Goal: Task Accomplishment & Management: Manage account settings

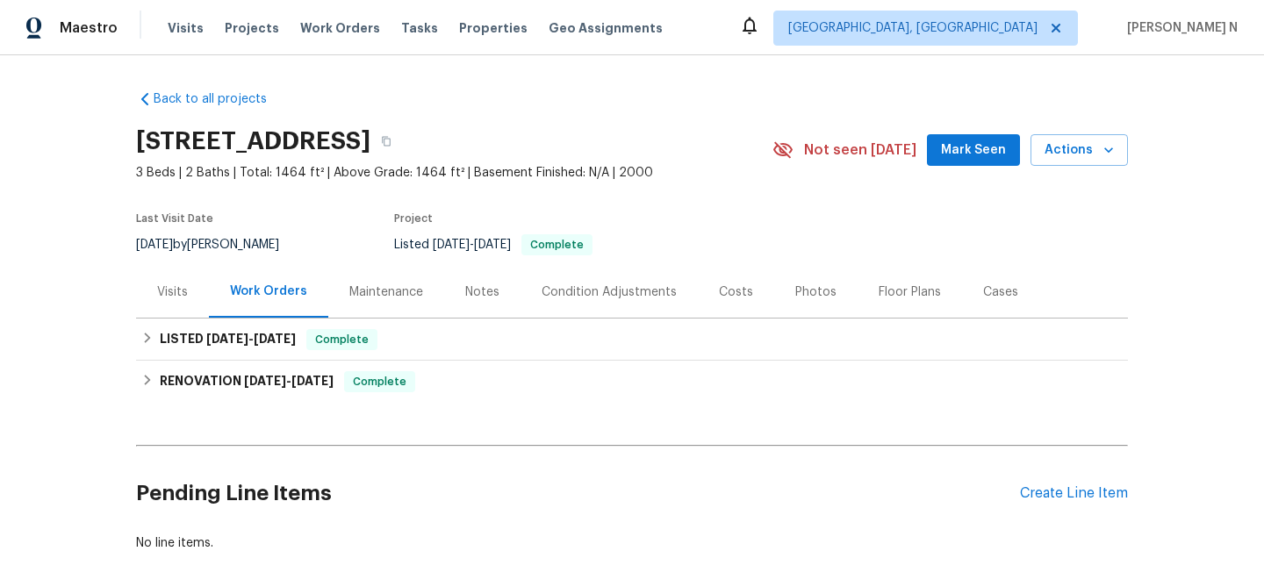
click at [380, 299] on div "Maintenance" at bounding box center [386, 292] width 74 height 18
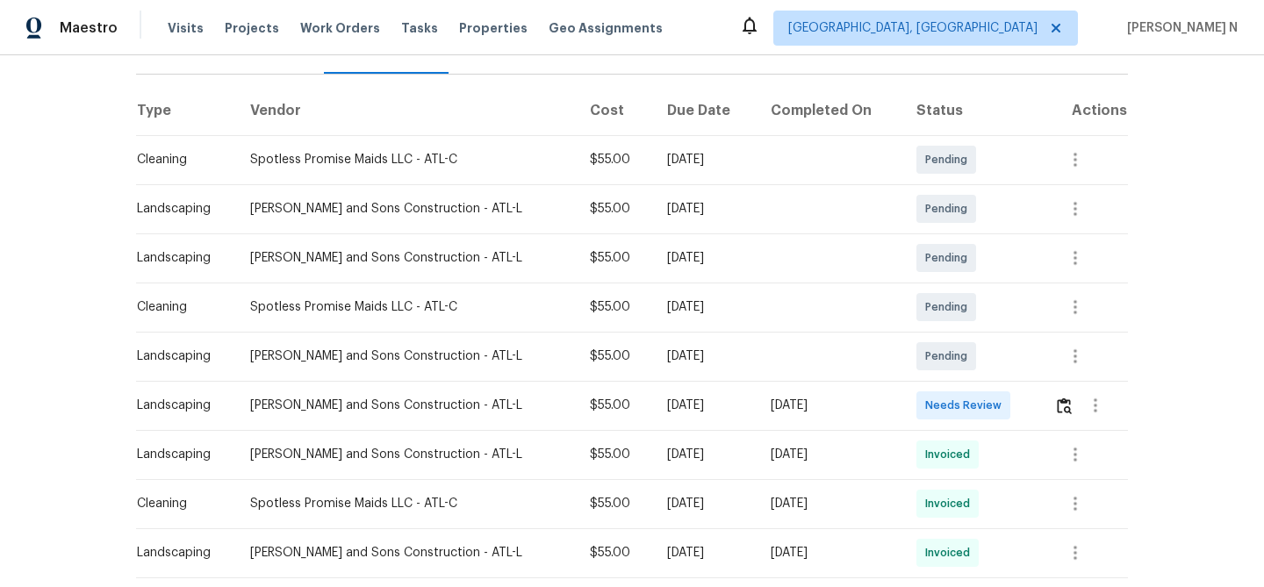
scroll to position [252, 0]
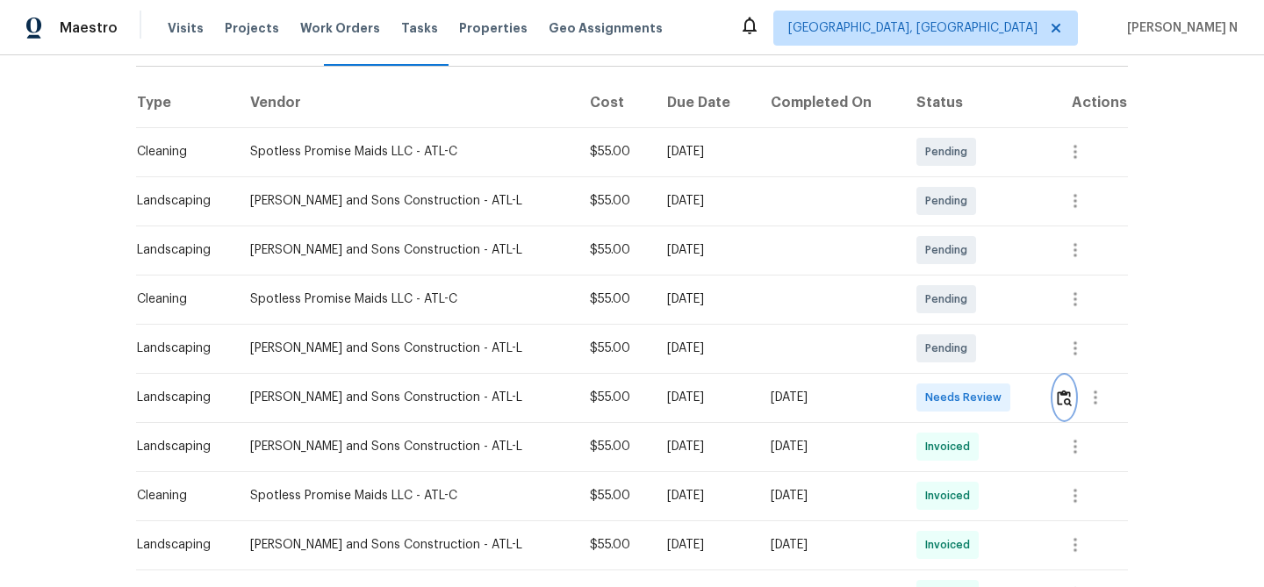
click at [1058, 413] on button "button" at bounding box center [1064, 398] width 20 height 42
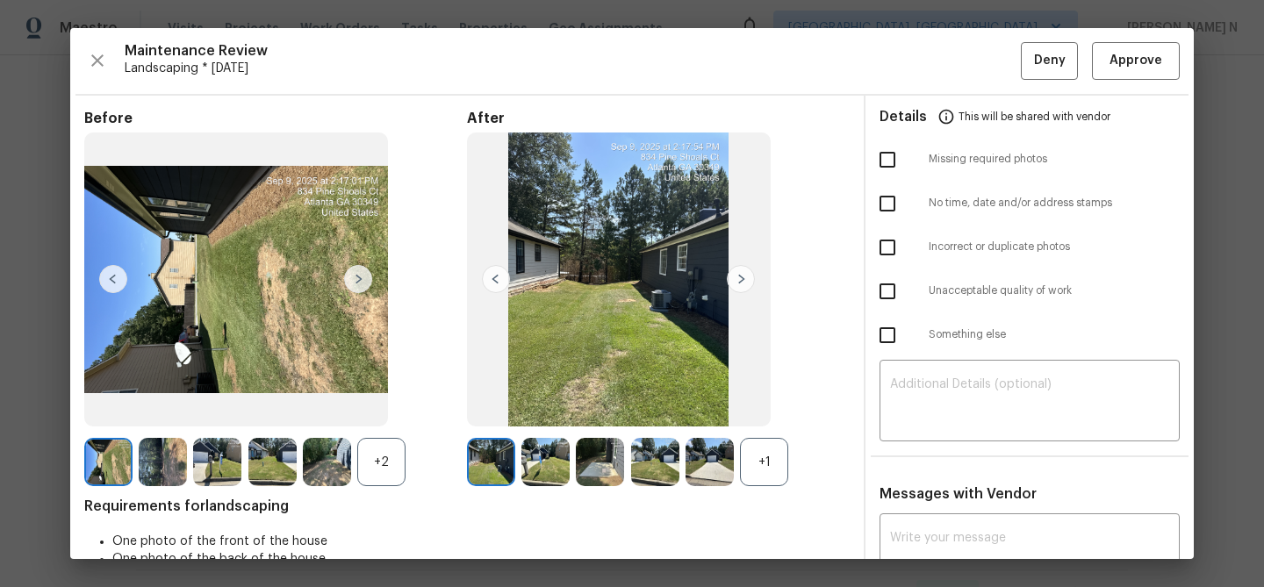
click at [776, 464] on div "+1" at bounding box center [764, 462] width 48 height 48
click at [358, 462] on div "+2" at bounding box center [381, 462] width 48 height 48
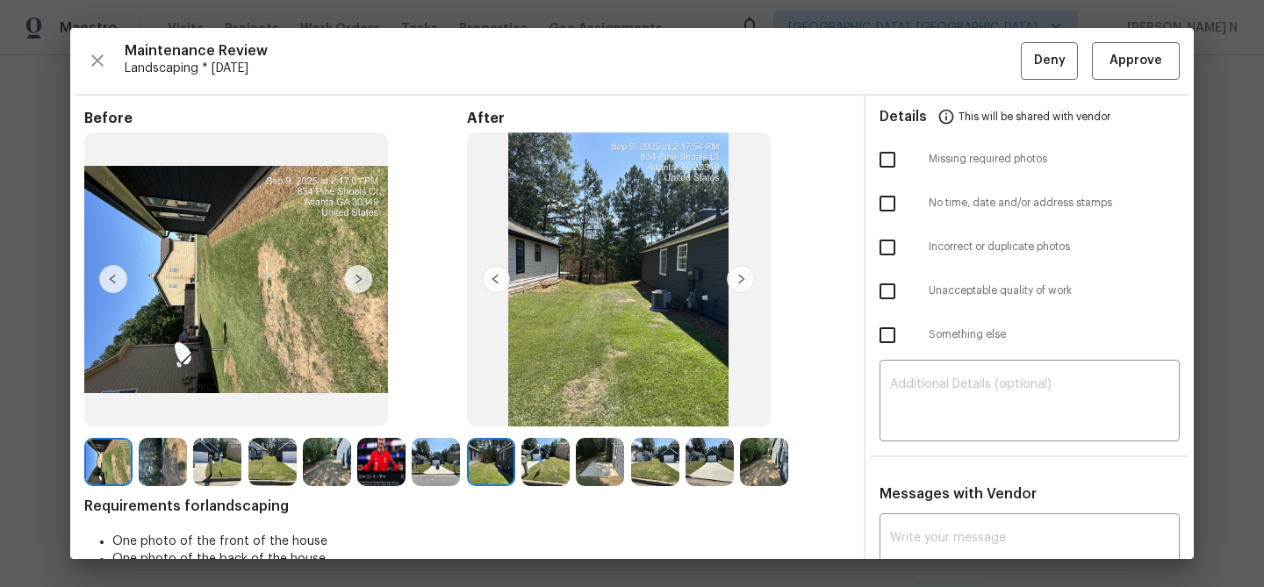
scroll to position [130, 0]
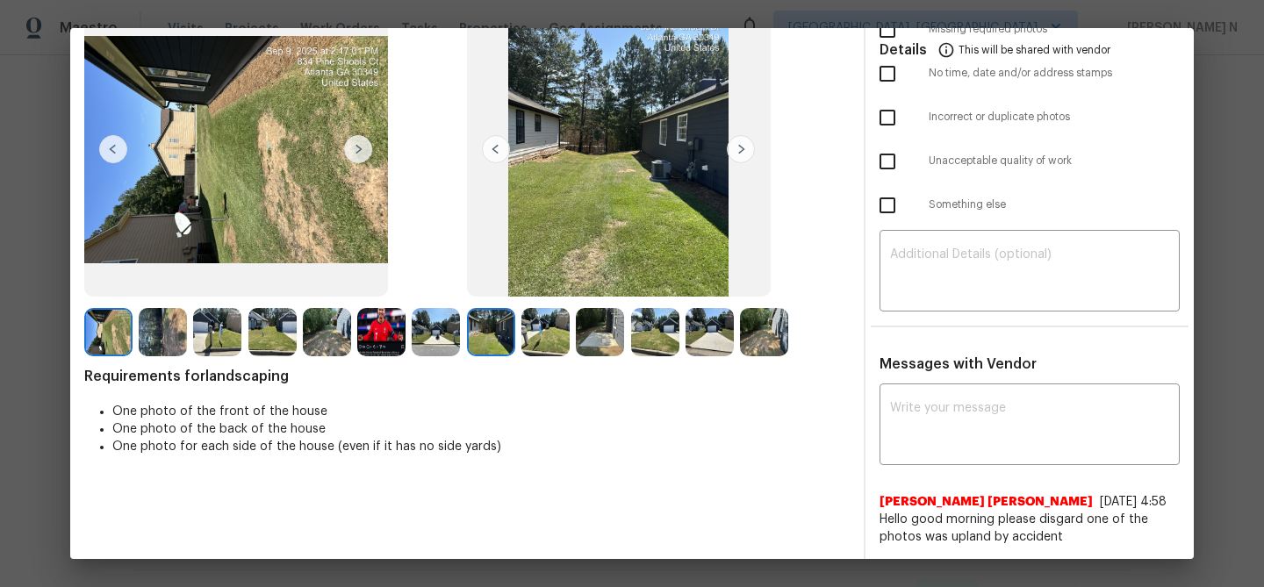
click at [386, 334] on img at bounding box center [381, 332] width 48 height 48
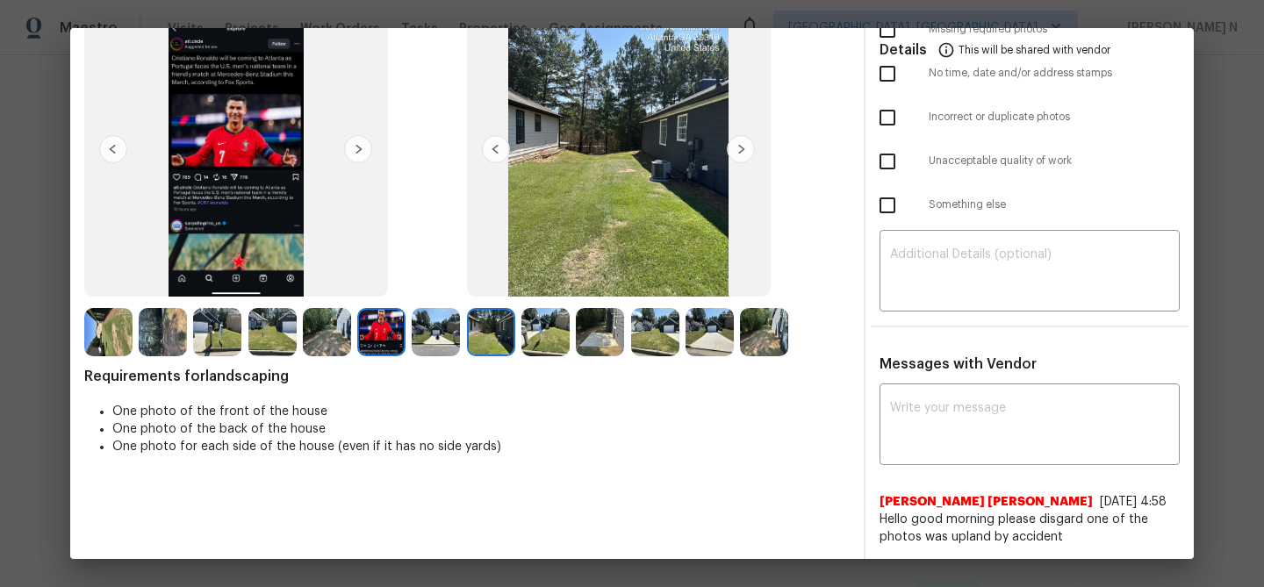
click at [385, 334] on img at bounding box center [381, 332] width 48 height 48
click at [202, 331] on img at bounding box center [217, 332] width 48 height 48
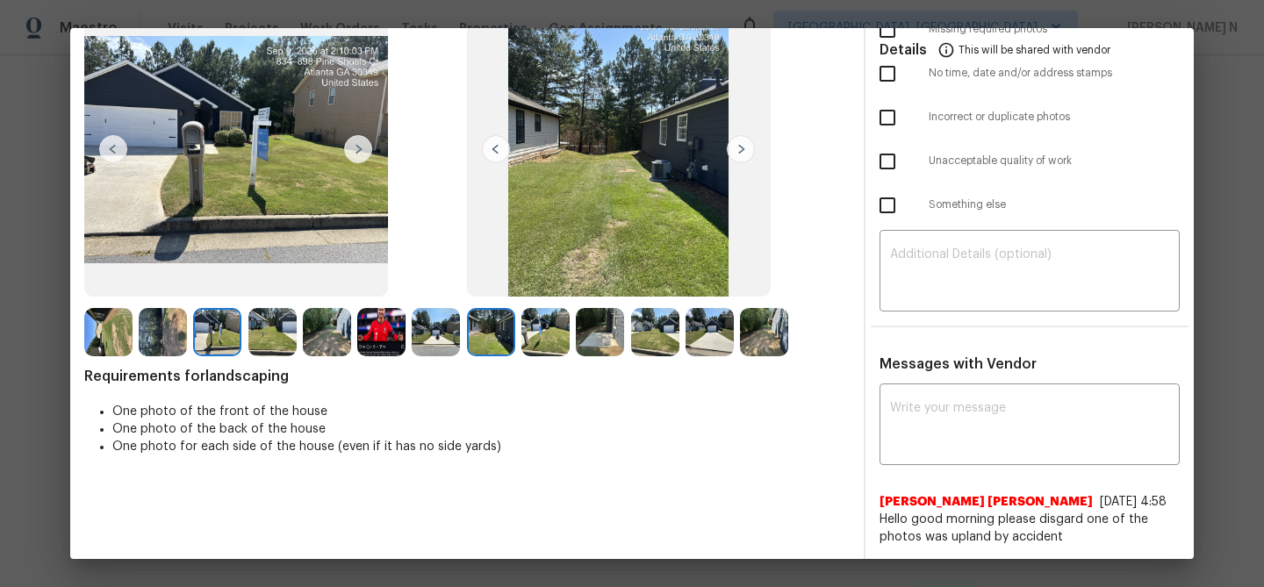
click at [383, 342] on img at bounding box center [381, 332] width 48 height 48
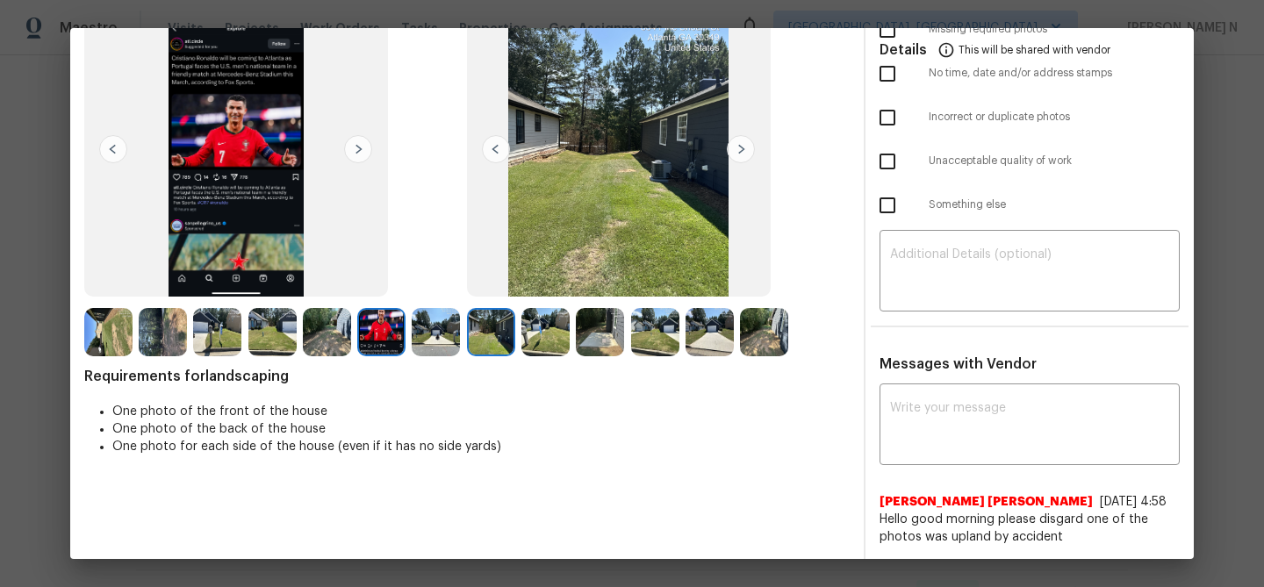
click at [228, 329] on img at bounding box center [217, 332] width 48 height 48
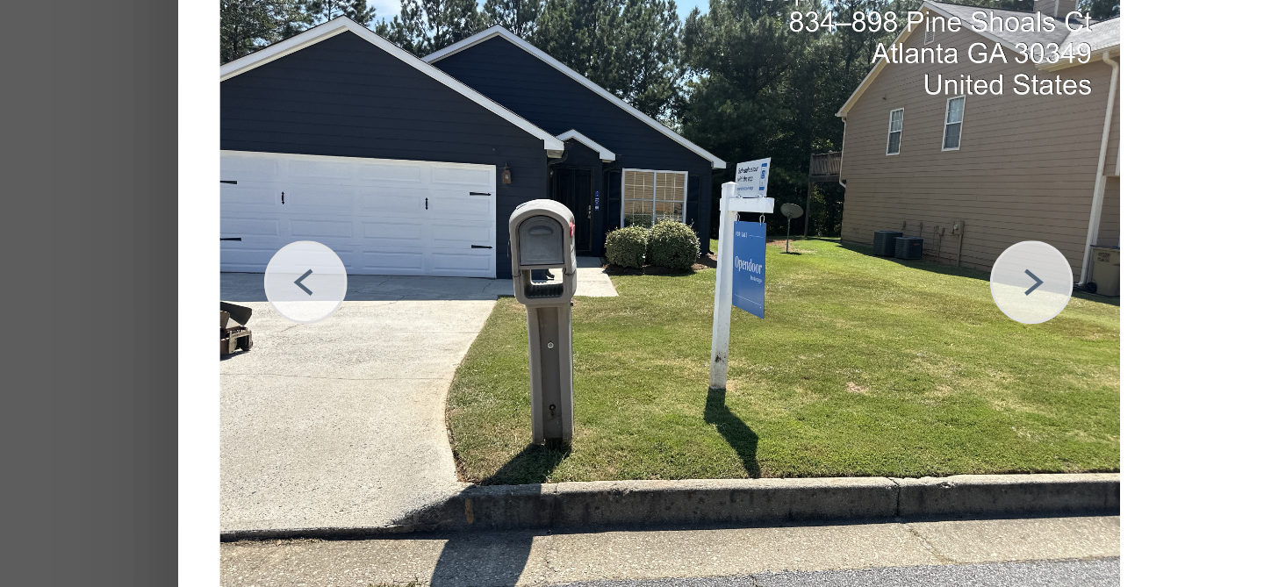
scroll to position [72, 0]
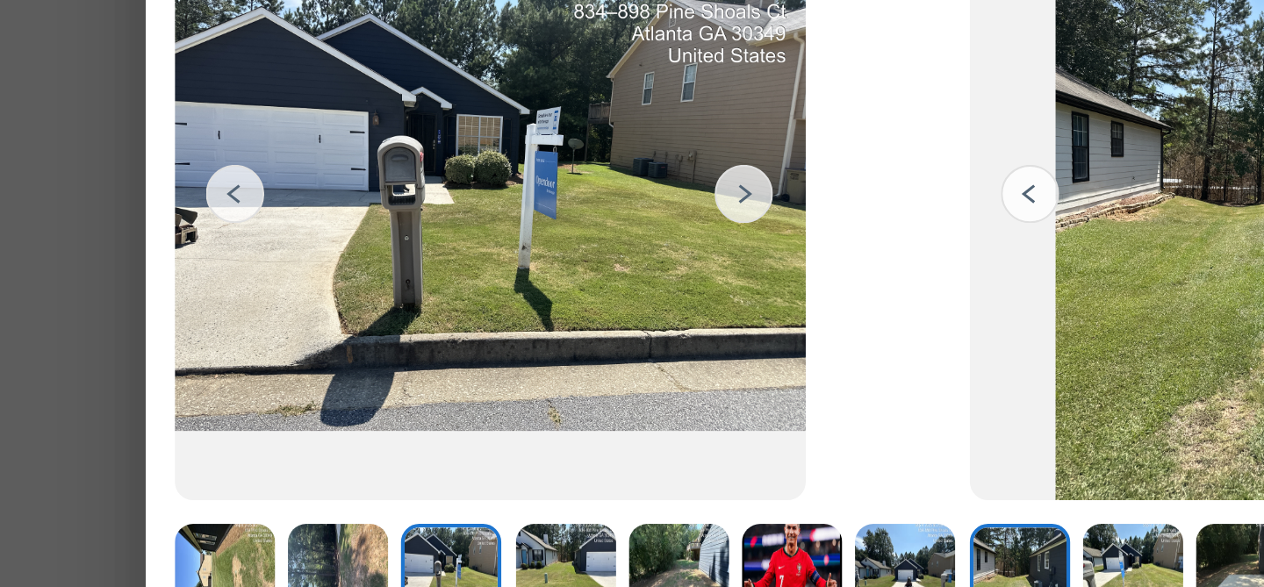
click at [542, 383] on img at bounding box center [545, 390] width 48 height 48
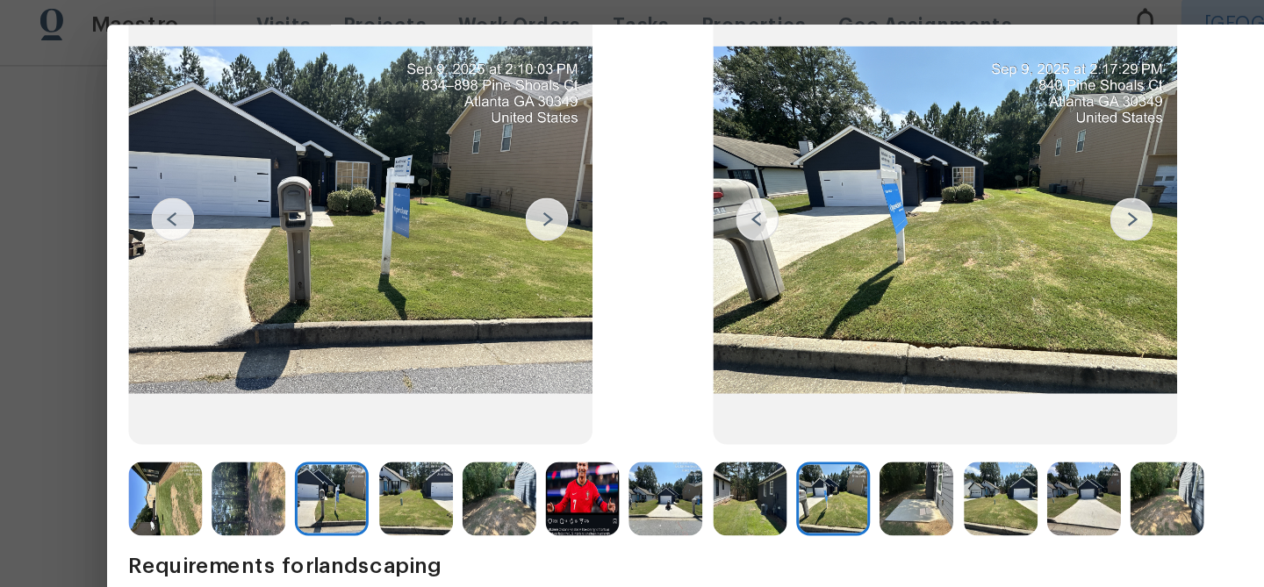
scroll to position [125, 0]
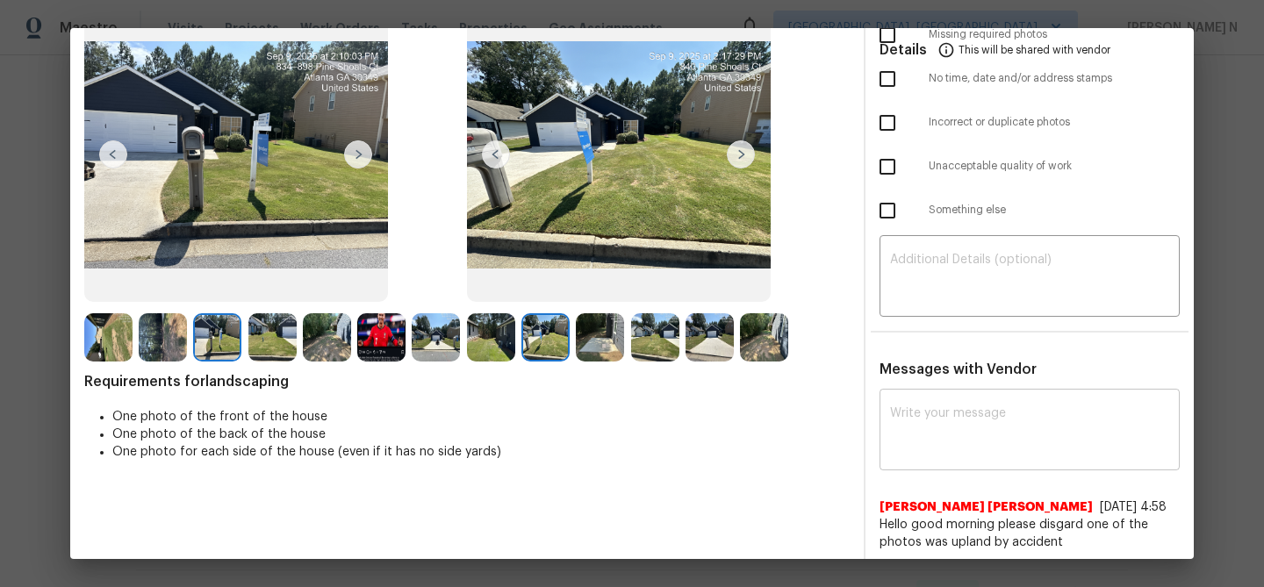
click at [947, 426] on textarea at bounding box center [1029, 431] width 279 height 49
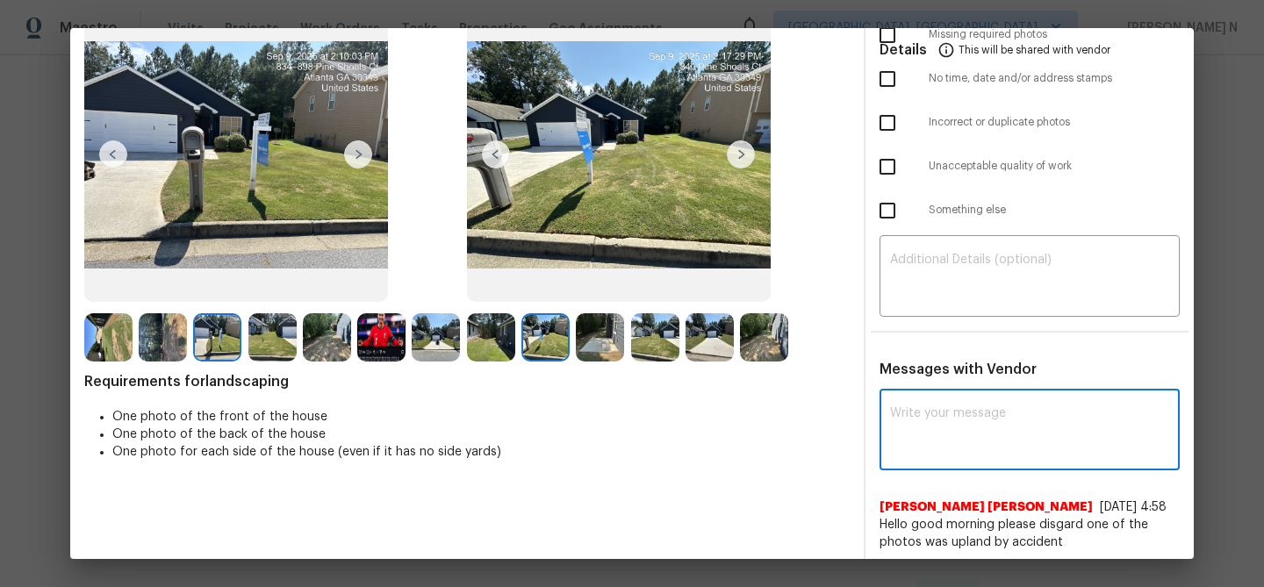
paste textarea "Maintenance Audit Team: Hello! Thank you for the feedback after further review …"
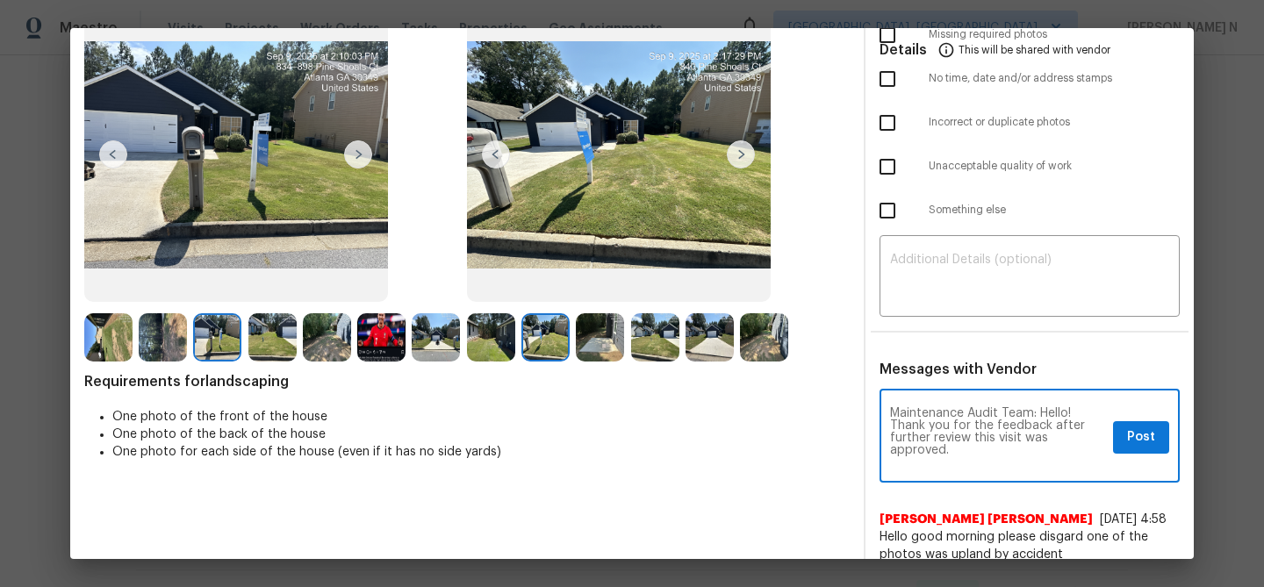
scroll to position [0, 0]
type textarea "Maintenance Audit Team: Hello! Thank you for the feedback after further review …"
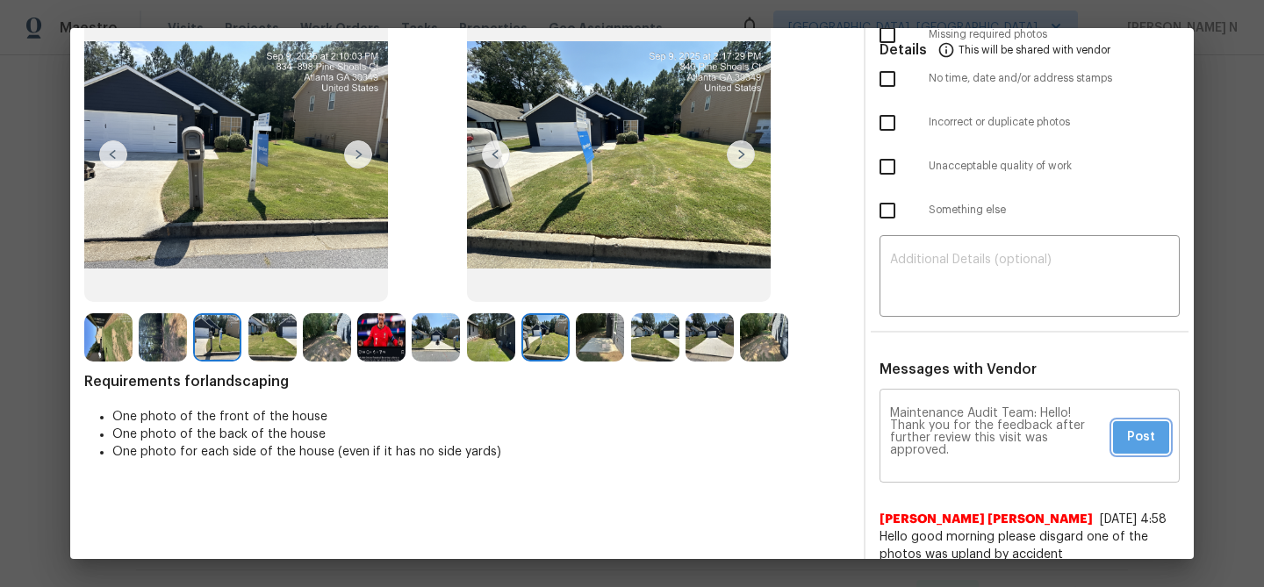
click at [1115, 437] on button "Post" at bounding box center [1141, 437] width 56 height 32
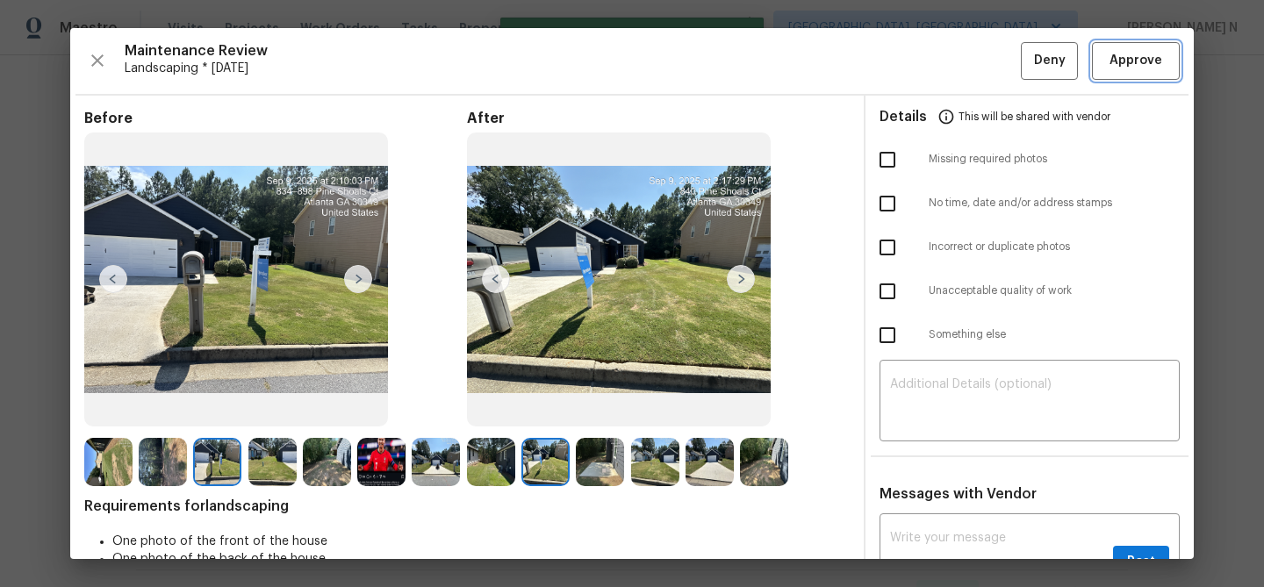
click at [1120, 62] on span "Approve" at bounding box center [1135, 61] width 53 height 22
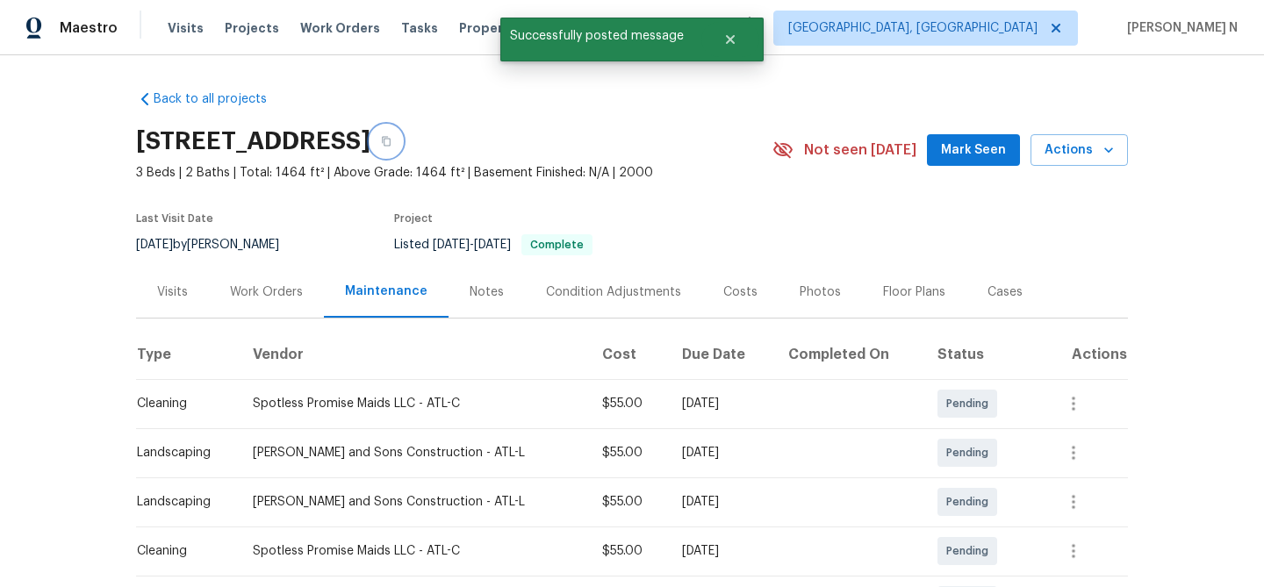
click at [402, 133] on button "button" at bounding box center [386, 142] width 32 height 32
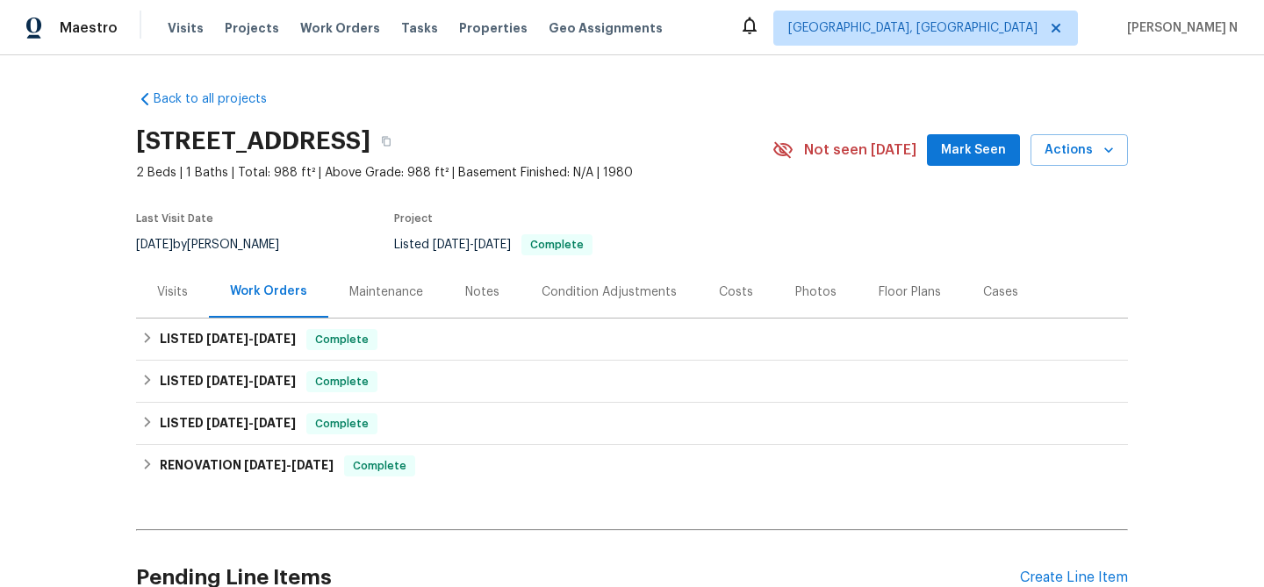
click at [373, 287] on div "Maintenance" at bounding box center [386, 292] width 74 height 18
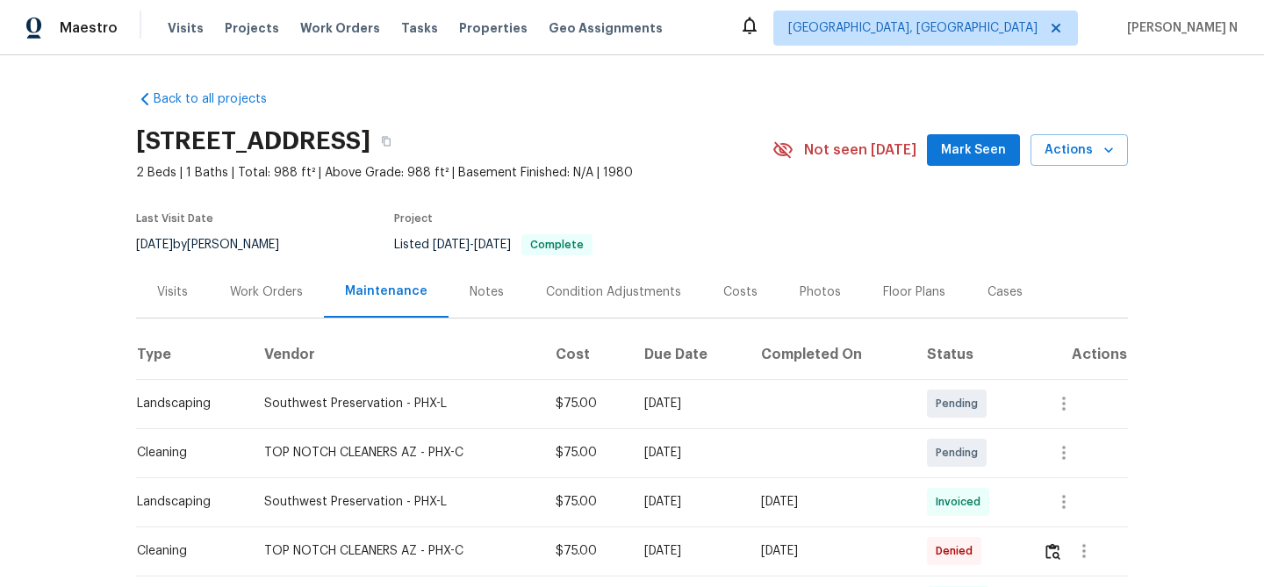
scroll to position [83, 0]
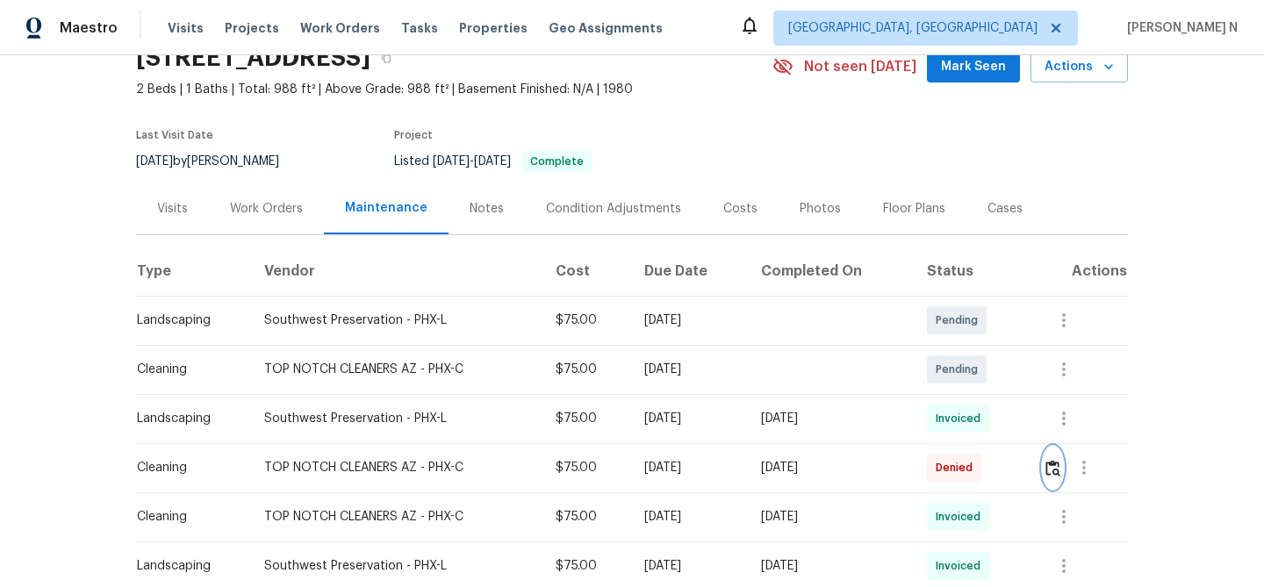
click at [1060, 463] on img "button" at bounding box center [1052, 468] width 15 height 17
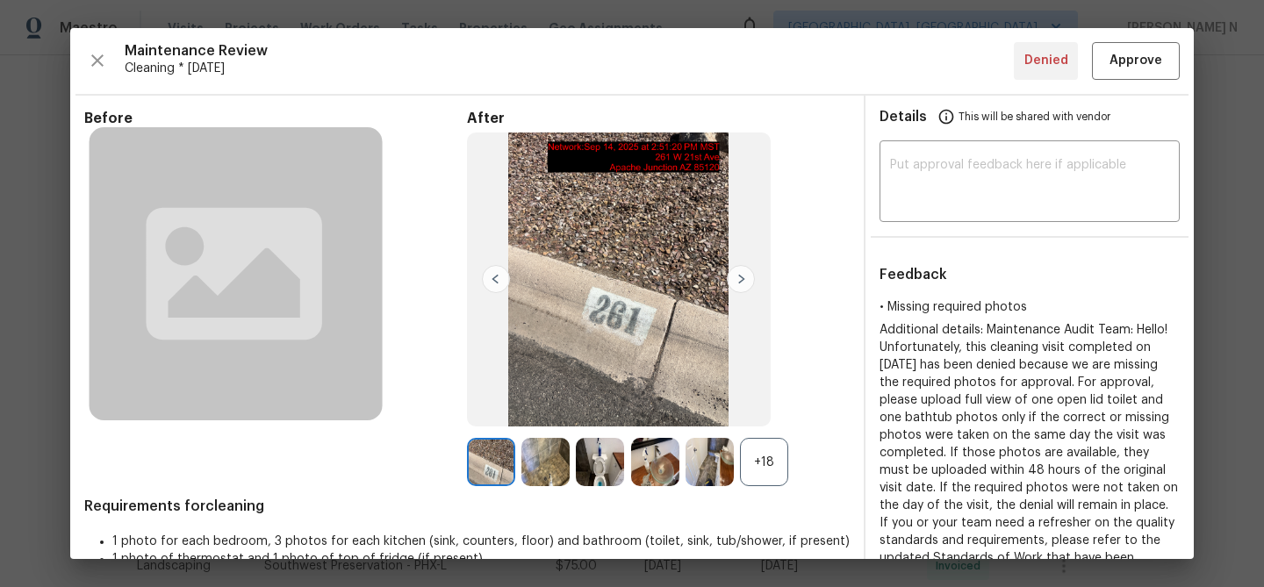
click at [771, 472] on div "+18" at bounding box center [764, 462] width 48 height 48
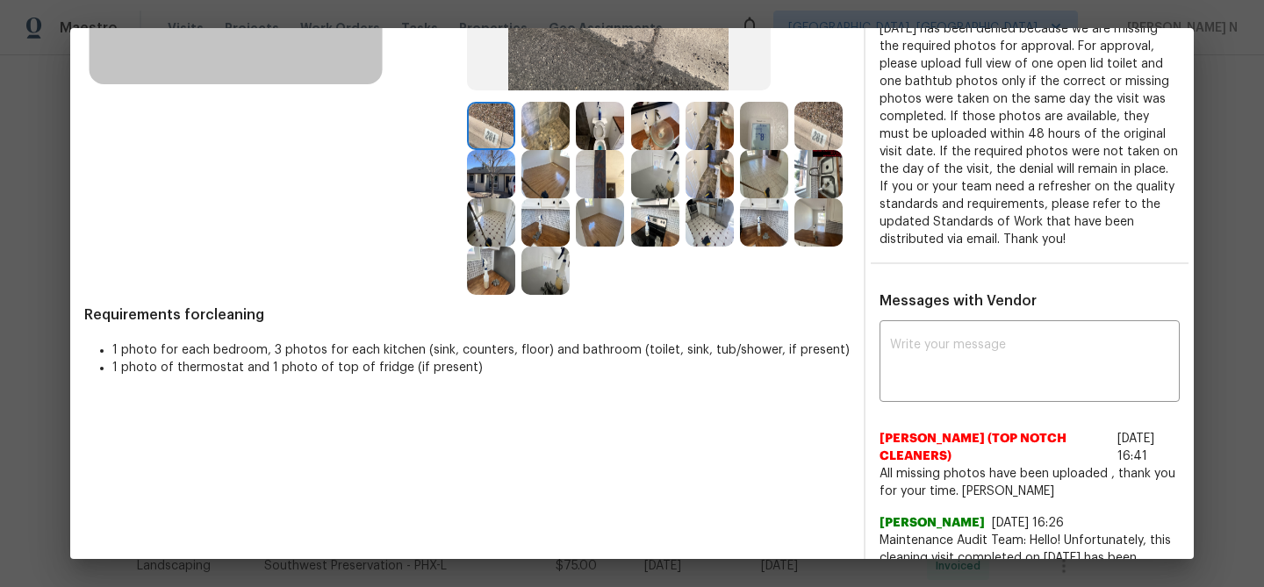
scroll to position [278, 0]
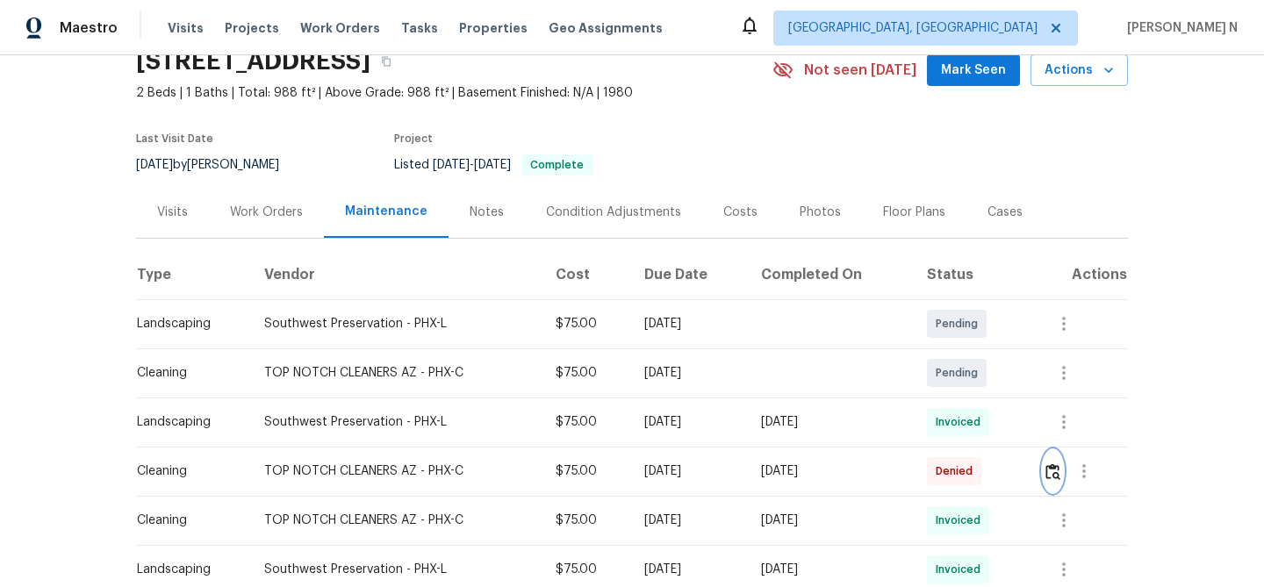
scroll to position [161, 0]
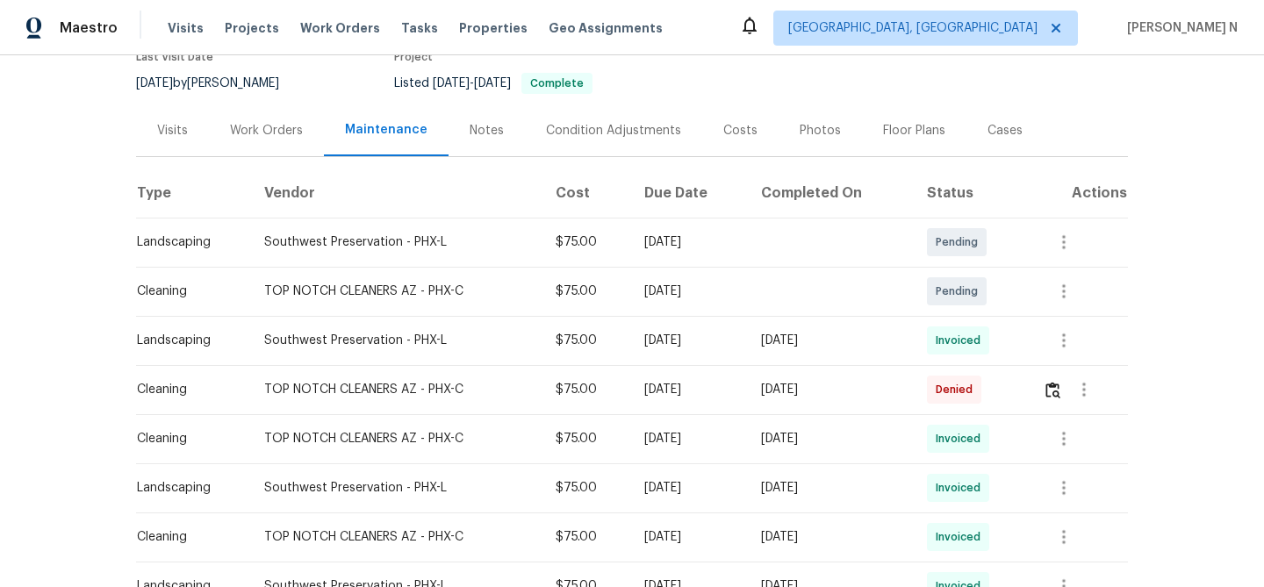
click at [1044, 392] on td at bounding box center [1078, 389] width 99 height 49
click at [1054, 391] on img "button" at bounding box center [1052, 390] width 15 height 17
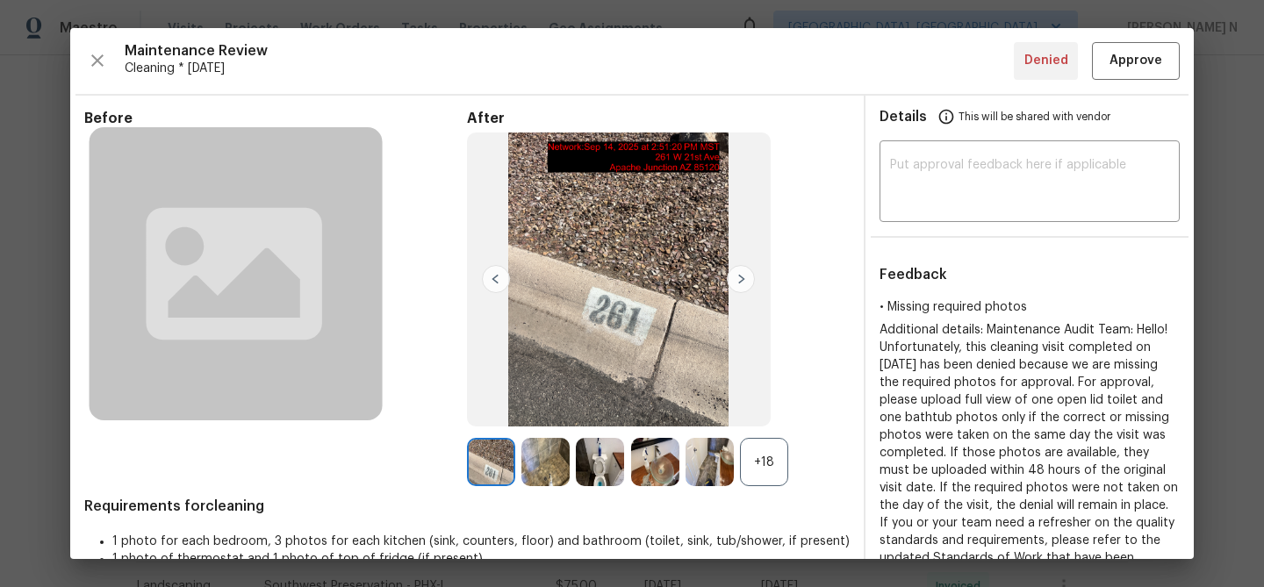
click at [771, 457] on div "+18" at bounding box center [764, 462] width 48 height 48
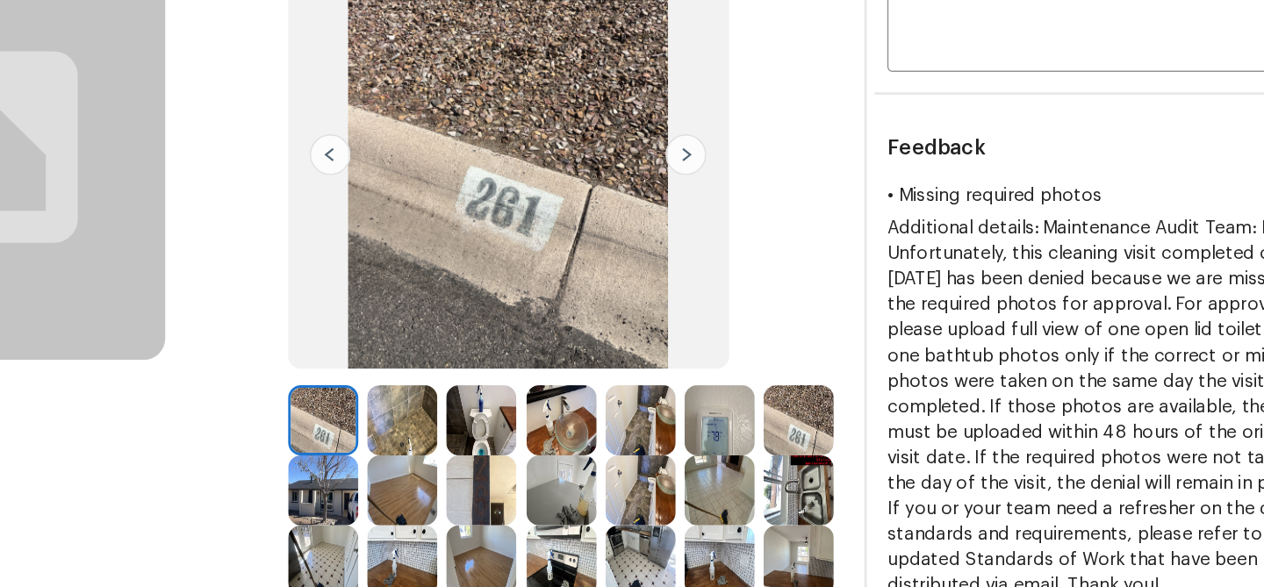
scroll to position [0, 0]
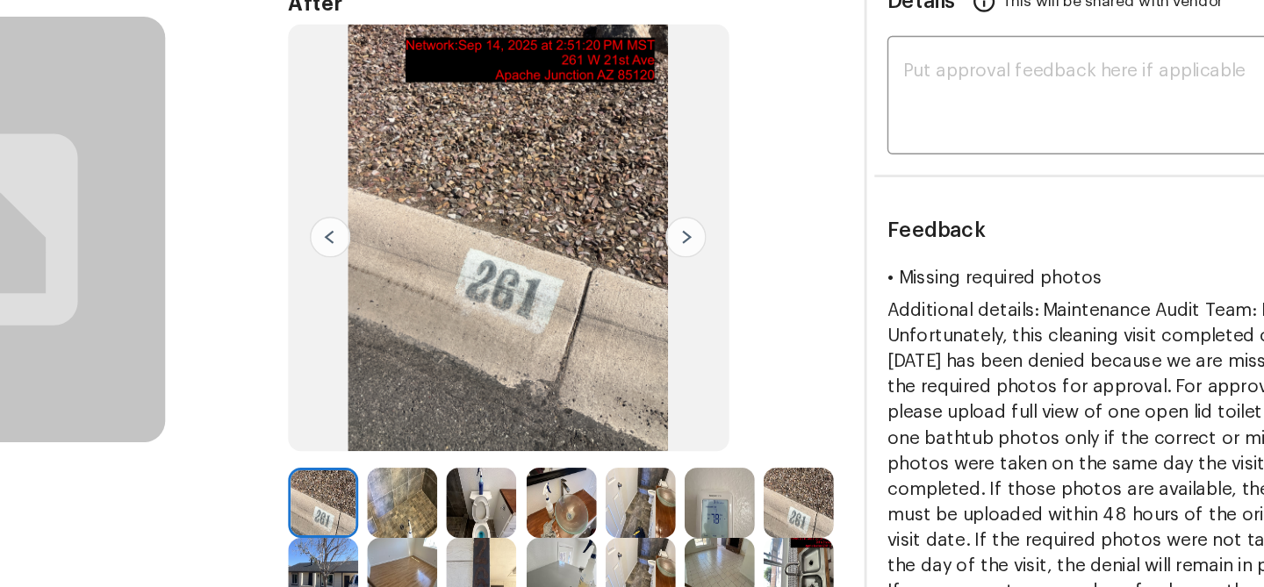
click at [543, 453] on img at bounding box center [545, 462] width 48 height 48
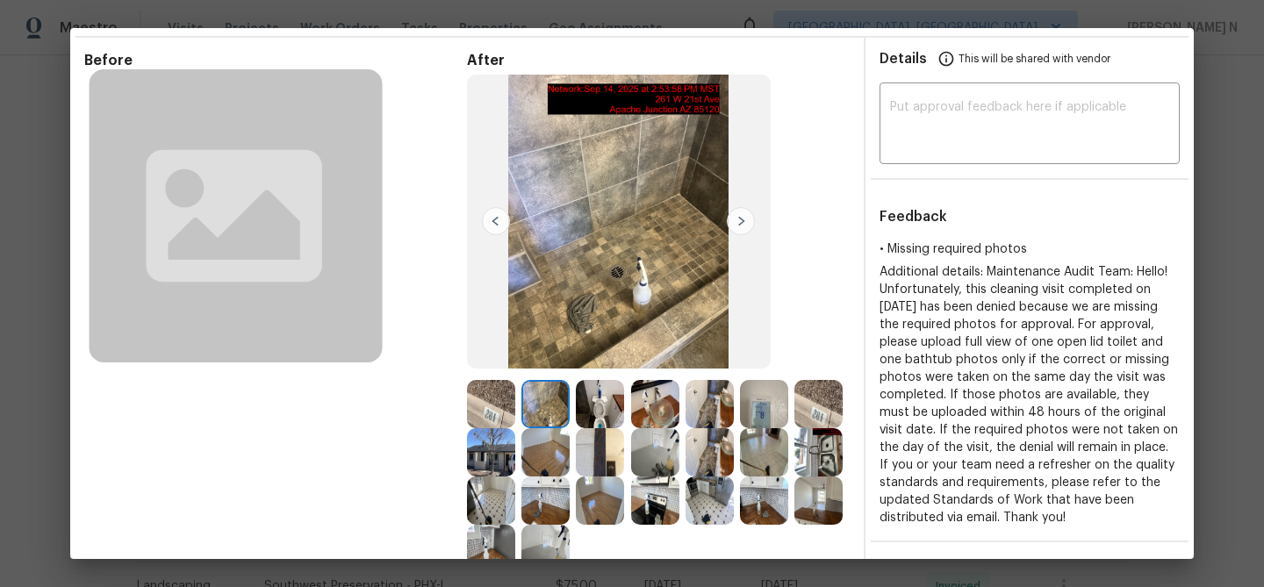
scroll to position [37, 0]
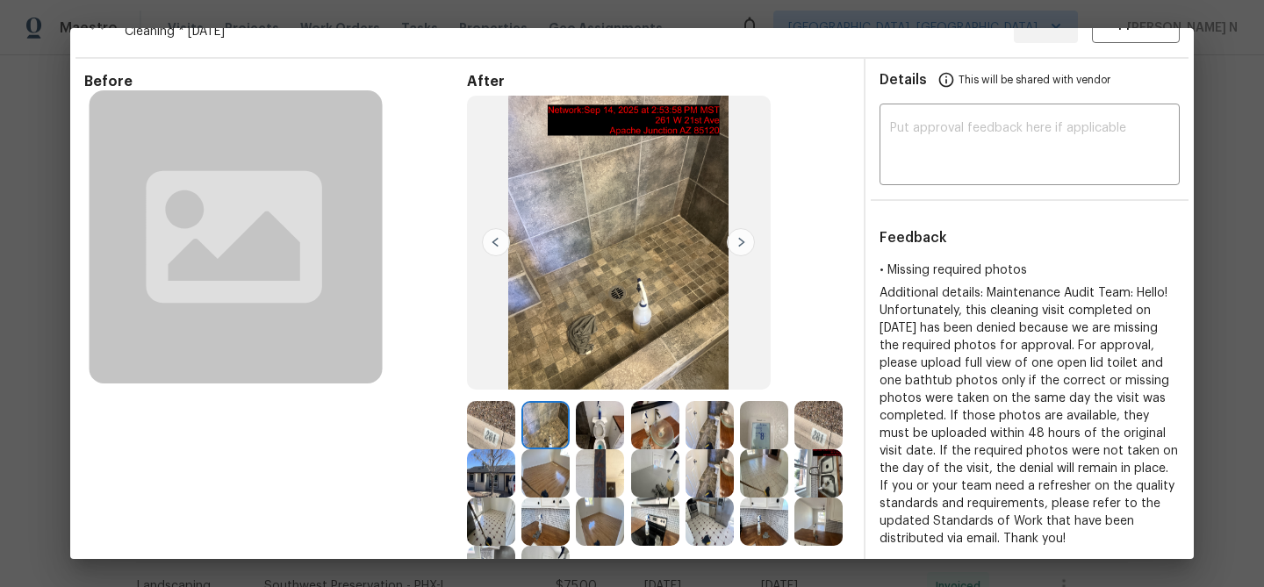
click at [599, 523] on img at bounding box center [600, 522] width 48 height 48
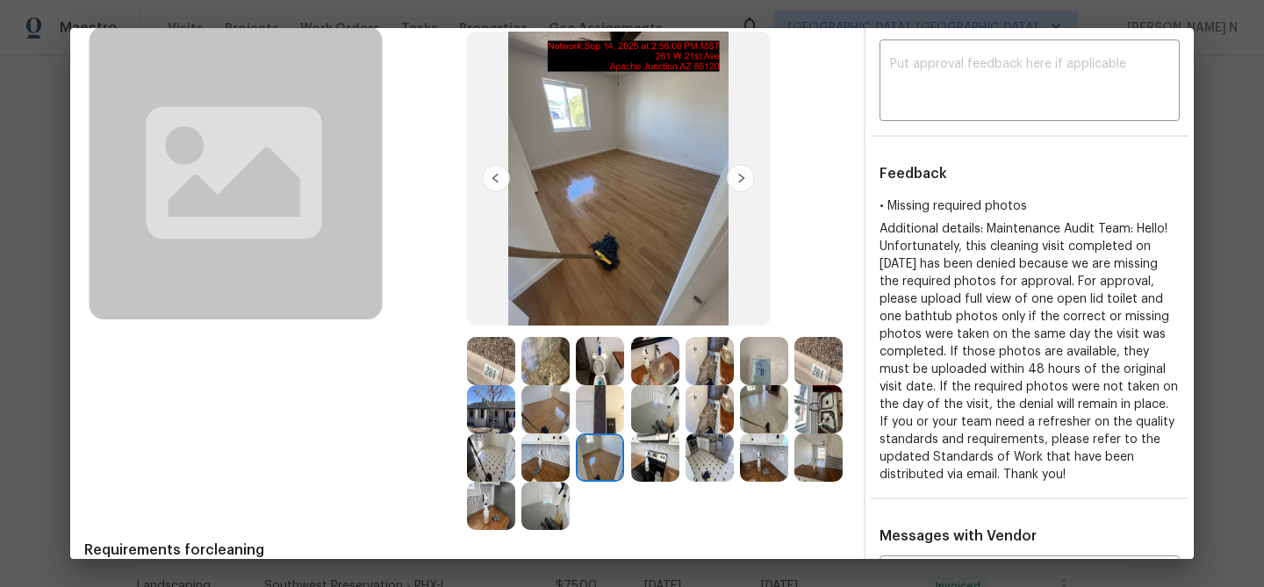
scroll to position [404, 0]
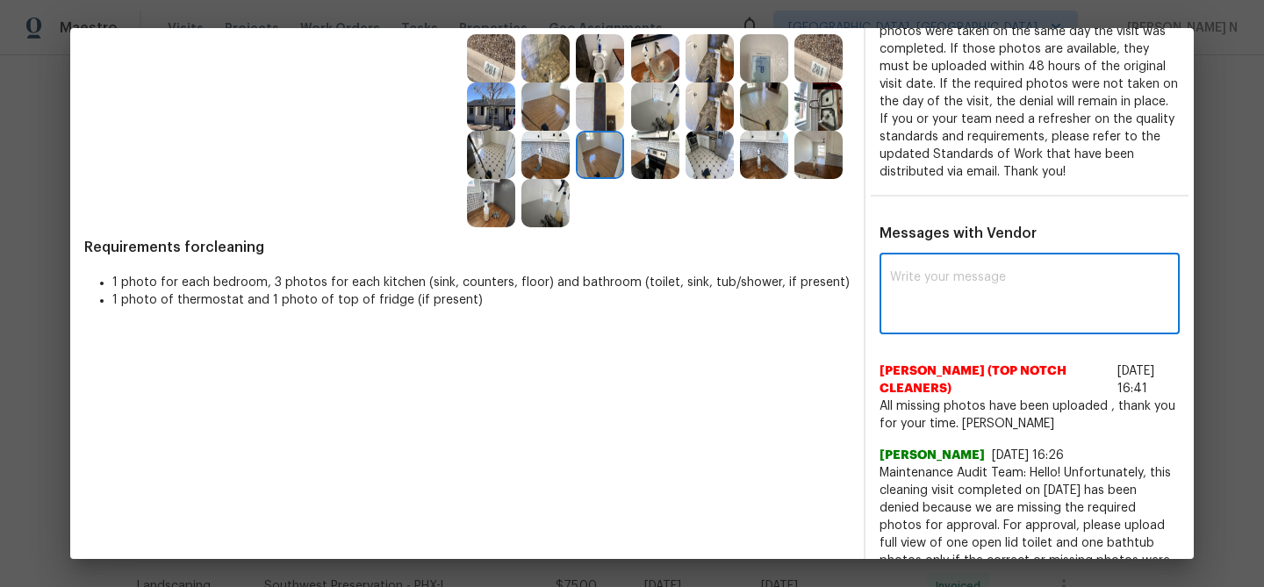
click at [947, 311] on textarea at bounding box center [1029, 295] width 279 height 49
paste textarea "Maintenance Audit Team: Hello! Thank you for uploading the photo, after further…"
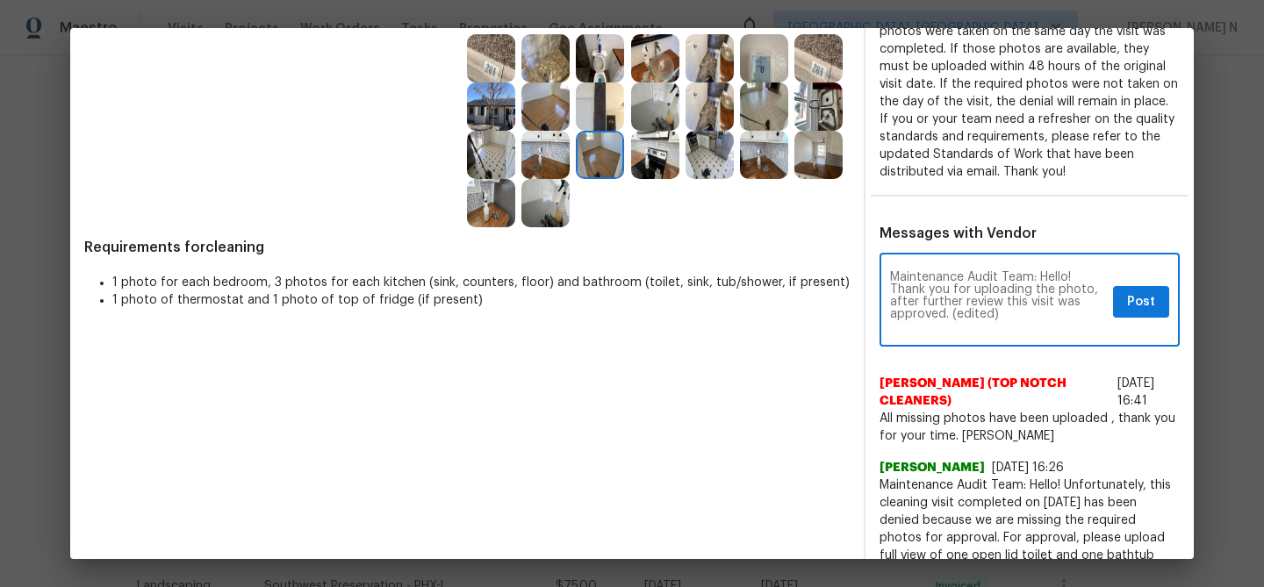
scroll to position [0, 0]
drag, startPoint x: 949, startPoint y: 309, endPoint x: 1018, endPoint y: 310, distance: 69.3
click at [1018, 310] on textarea "Maintenance Audit Team: Hello! Thank you for uploading the photo, after further…" at bounding box center [998, 301] width 216 height 61
type textarea "Maintenance Audit Team: Hello! Thank you for uploading the photo, after further…"
click at [1146, 322] on div "Maintenance Audit Team: Hello! Thank you for uploading the photo, after further…" at bounding box center [1029, 302] width 300 height 90
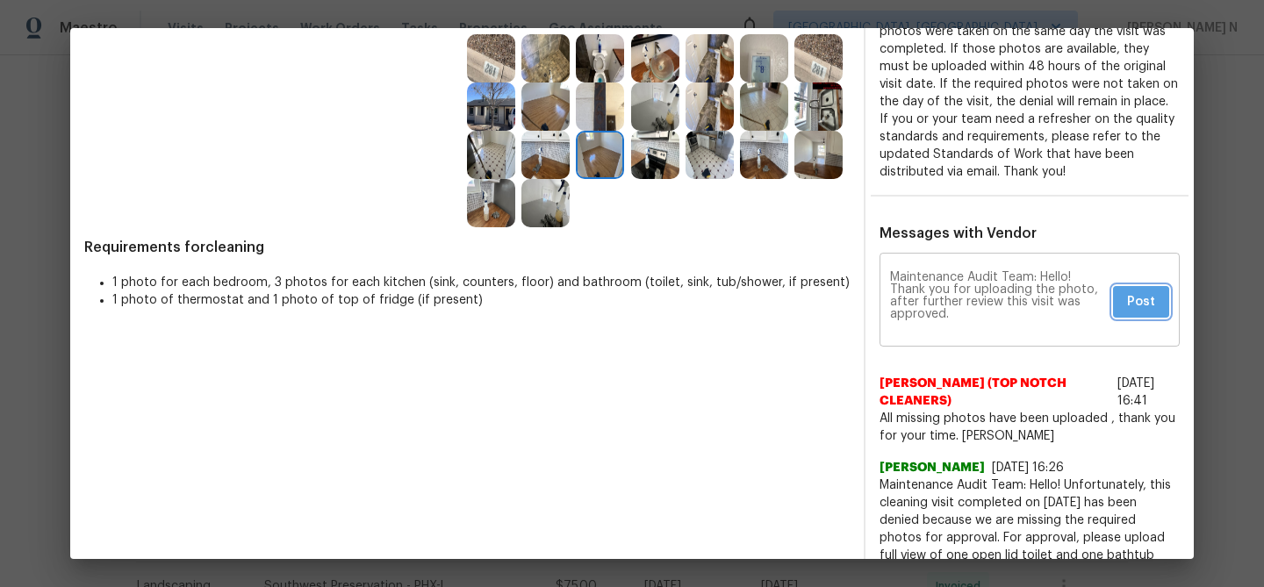
click at [1145, 303] on span "Post" at bounding box center [1141, 302] width 28 height 22
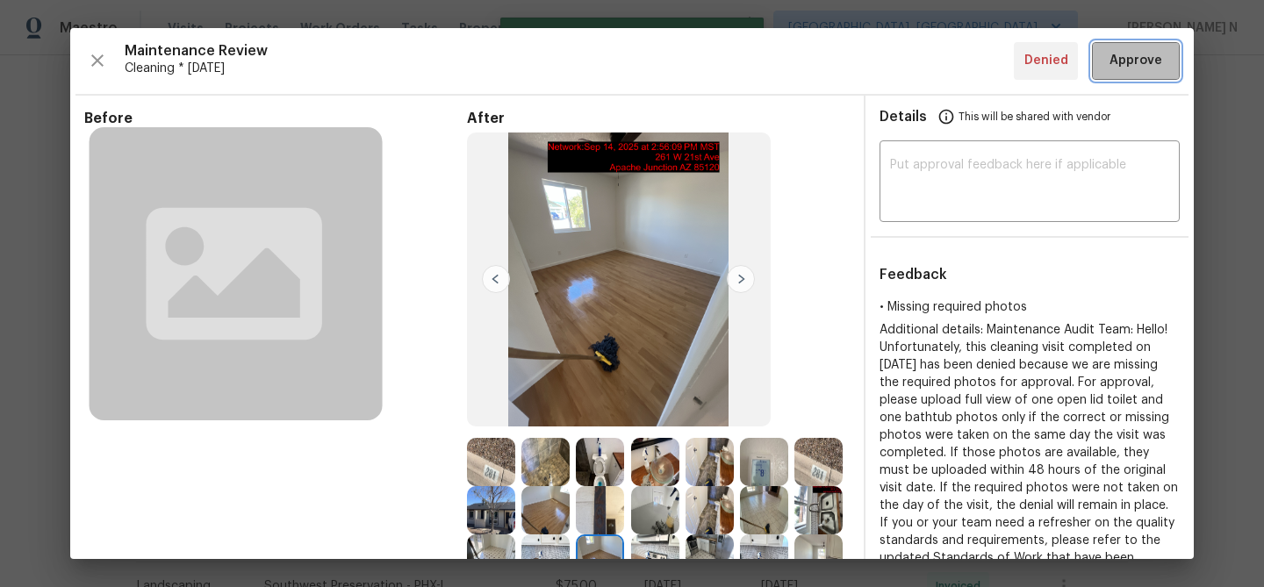
click at [1132, 56] on span "Approve" at bounding box center [1135, 61] width 53 height 22
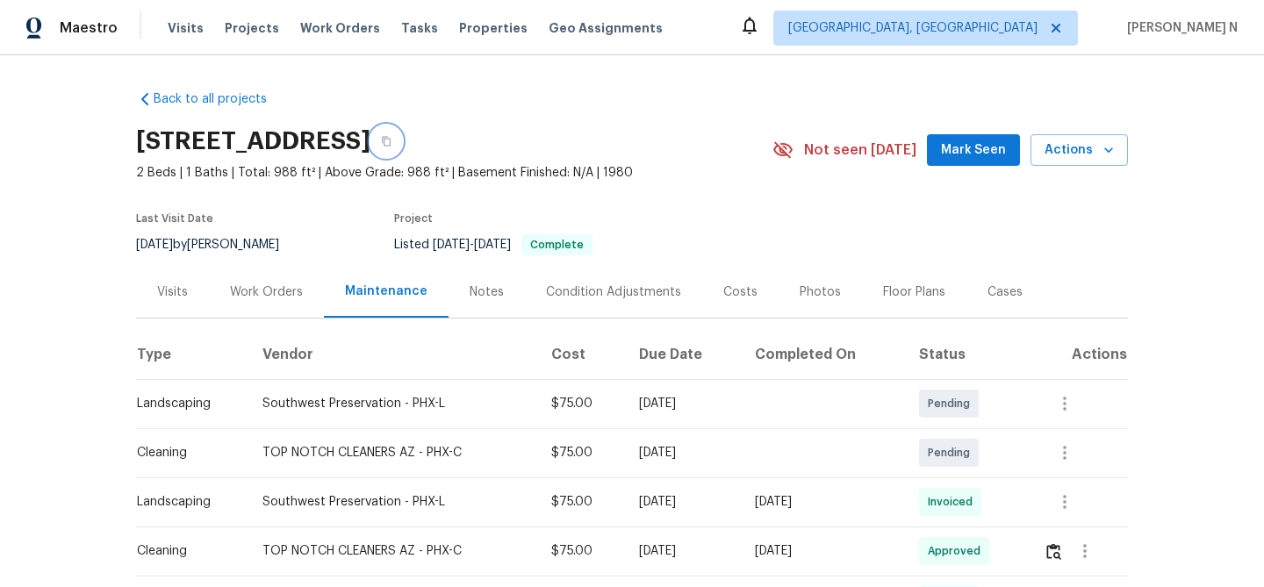
click at [402, 140] on button "button" at bounding box center [386, 142] width 32 height 32
click at [370, 145] on h2 "261 W 21st Ave, Apache Junction, AZ 85120" at bounding box center [253, 142] width 234 height 18
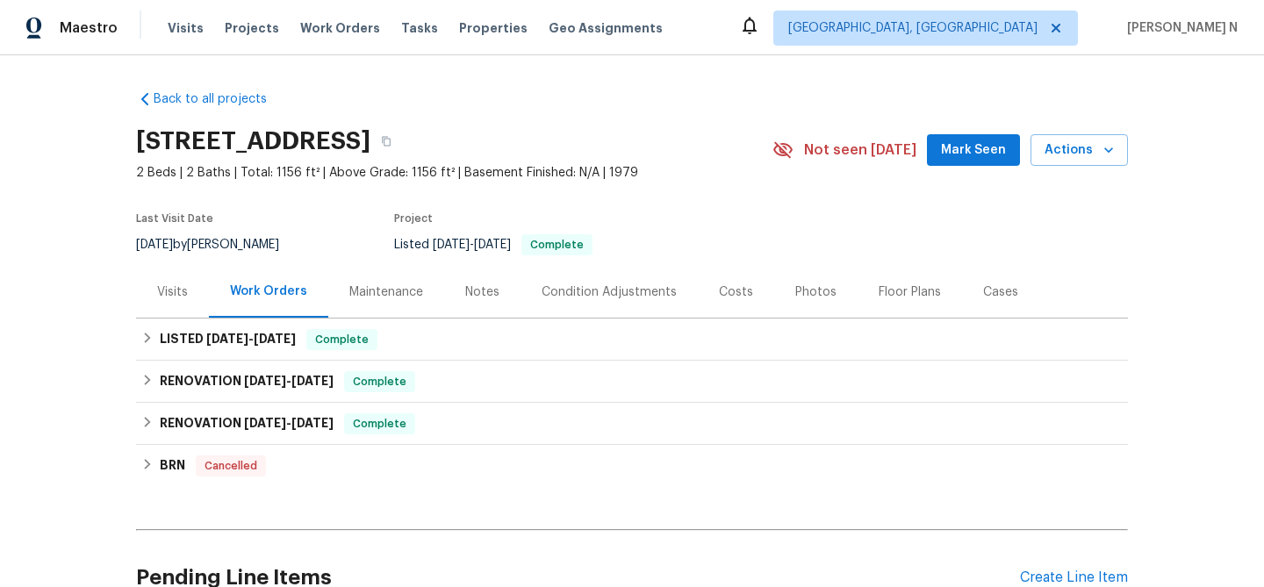
click at [385, 285] on div "Maintenance" at bounding box center [386, 292] width 74 height 18
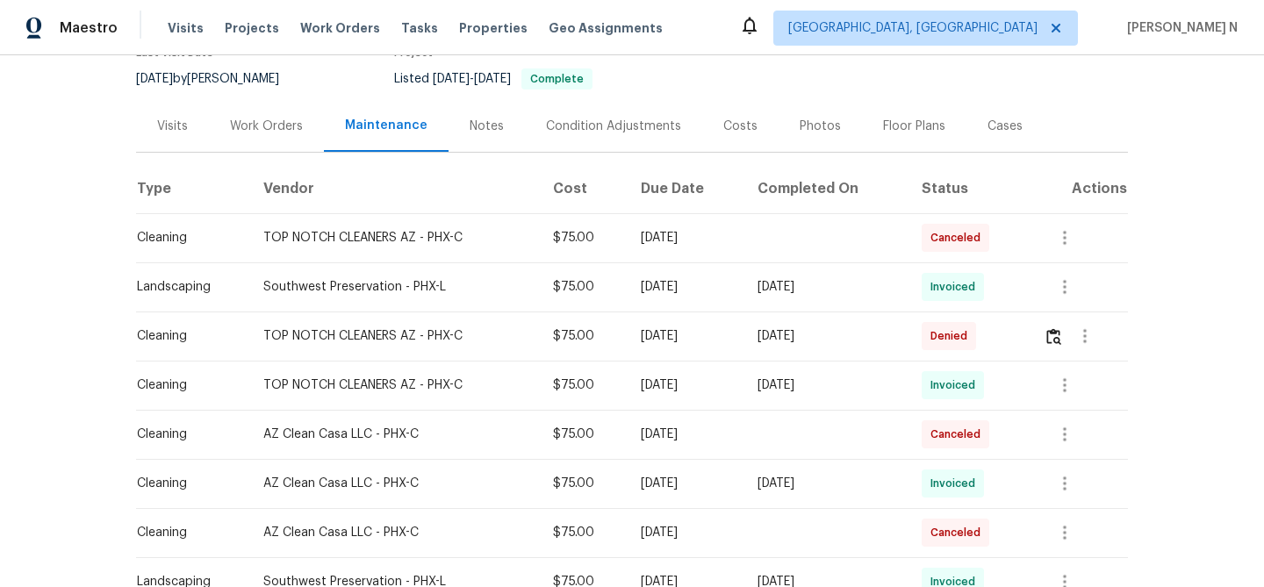
scroll to position [229, 0]
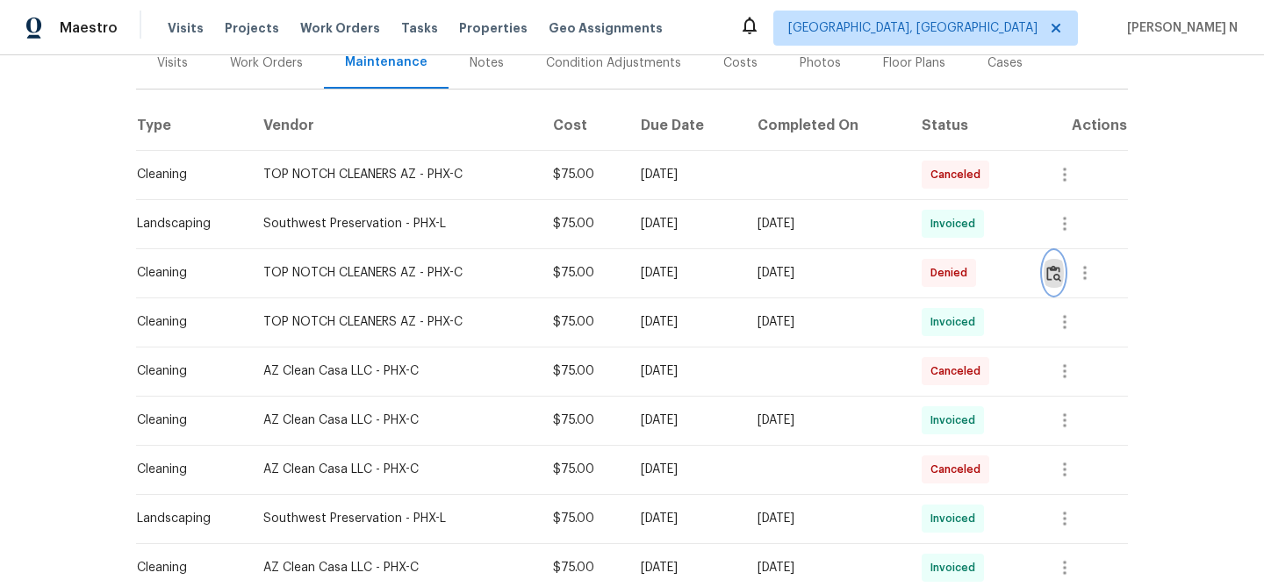
click at [1064, 284] on button "button" at bounding box center [1054, 273] width 20 height 42
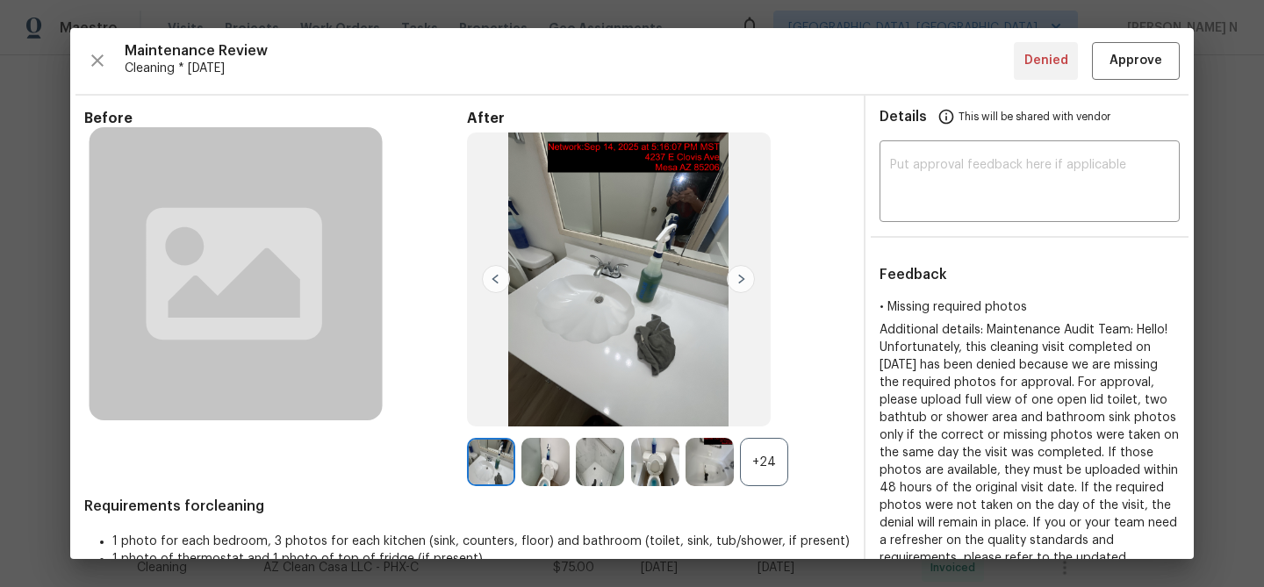
click at [778, 466] on div "+24" at bounding box center [764, 462] width 48 height 48
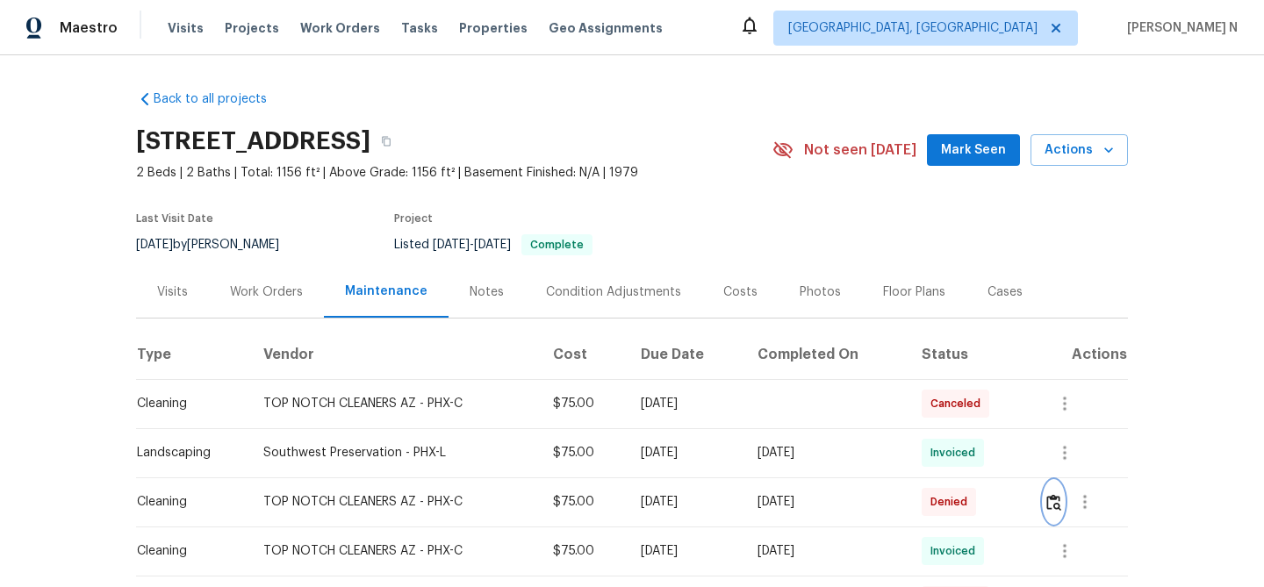
scroll to position [242, 0]
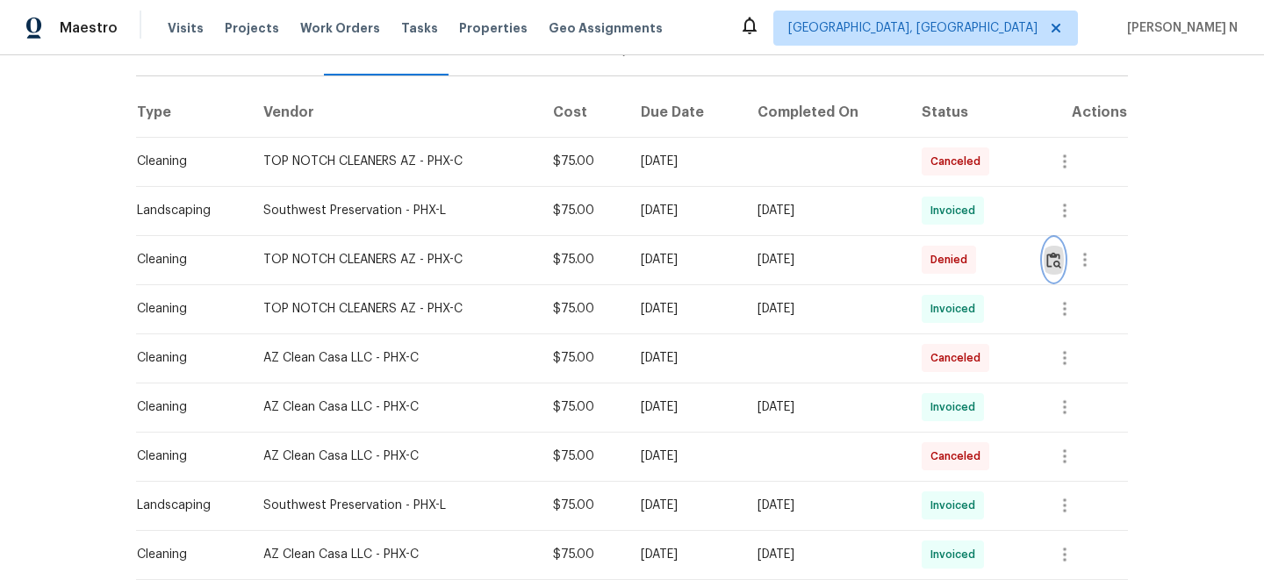
click at [1053, 262] on img "button" at bounding box center [1053, 260] width 15 height 17
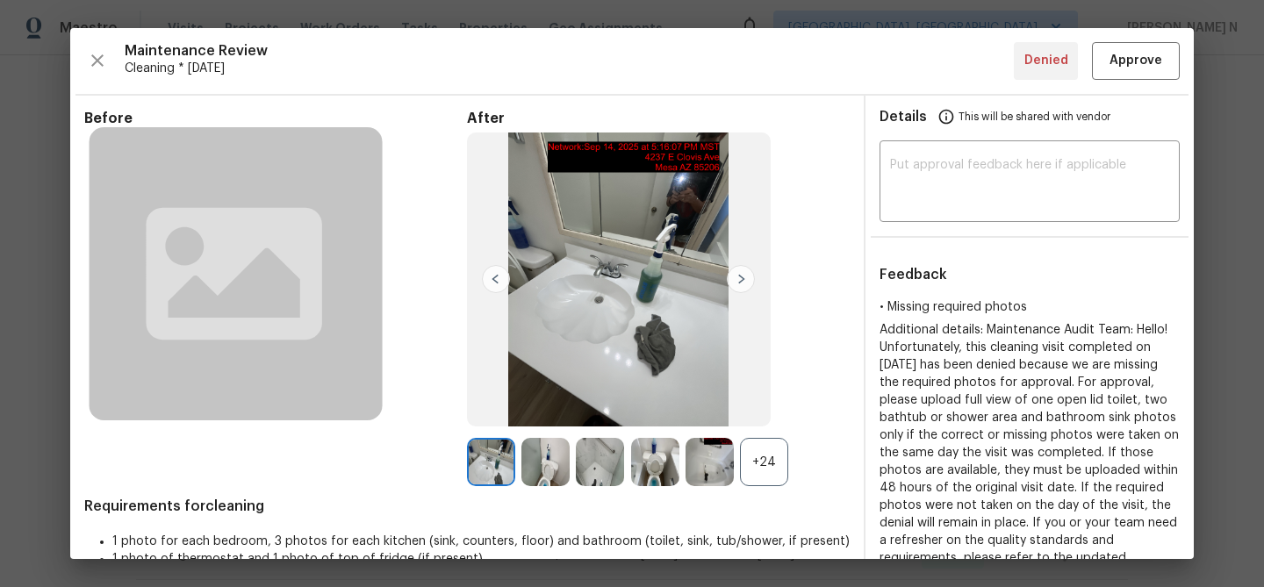
click at [757, 458] on div "+24" at bounding box center [764, 462] width 48 height 48
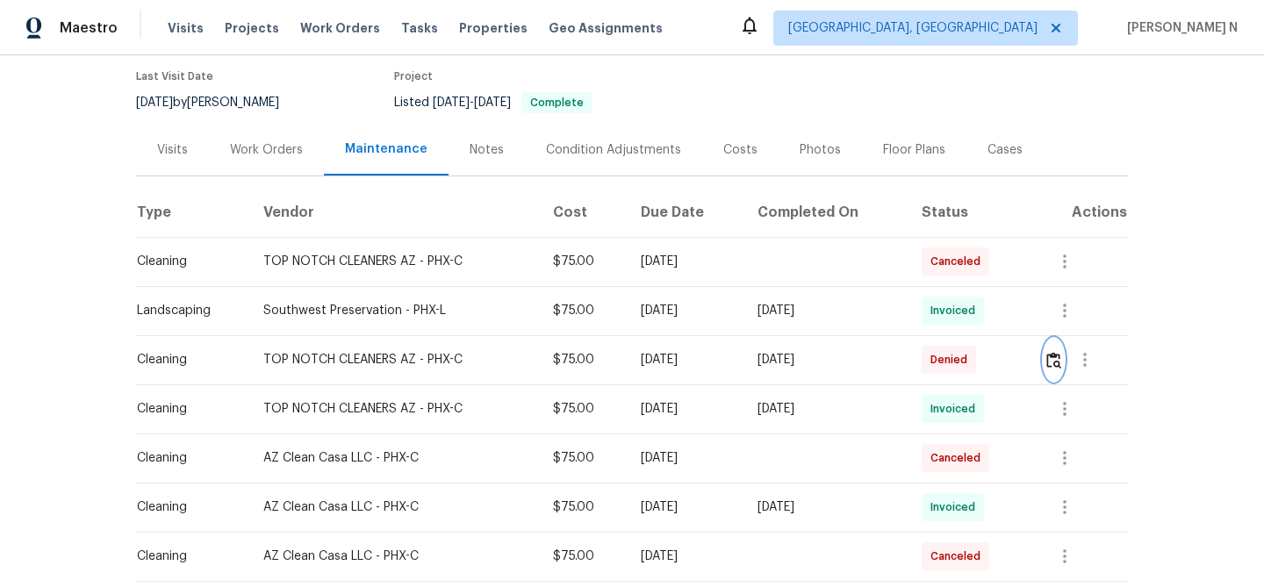
scroll to position [356, 0]
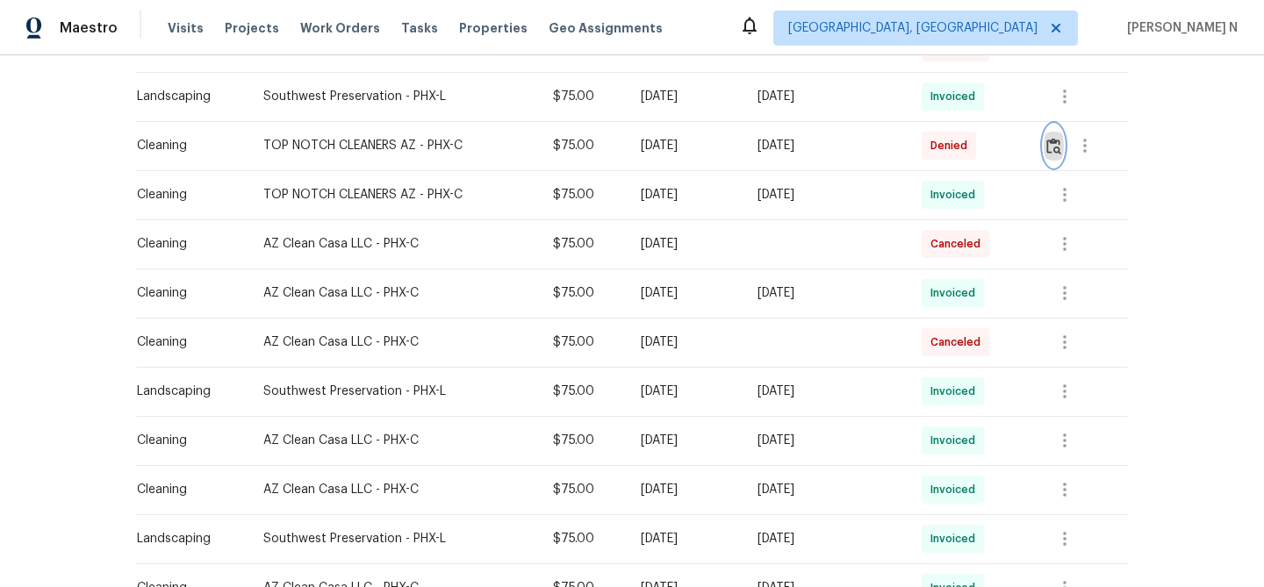
click at [1051, 147] on img "button" at bounding box center [1053, 146] width 15 height 17
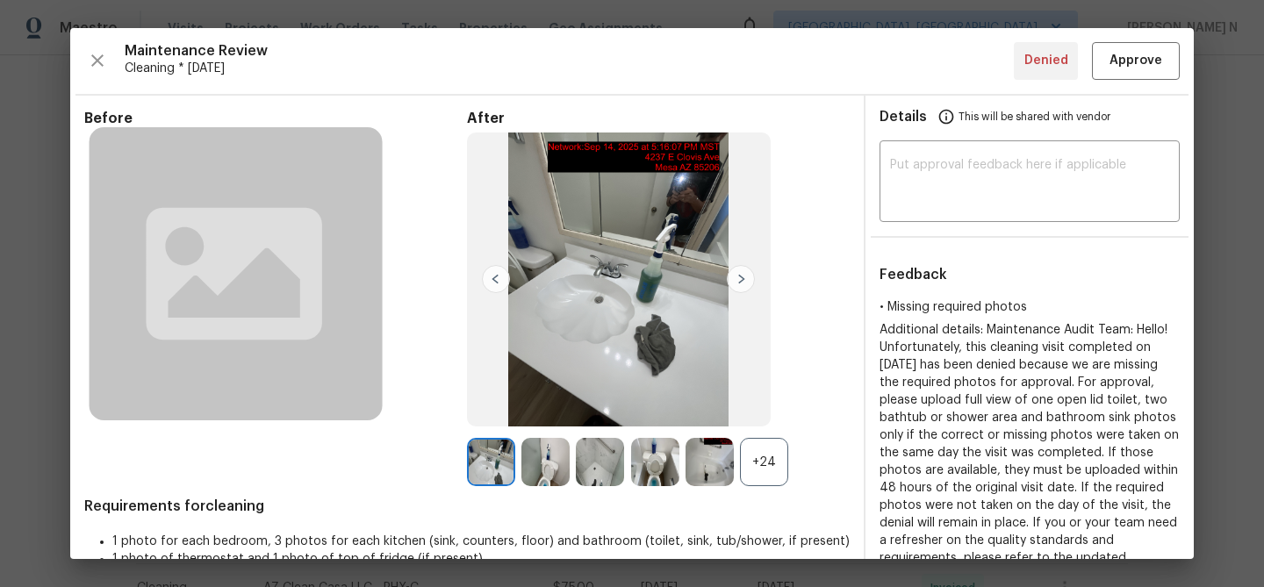
click at [759, 469] on div "+24" at bounding box center [764, 462] width 48 height 48
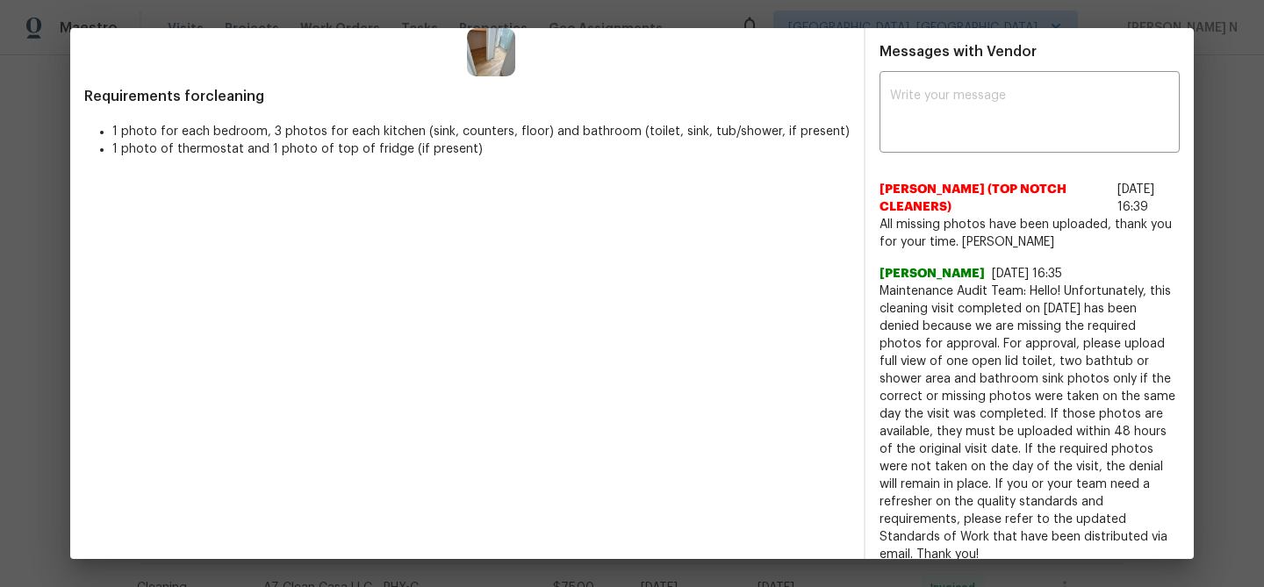
scroll to position [492, 0]
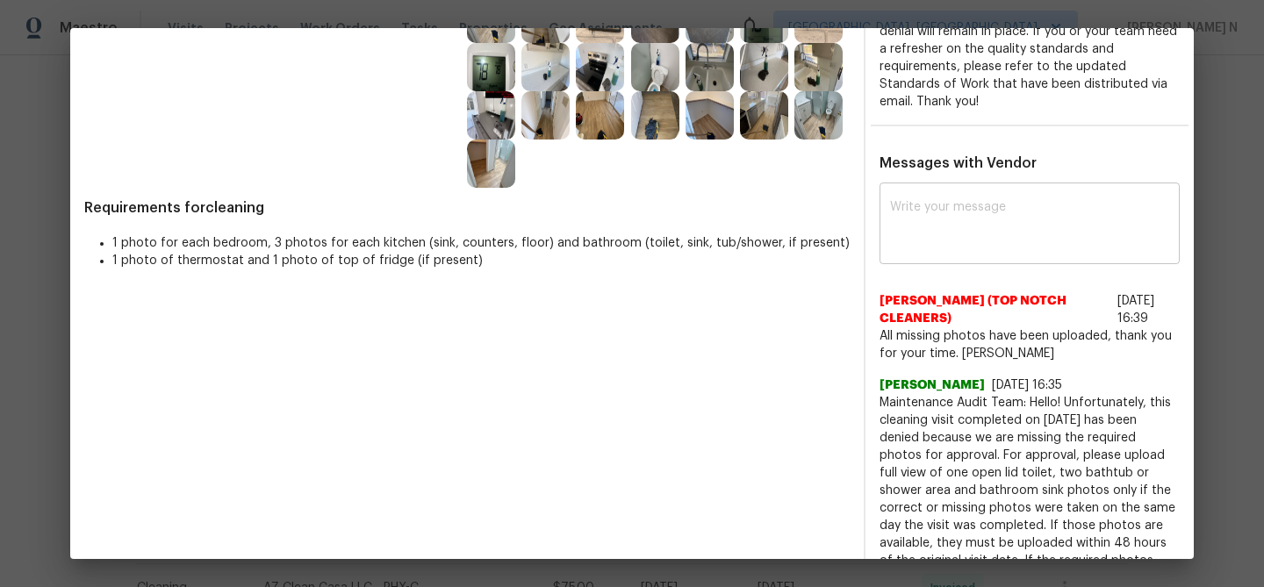
click at [952, 202] on textarea at bounding box center [1029, 225] width 279 height 49
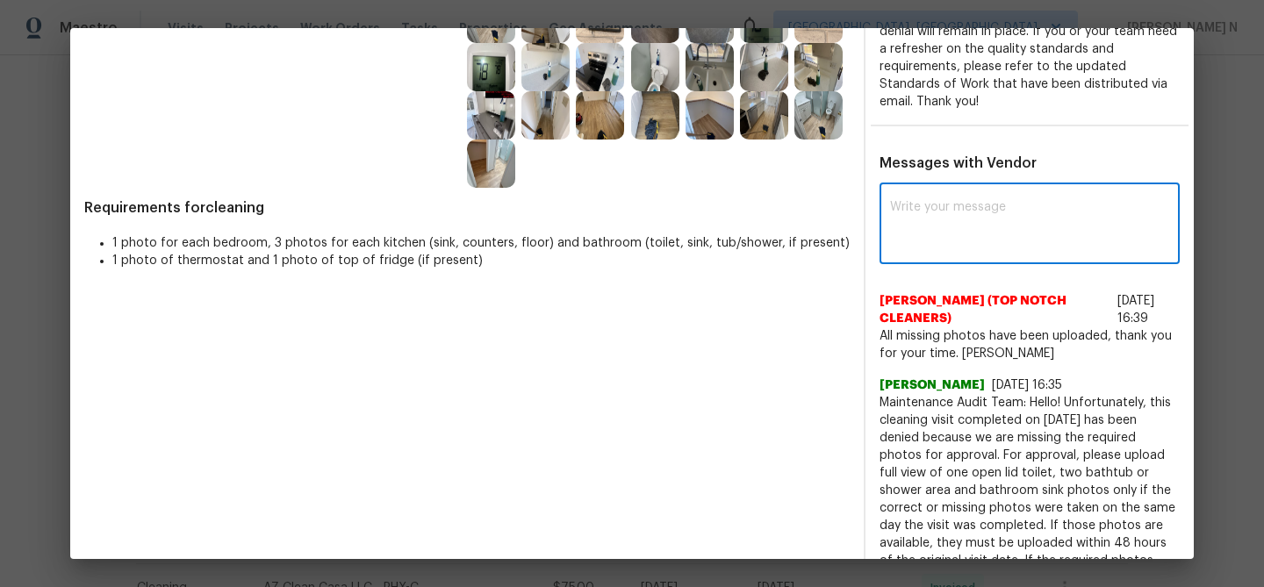
paste textarea "Maintenance Audit Team: Hello! Thank you for uploading the photo, after further…"
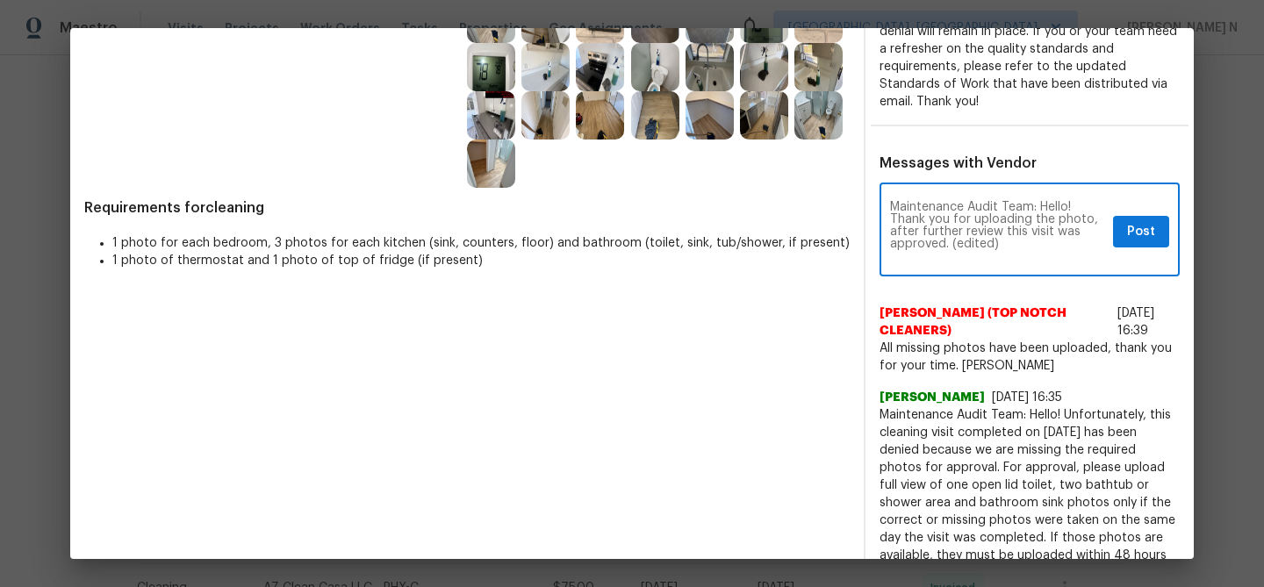
scroll to position [0, 0]
drag, startPoint x: 952, startPoint y: 245, endPoint x: 1009, endPoint y: 245, distance: 57.1
click at [1009, 245] on textarea "Maintenance Audit Team: Hello! Thank you for uploading the photo, after further…" at bounding box center [998, 231] width 216 height 61
type textarea "Maintenance Audit Team: Hello! Thank you for uploading the photo, after further…"
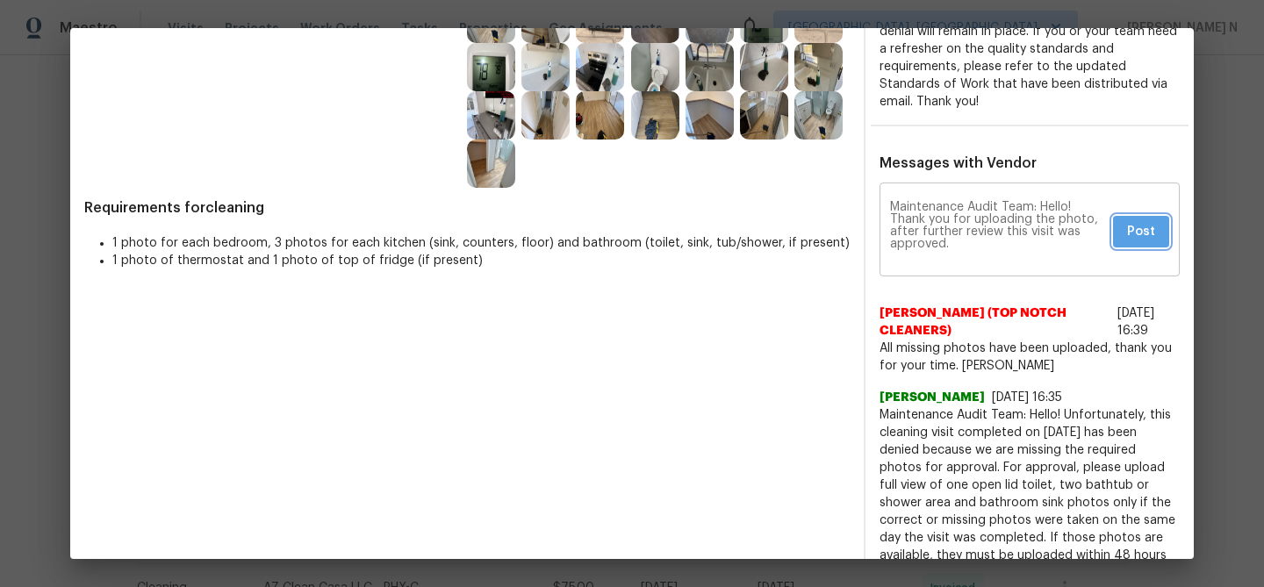
click at [1148, 231] on span "Post" at bounding box center [1141, 232] width 28 height 22
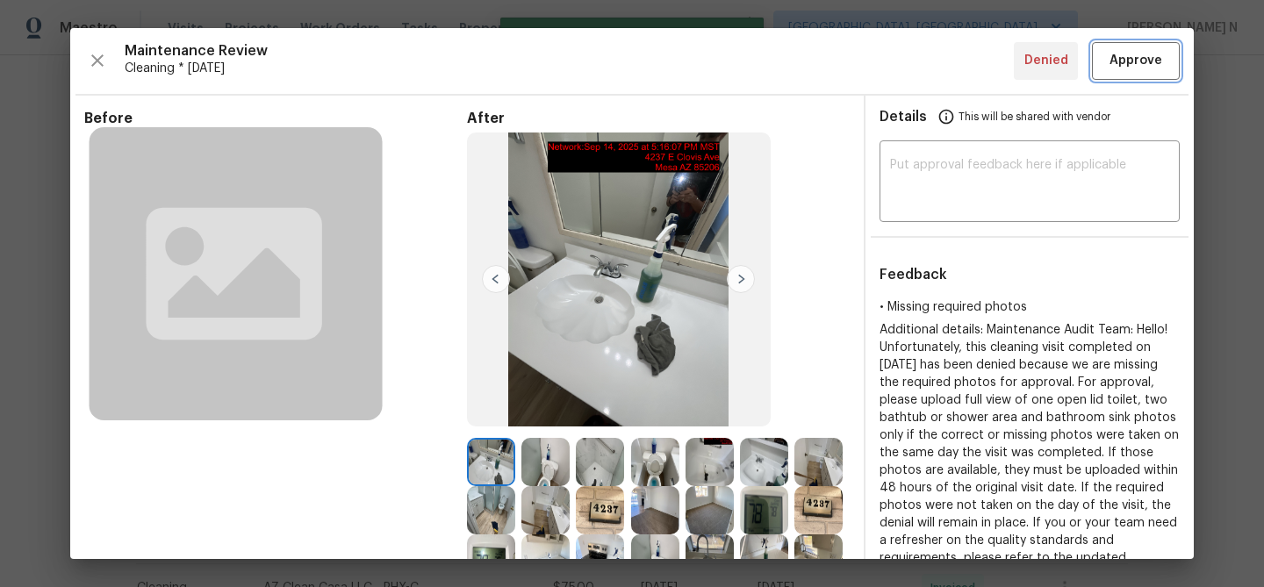
click at [1121, 54] on span "Approve" at bounding box center [1135, 61] width 53 height 22
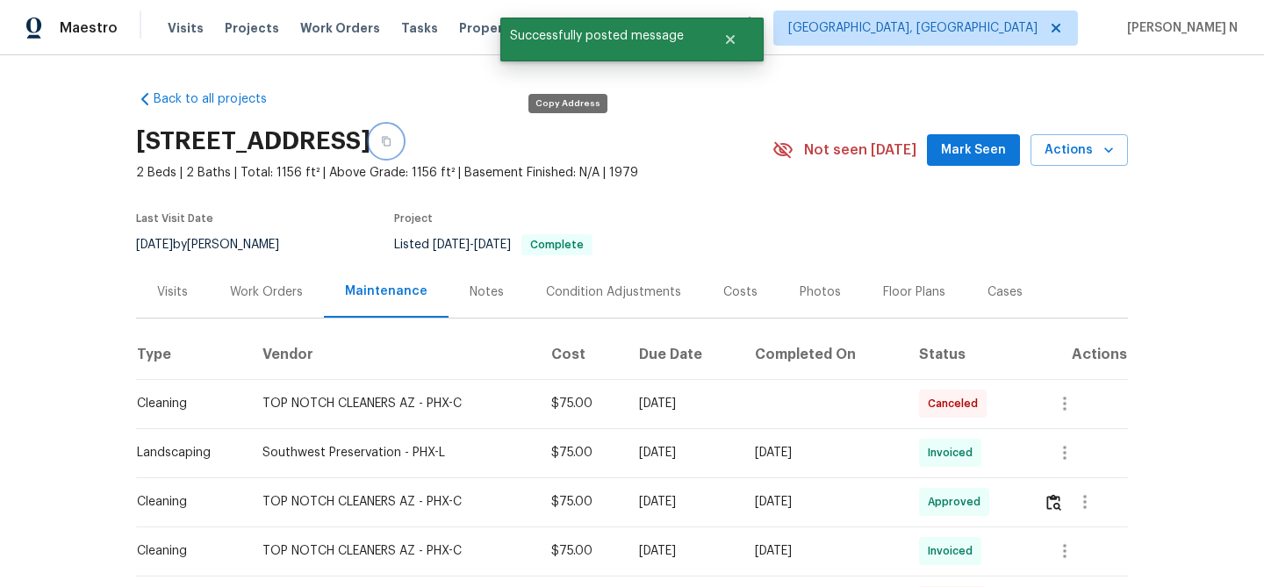
click at [391, 145] on icon "button" at bounding box center [386, 141] width 11 height 11
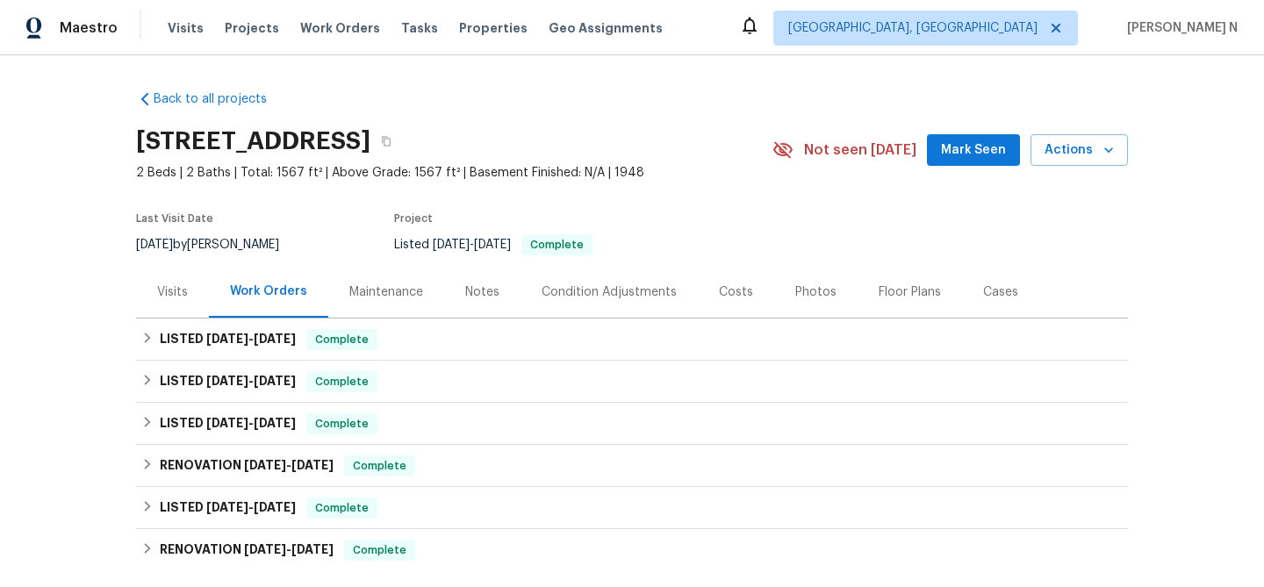
click at [350, 297] on div "Maintenance" at bounding box center [386, 292] width 74 height 18
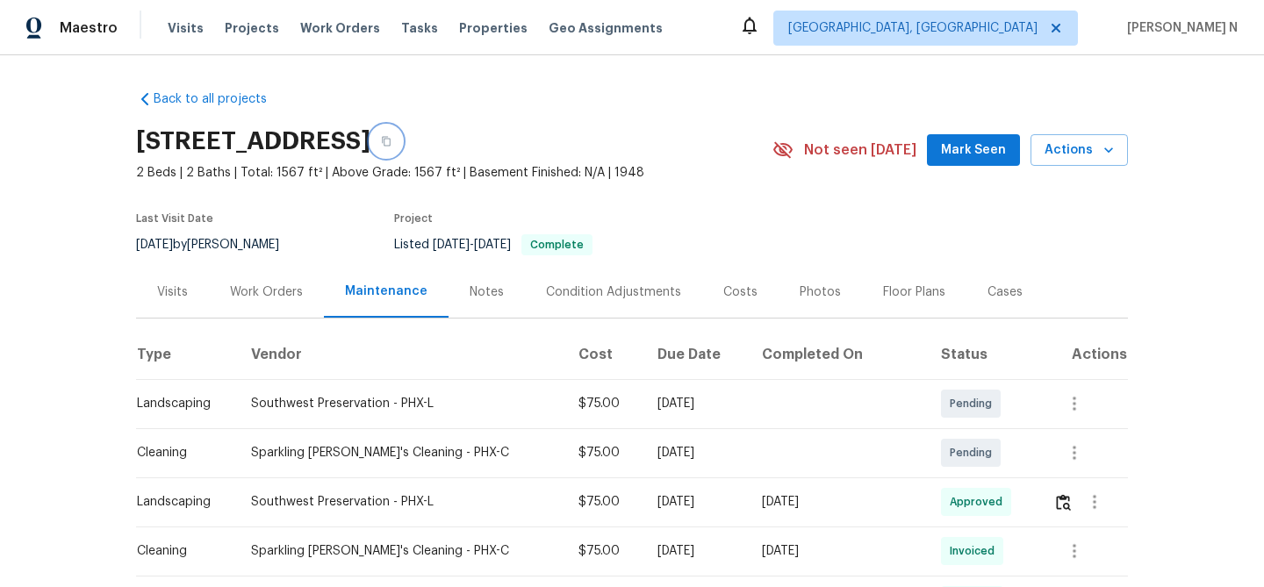
click at [402, 153] on button "button" at bounding box center [386, 142] width 32 height 32
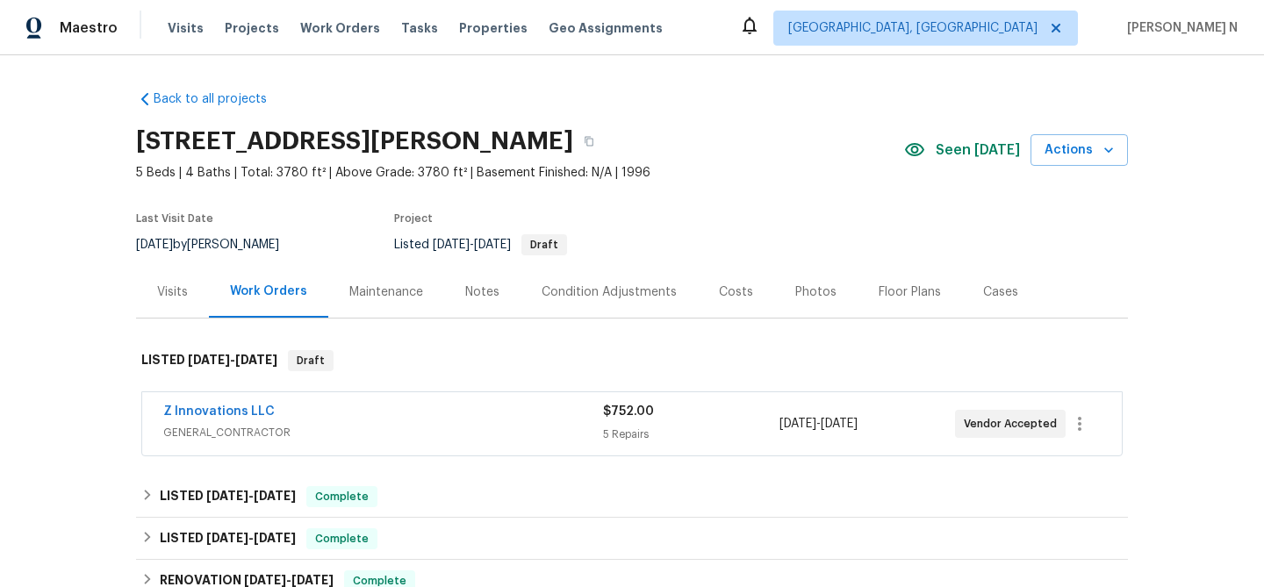
click at [389, 307] on div "Maintenance" at bounding box center [386, 292] width 116 height 52
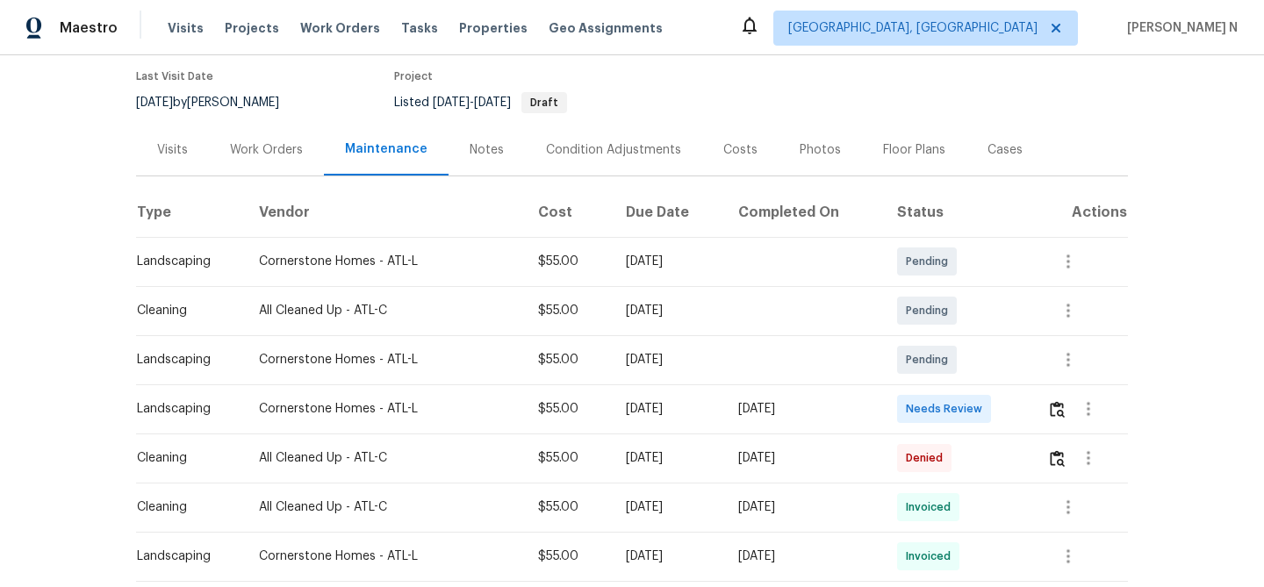
scroll to position [154, 0]
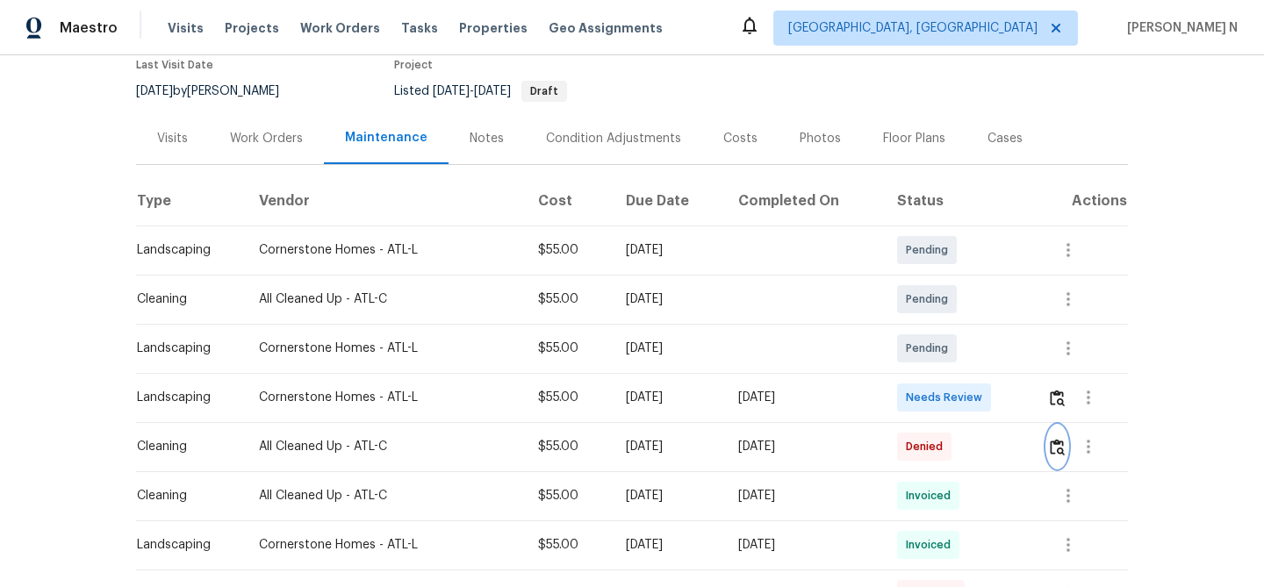
click at [1061, 445] on img "button" at bounding box center [1057, 447] width 15 height 17
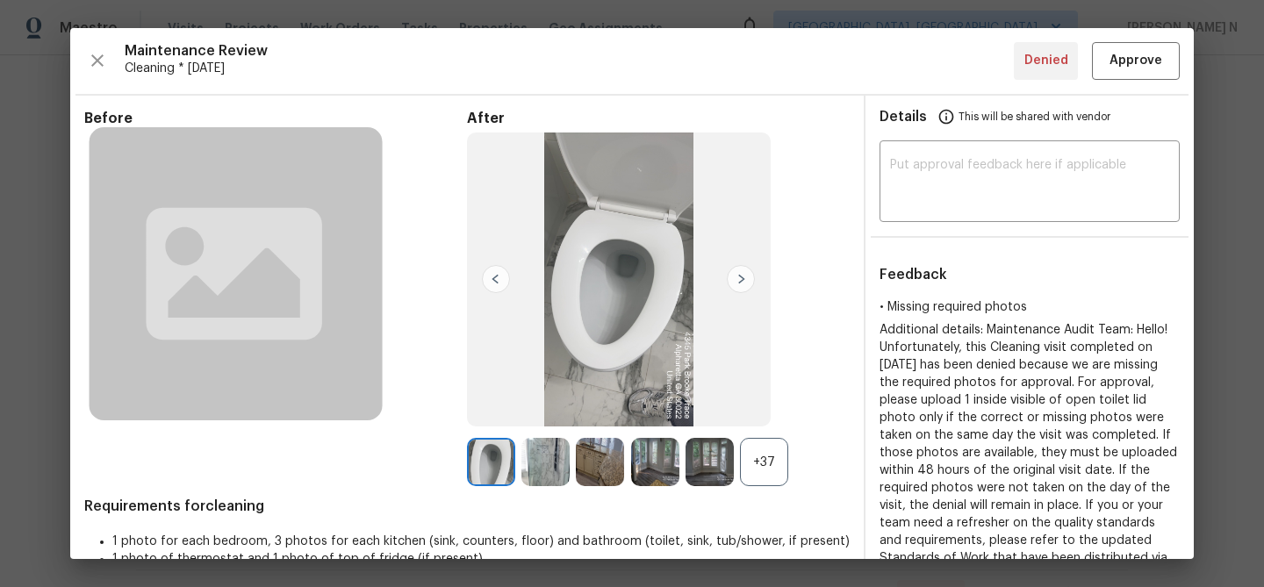
click at [769, 461] on div "+37" at bounding box center [764, 462] width 48 height 48
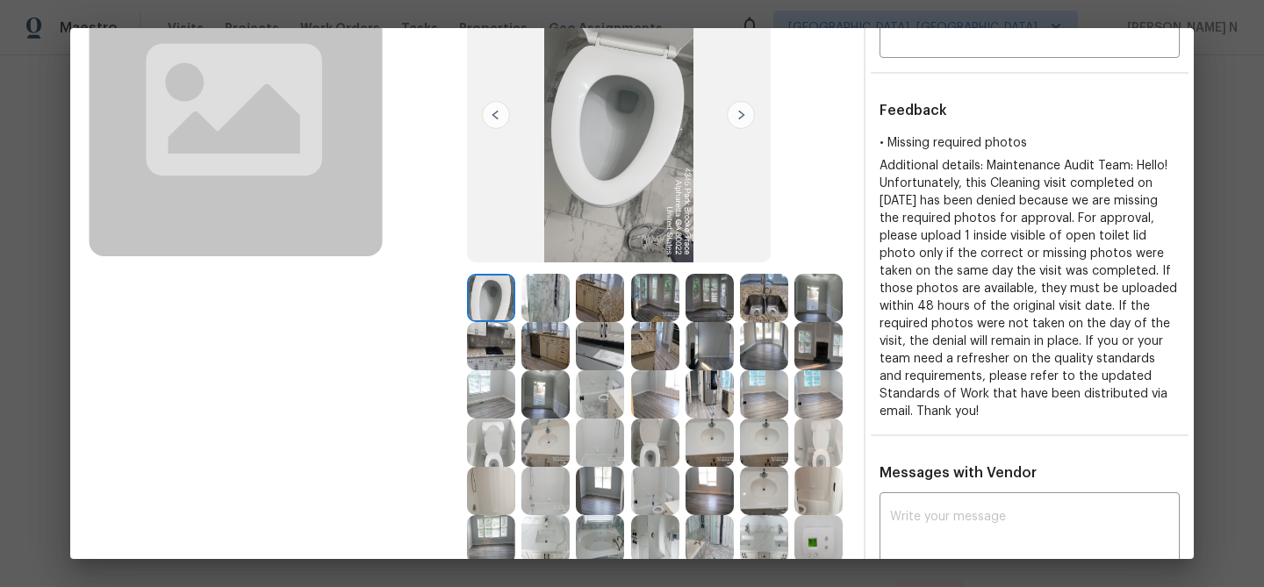
scroll to position [169, 0]
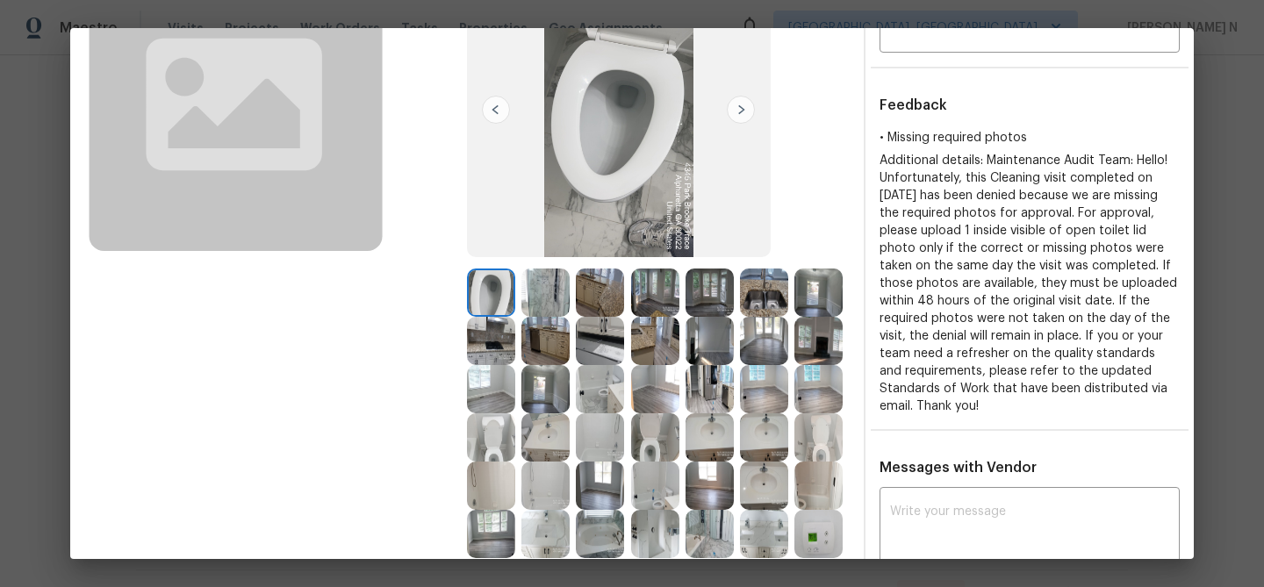
click at [657, 428] on img at bounding box center [655, 437] width 48 height 48
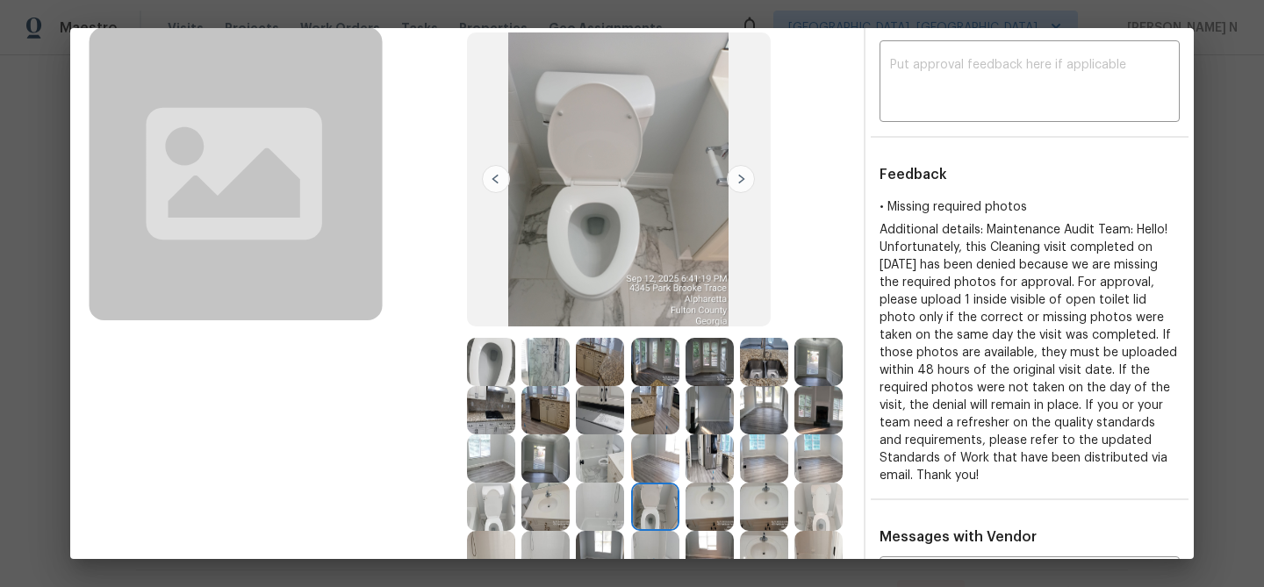
scroll to position [85, 0]
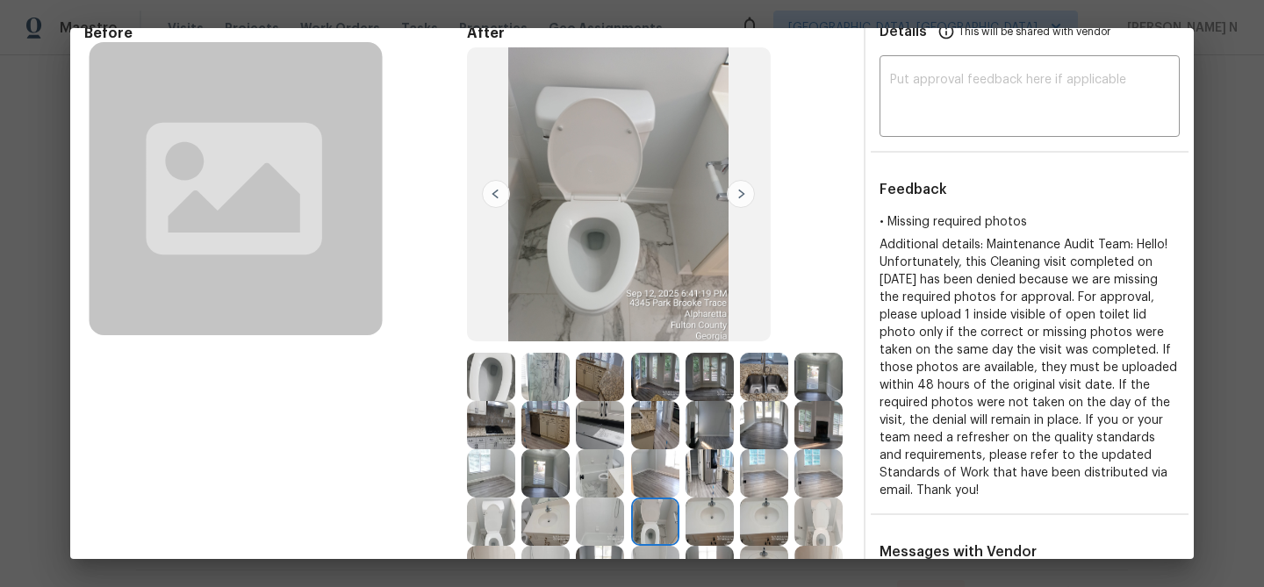
click at [829, 533] on img at bounding box center [818, 522] width 48 height 48
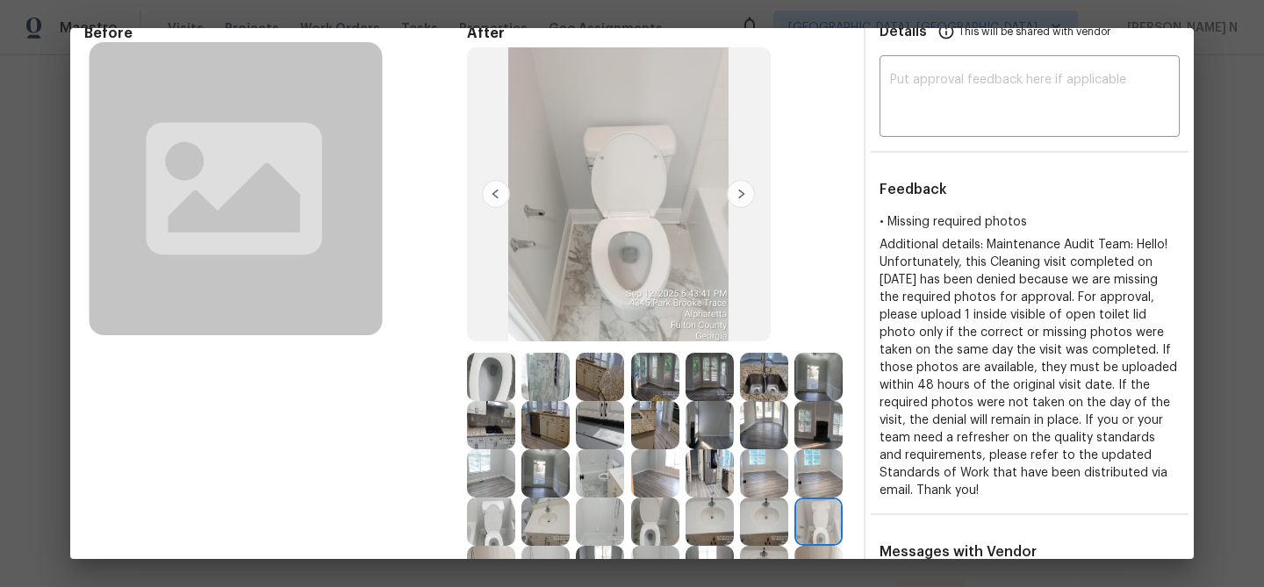
scroll to position [194, 0]
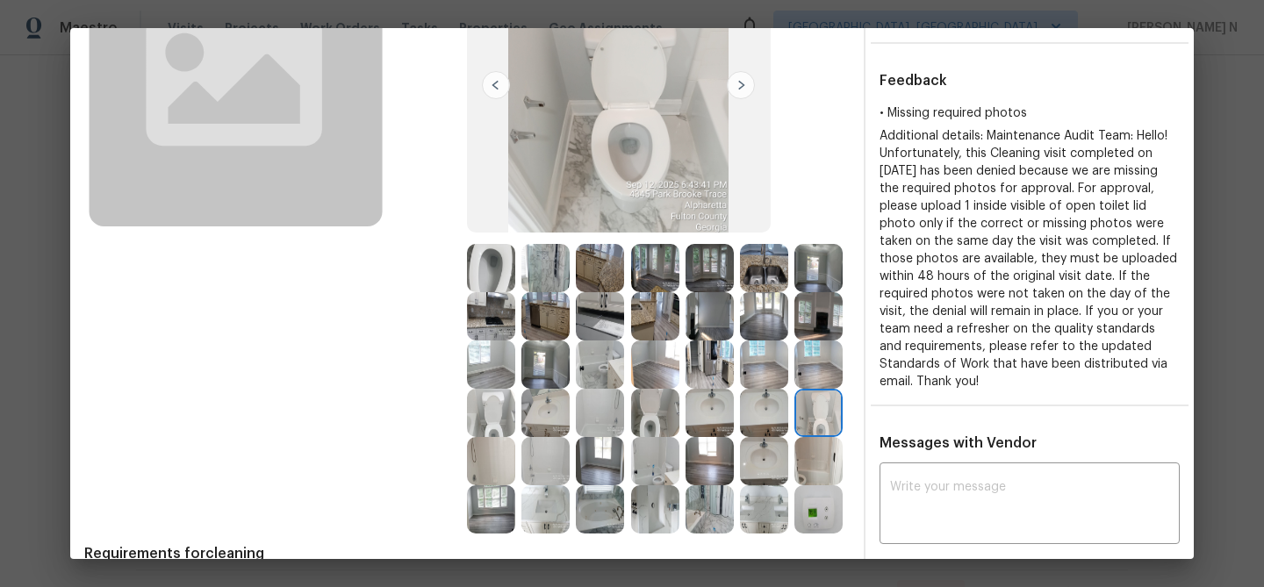
click at [655, 413] on img at bounding box center [655, 413] width 48 height 48
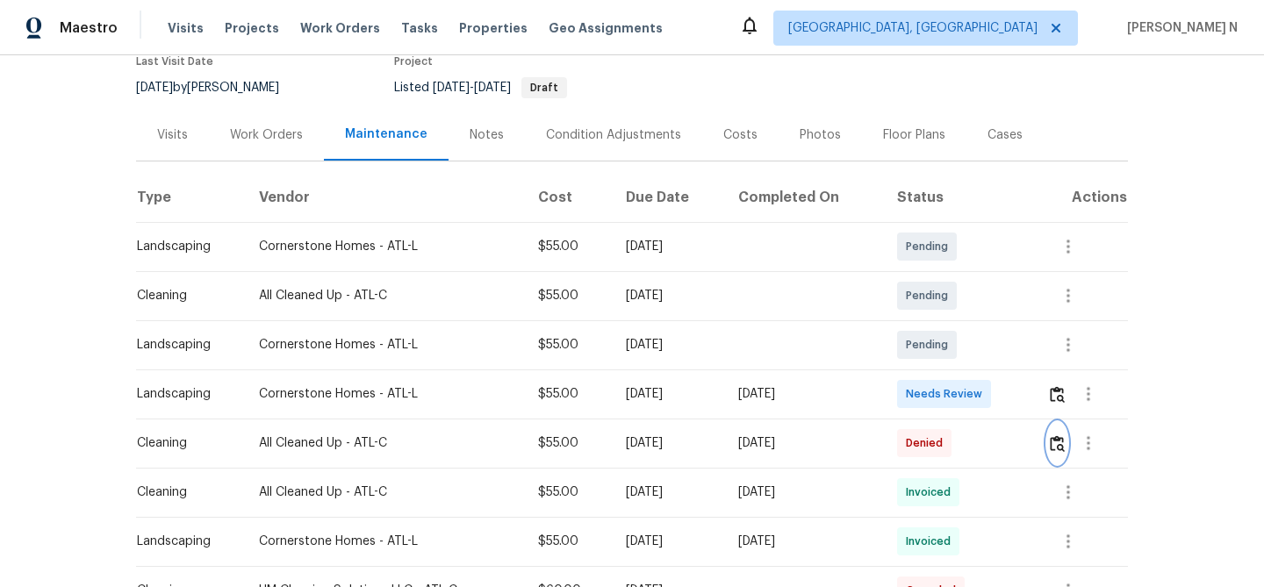
scroll to position [230, 0]
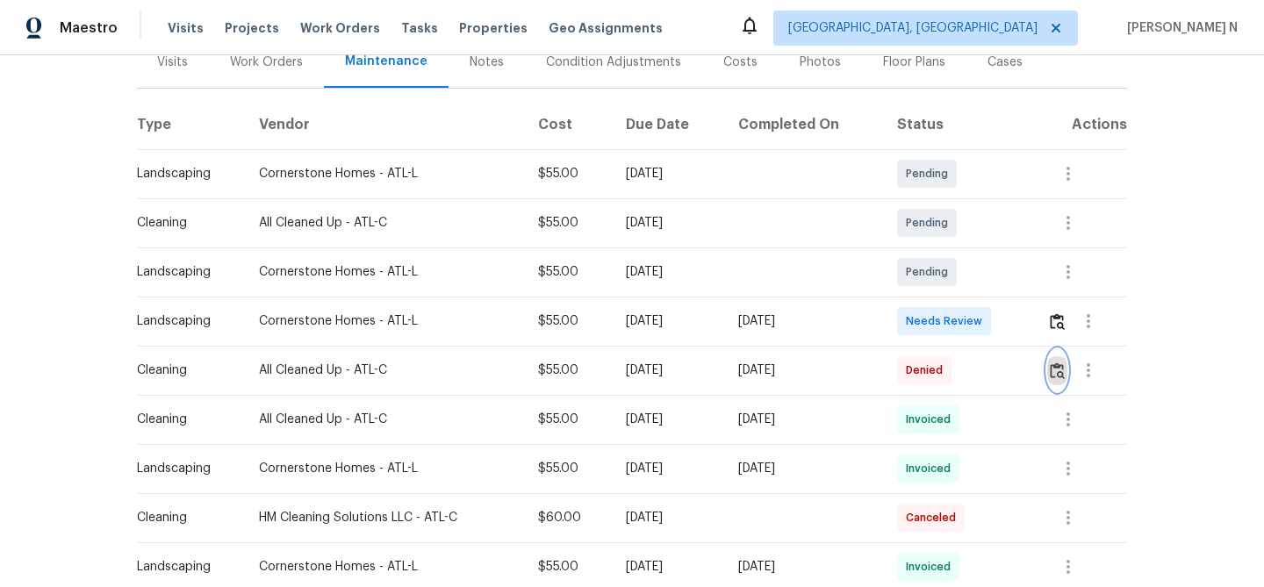
click at [1065, 377] on img "button" at bounding box center [1057, 370] width 15 height 17
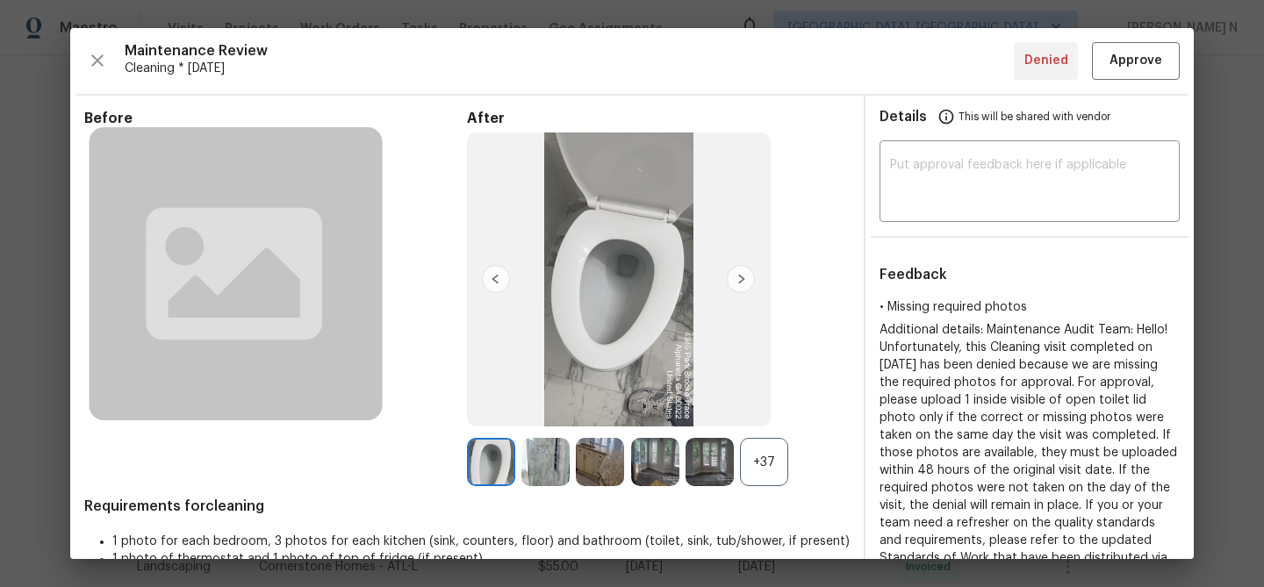
click at [738, 456] on div at bounding box center [712, 462] width 54 height 48
click at [750, 456] on div "+37" at bounding box center [764, 462] width 48 height 48
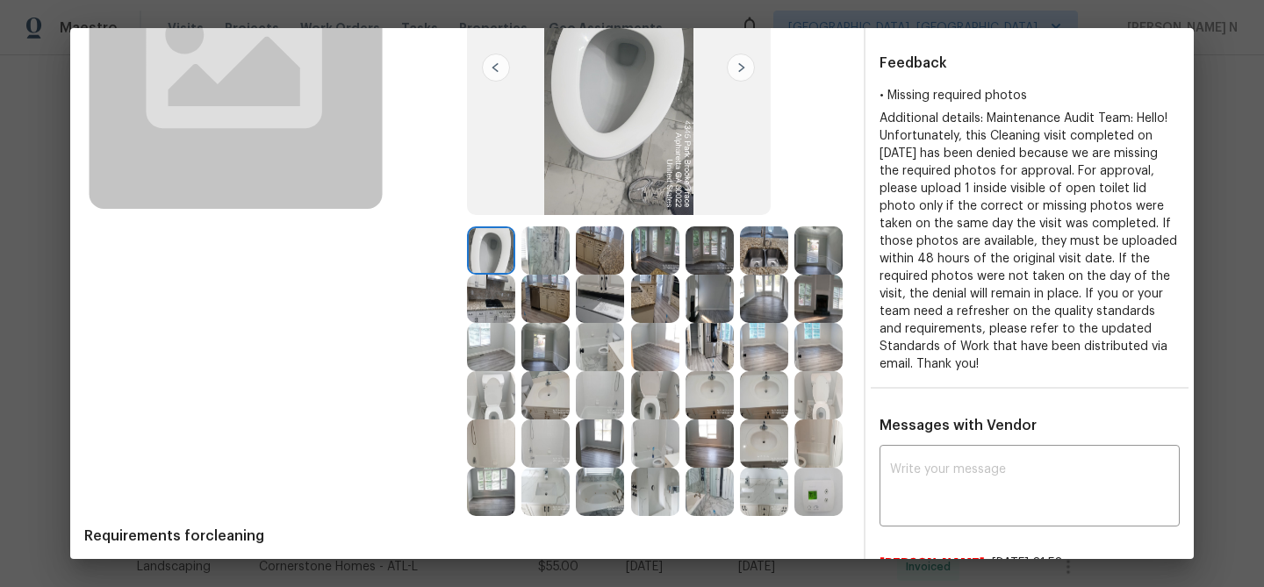
scroll to position [268, 0]
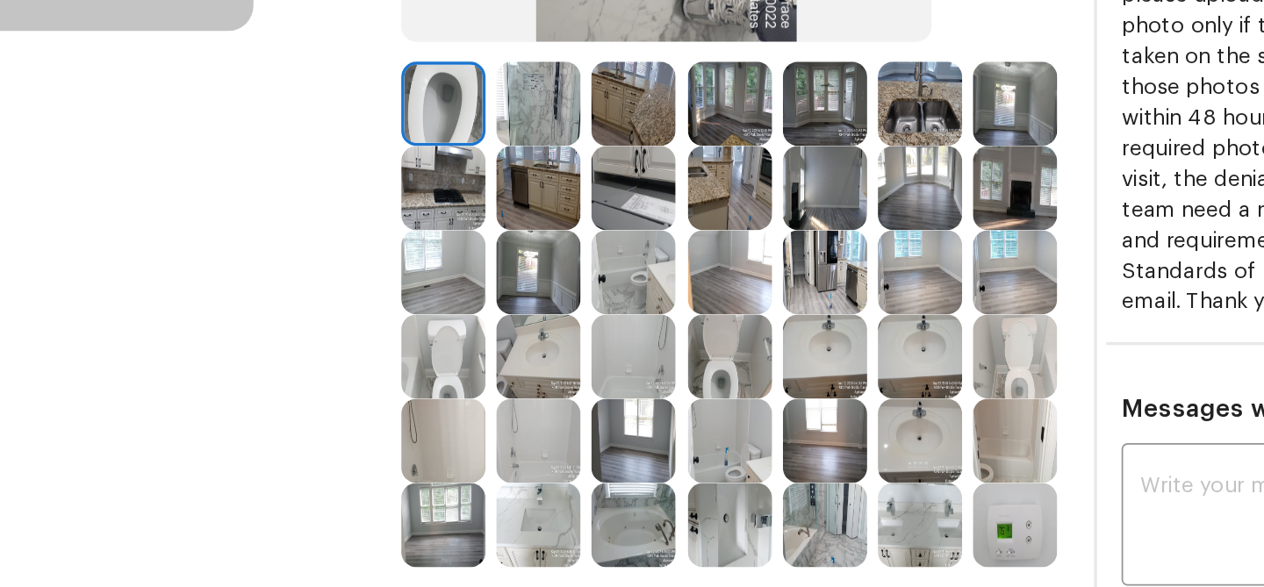
click at [545, 337] on img at bounding box center [545, 339] width 48 height 48
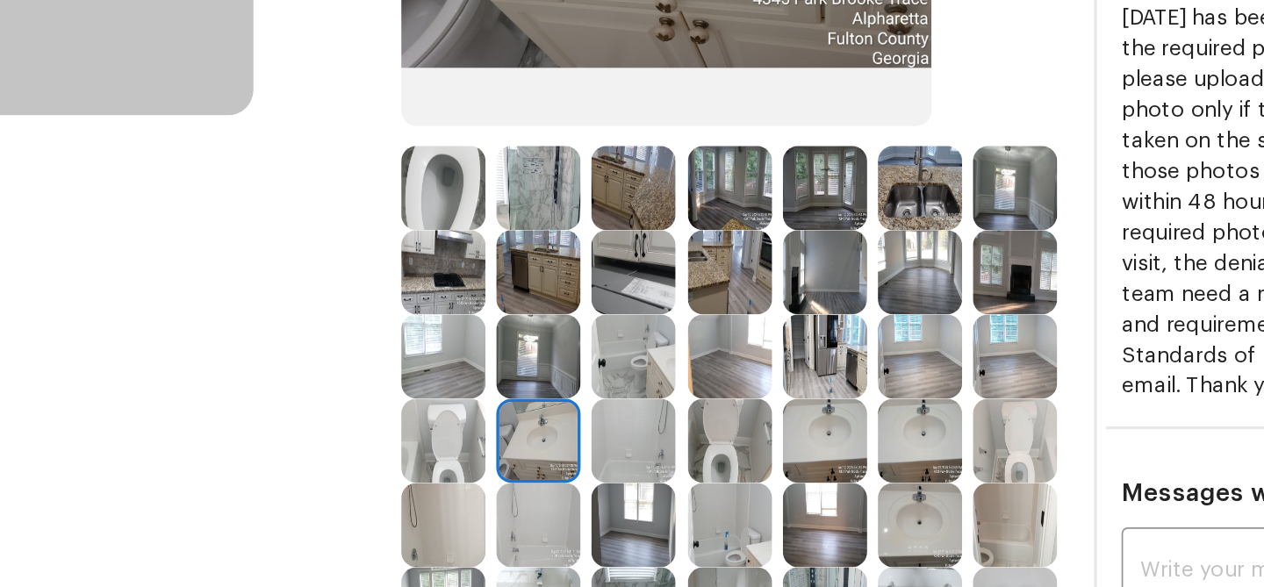
scroll to position [215, 0]
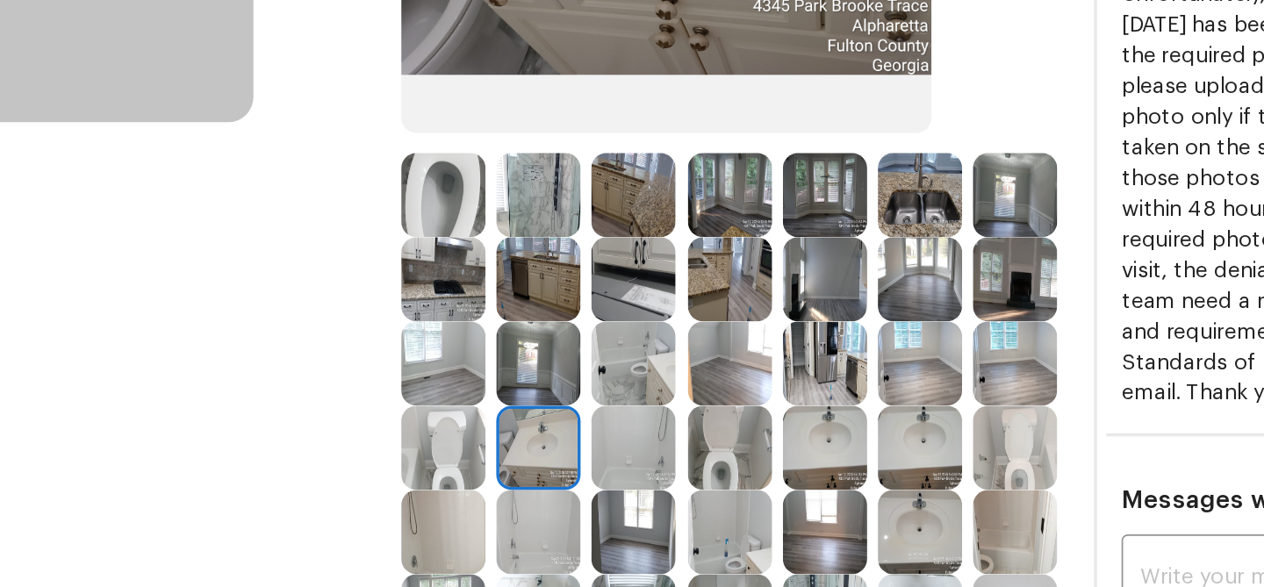
click at [495, 260] on img at bounding box center [491, 247] width 48 height 48
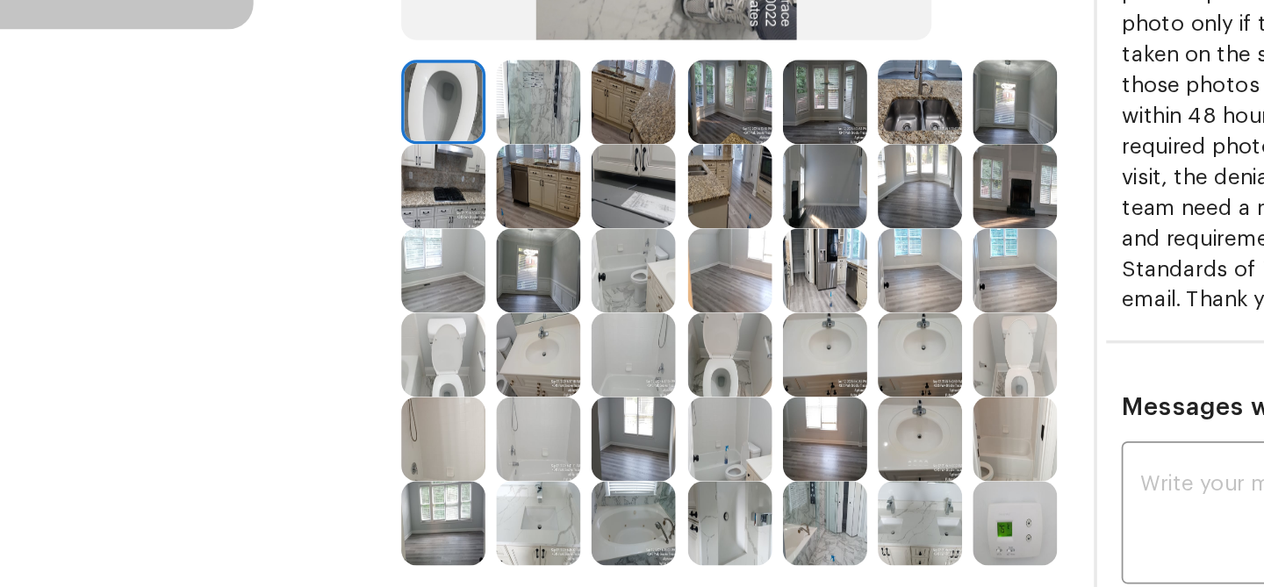
scroll to position [310, 0]
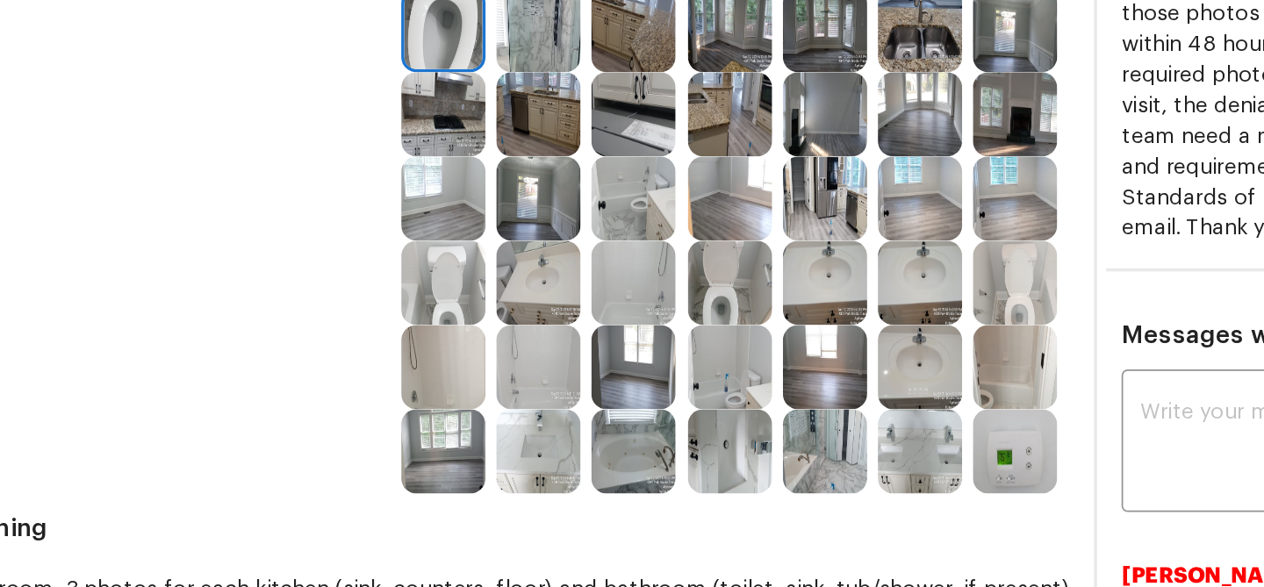
click at [661, 292] on img at bounding box center [655, 297] width 48 height 48
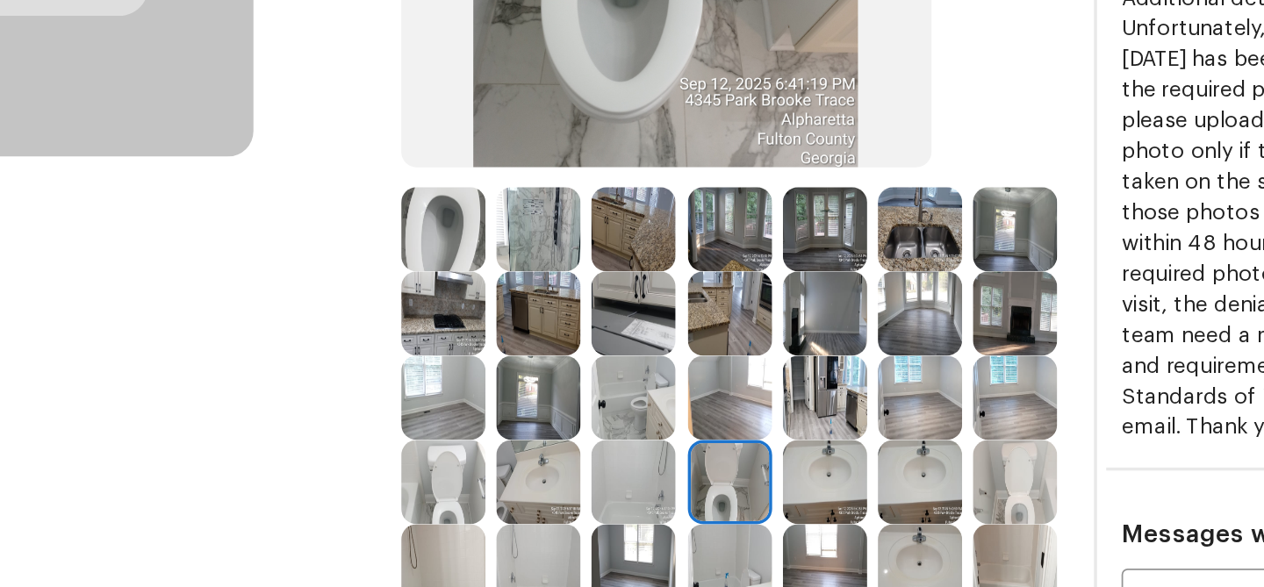
scroll to position [183, 0]
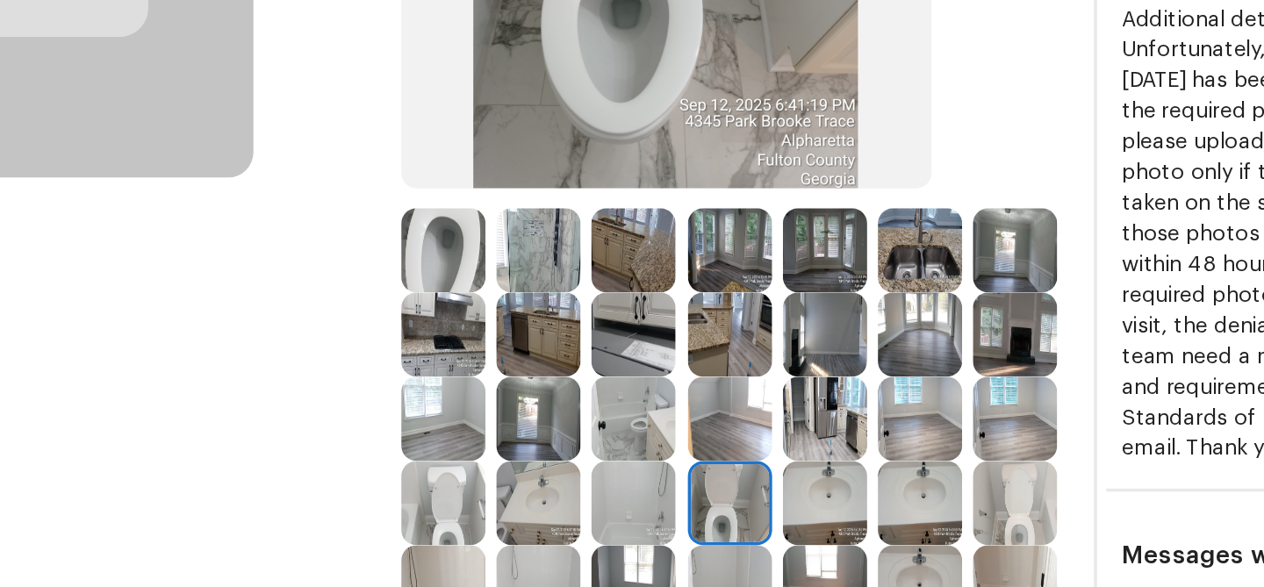
click at [492, 272] on img at bounding box center [491, 279] width 48 height 48
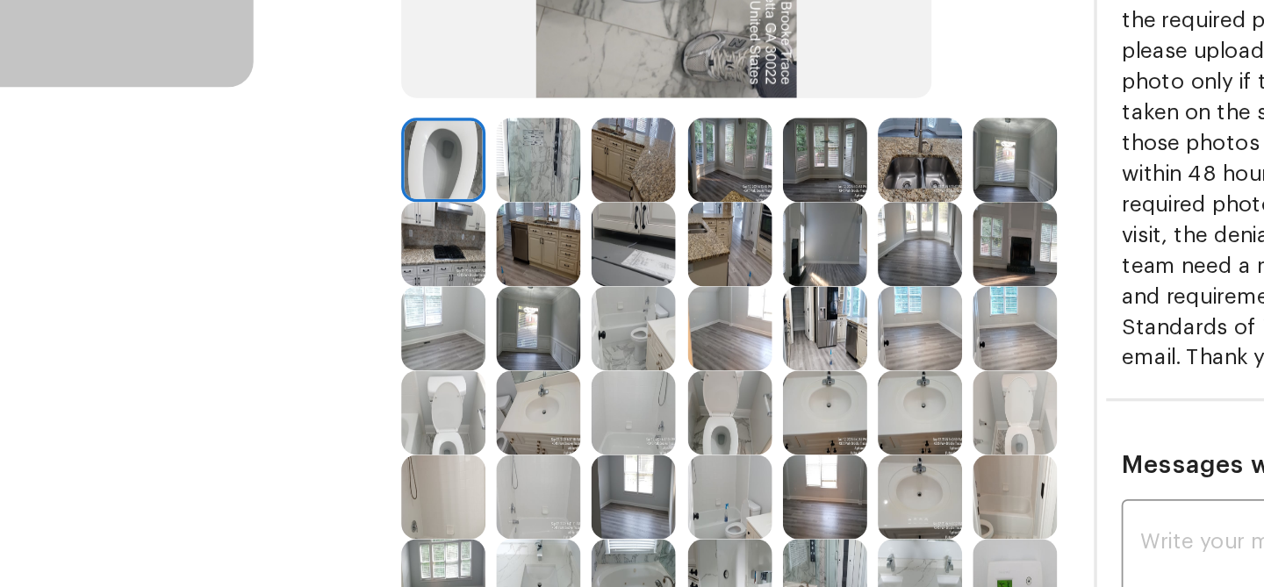
scroll to position [249, 0]
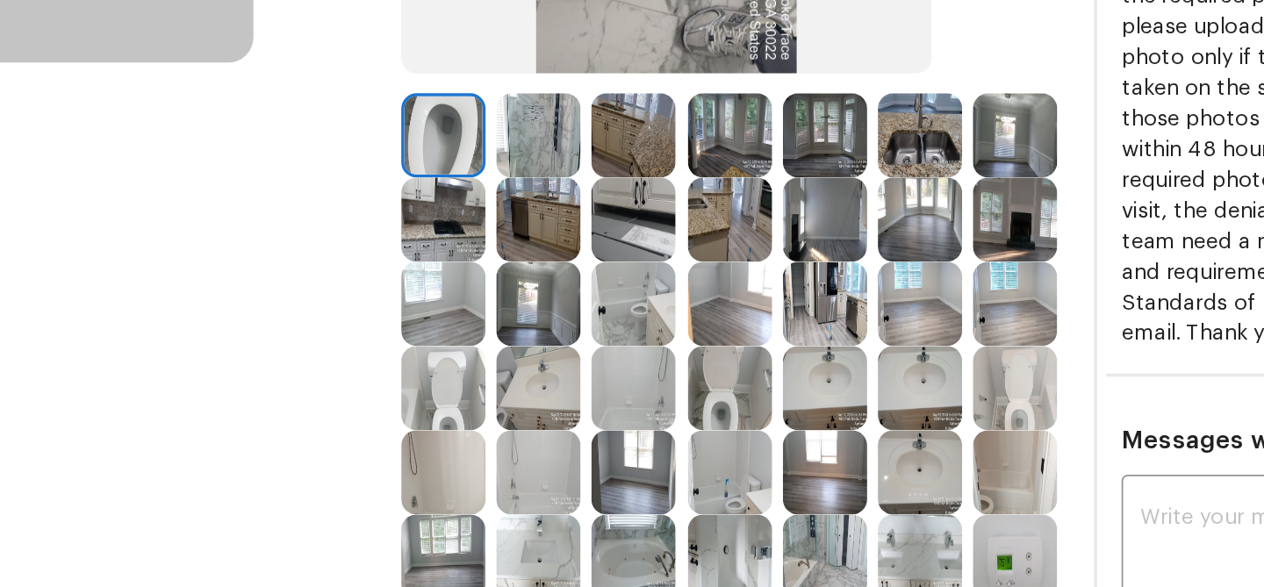
click at [824, 355] on img at bounding box center [818, 358] width 48 height 48
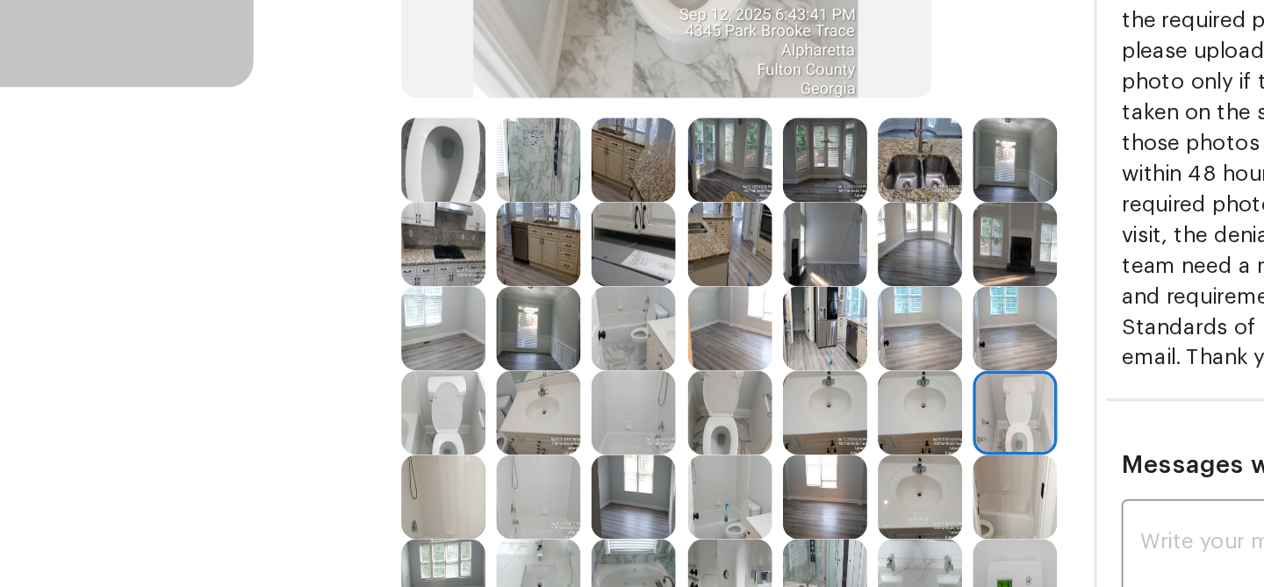
click at [488, 366] on img at bounding box center [491, 372] width 48 height 48
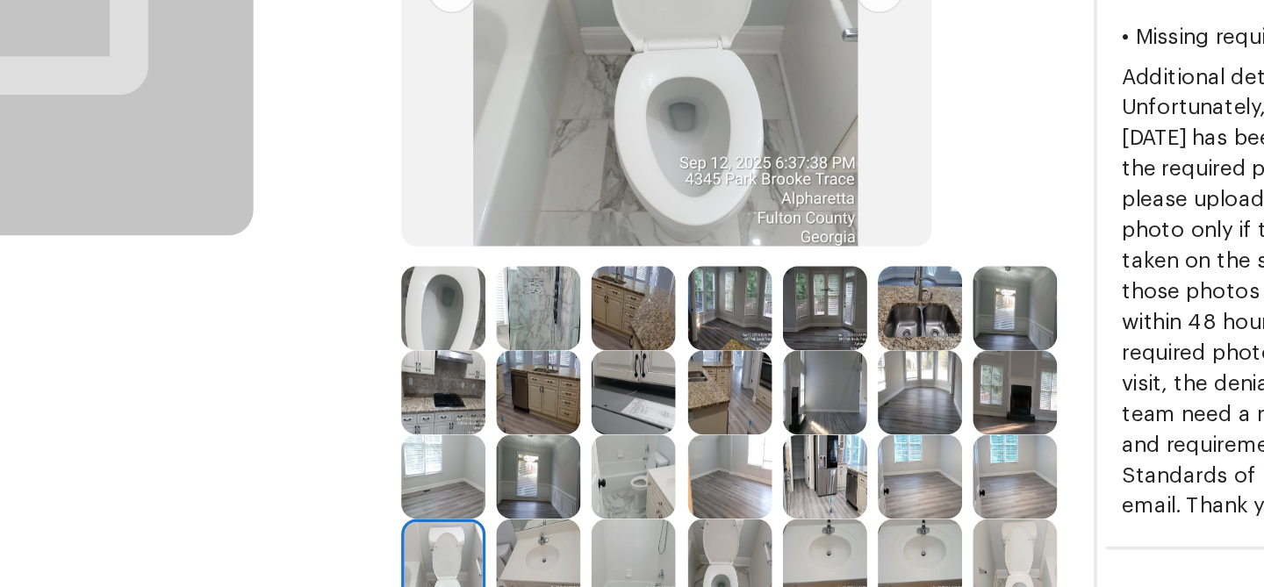
scroll to position [183, 0]
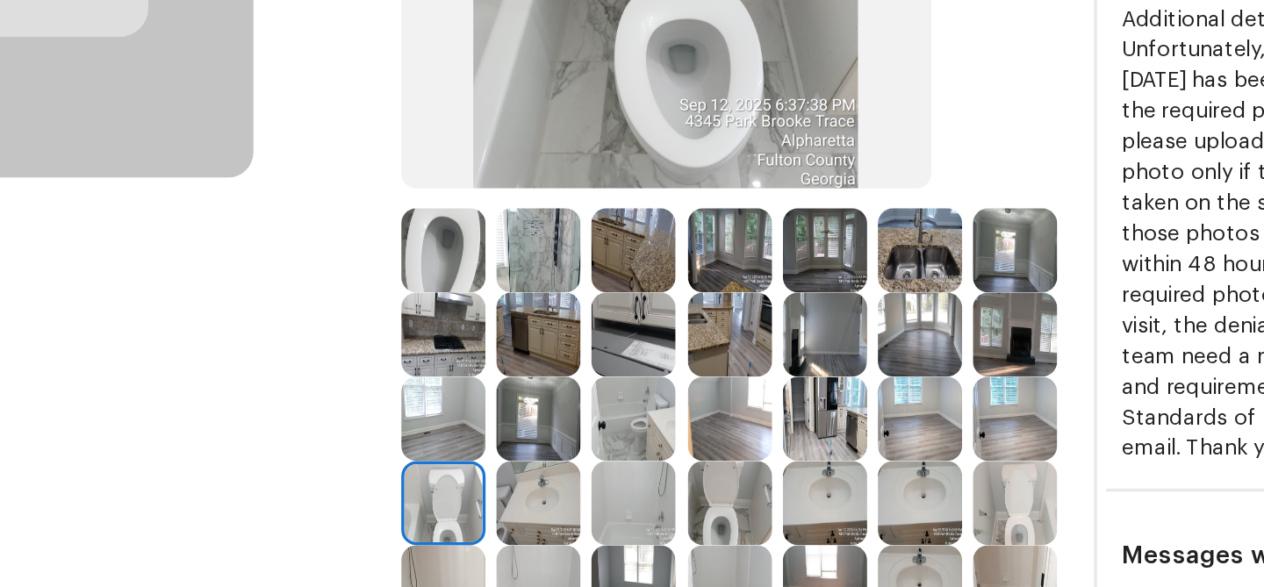
click at [488, 283] on img at bounding box center [491, 279] width 48 height 48
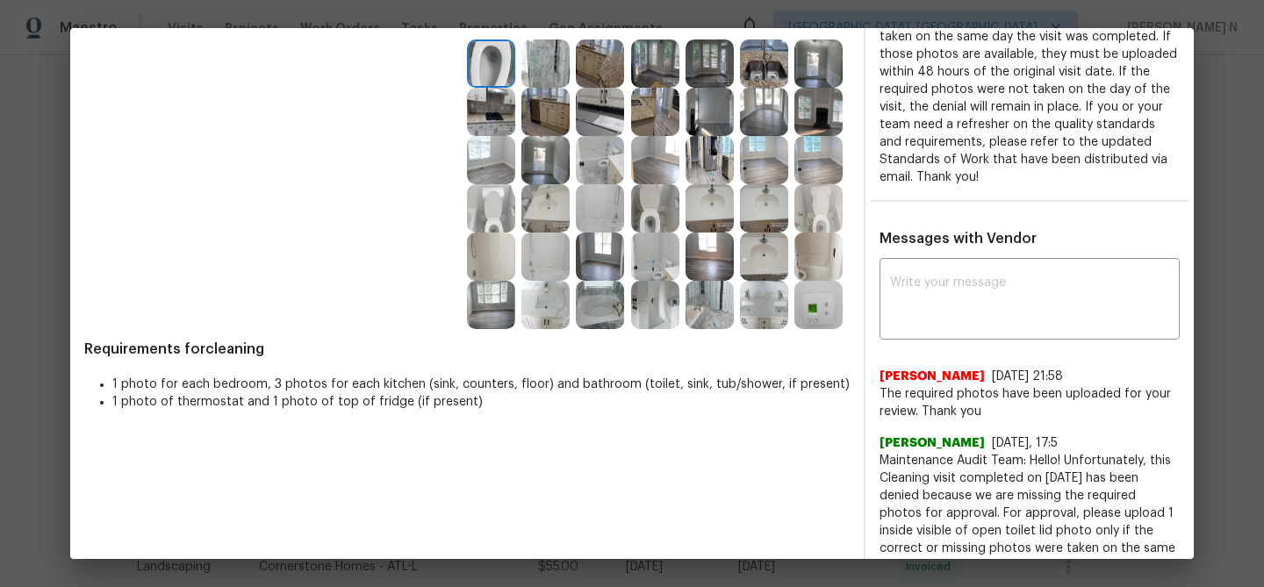
scroll to position [459, 0]
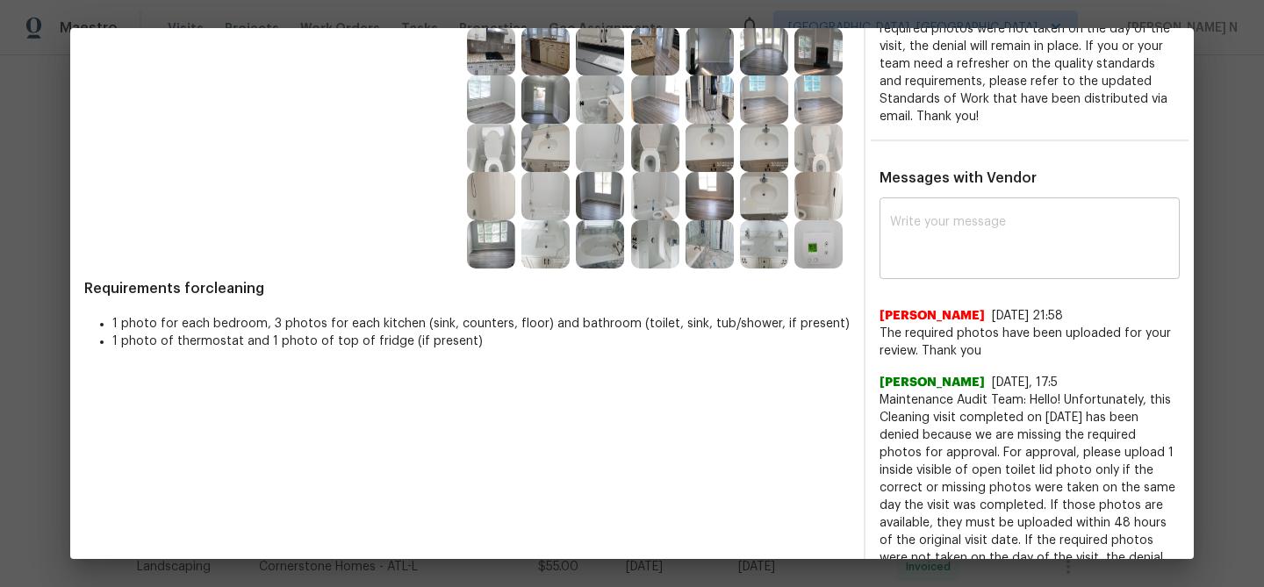
click at [917, 249] on textarea at bounding box center [1029, 240] width 279 height 49
paste textarea "Maintenance Audit Team: Hello! Thank you for uploading the photo, after further…"
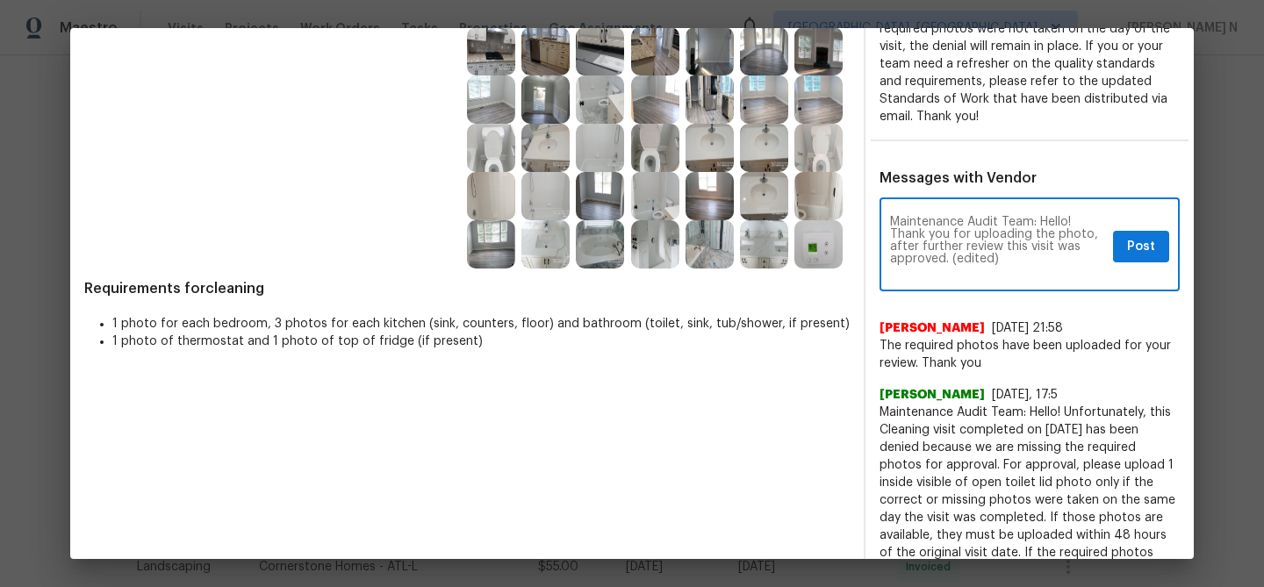
scroll to position [0, 0]
drag, startPoint x: 951, startPoint y: 258, endPoint x: 1007, endPoint y: 258, distance: 55.3
click at [1007, 258] on textarea "Maintenance Audit Team: Hello! Thank you for uploading the photo, after further…" at bounding box center [998, 246] width 216 height 61
type textarea "Maintenance Audit Team: Hello! Thank you for uploading the photo, after further…"
click at [1129, 248] on span "Post" at bounding box center [1141, 247] width 28 height 22
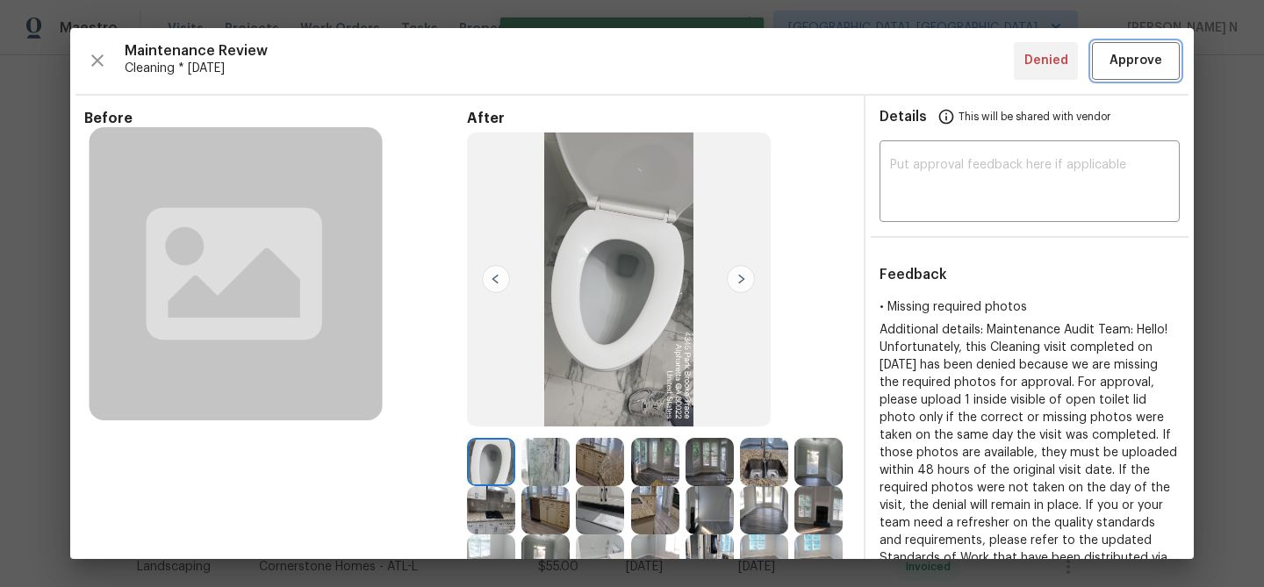
click at [1126, 66] on span "Approve" at bounding box center [1135, 61] width 53 height 22
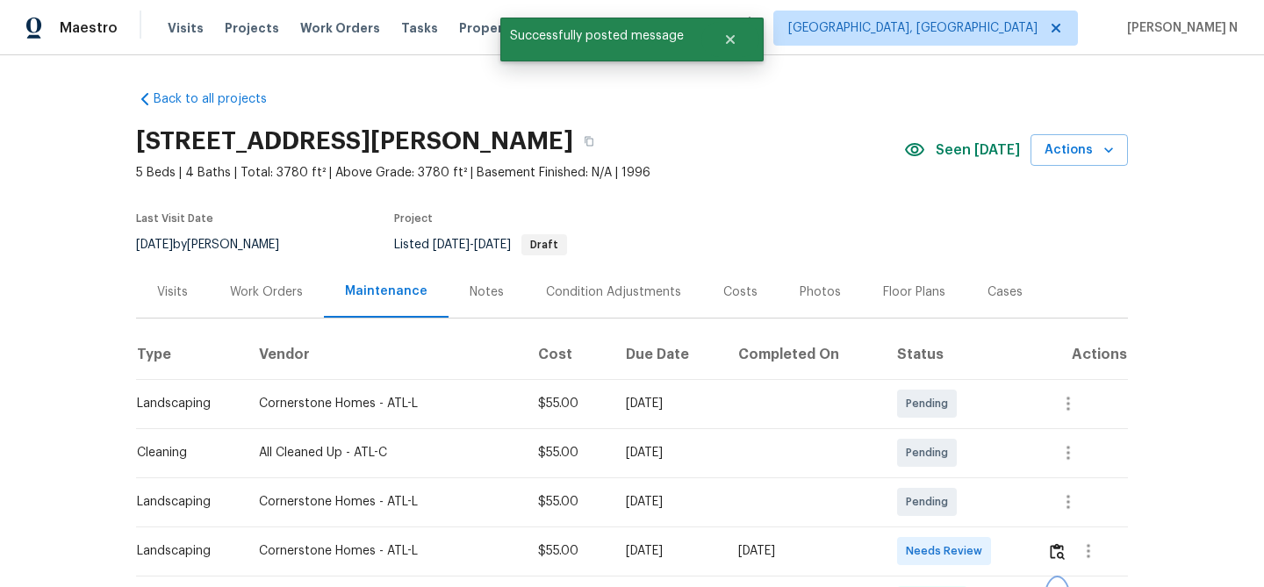
scroll to position [1, 0]
click at [605, 143] on button "button" at bounding box center [589, 141] width 32 height 32
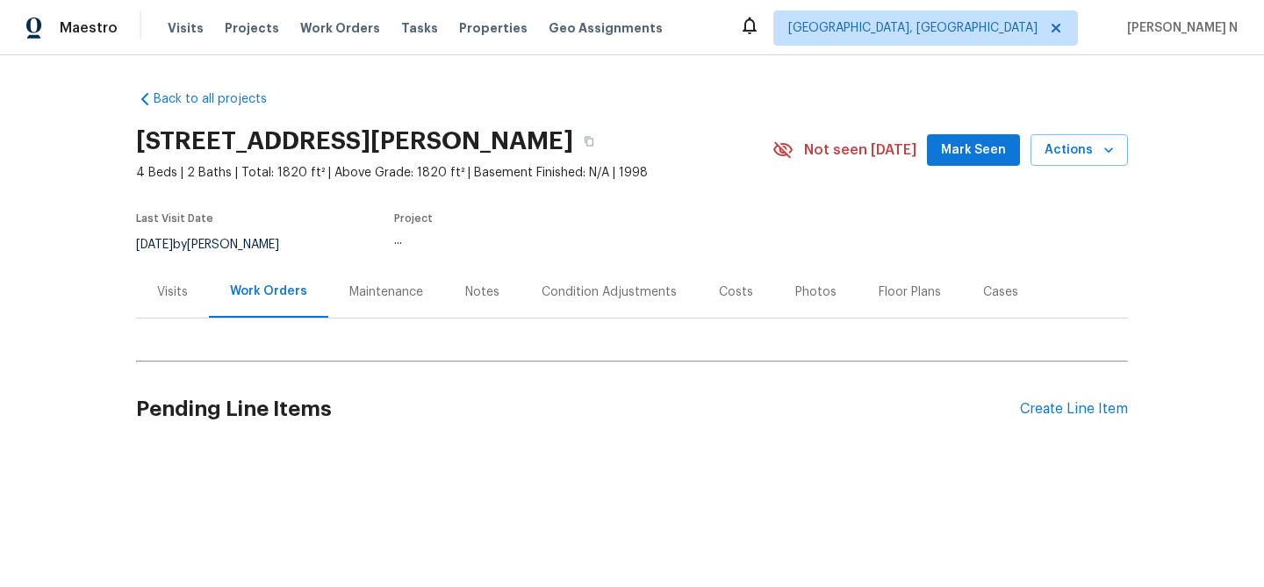
click at [401, 298] on div "Maintenance" at bounding box center [386, 292] width 74 height 18
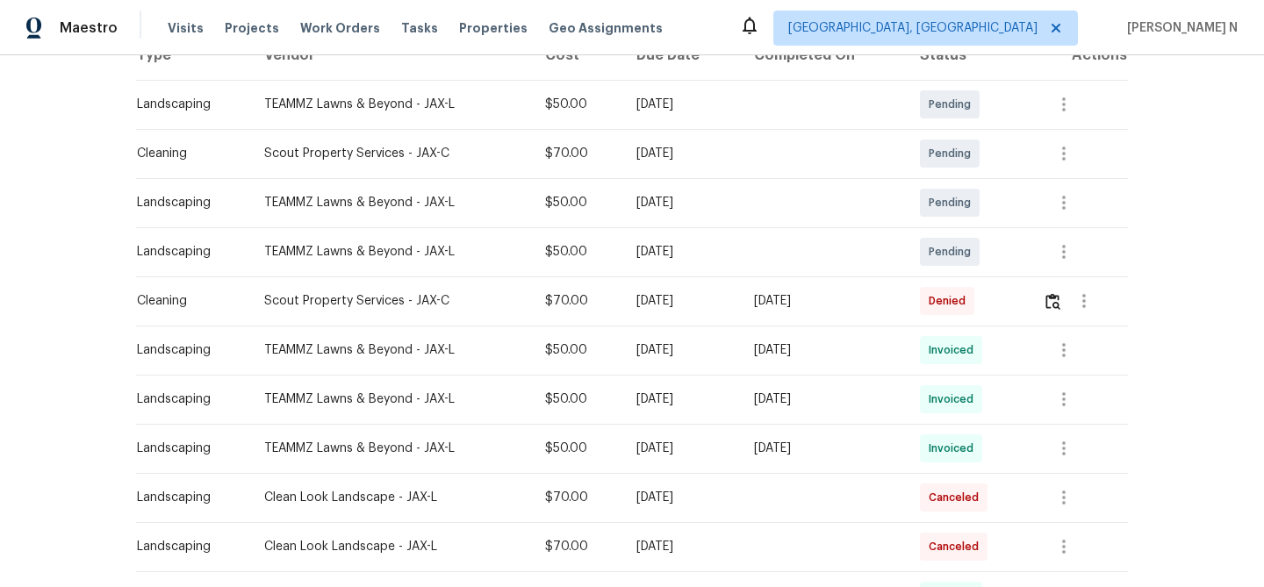
scroll to position [374, 0]
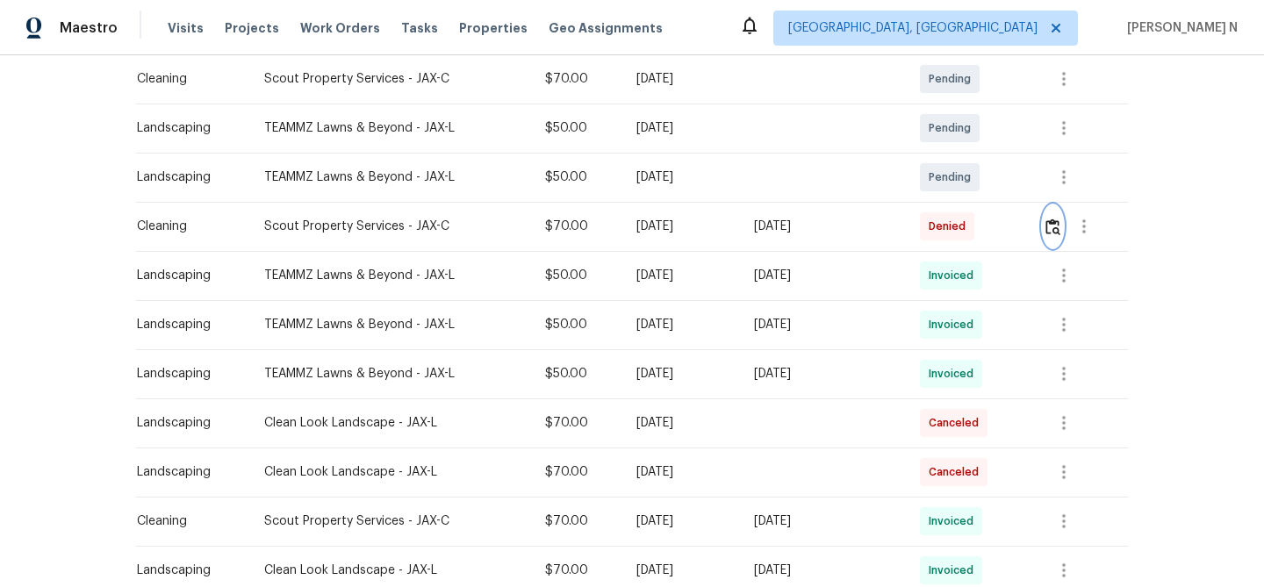
click at [1058, 231] on img "button" at bounding box center [1052, 227] width 15 height 17
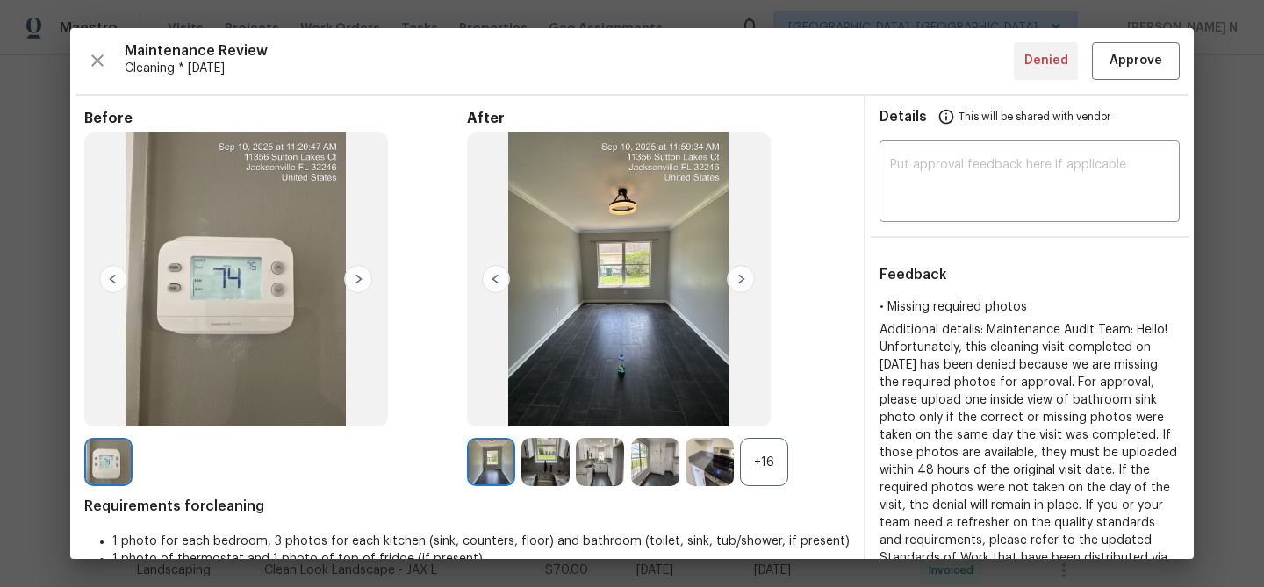
click at [763, 457] on div "+16" at bounding box center [764, 462] width 48 height 48
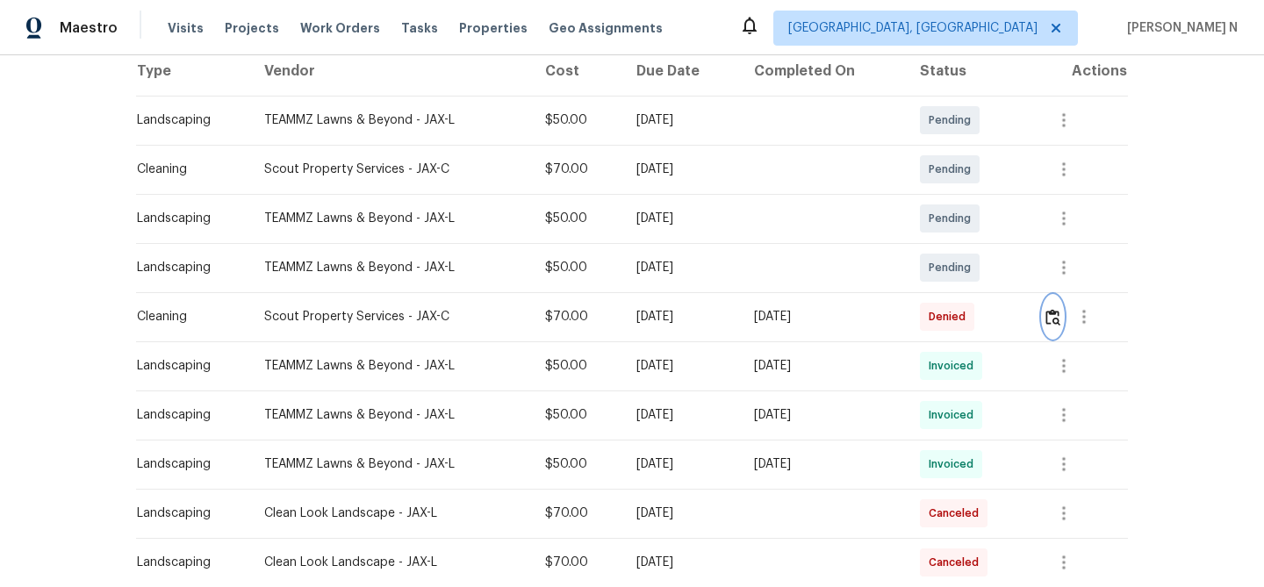
scroll to position [366, 0]
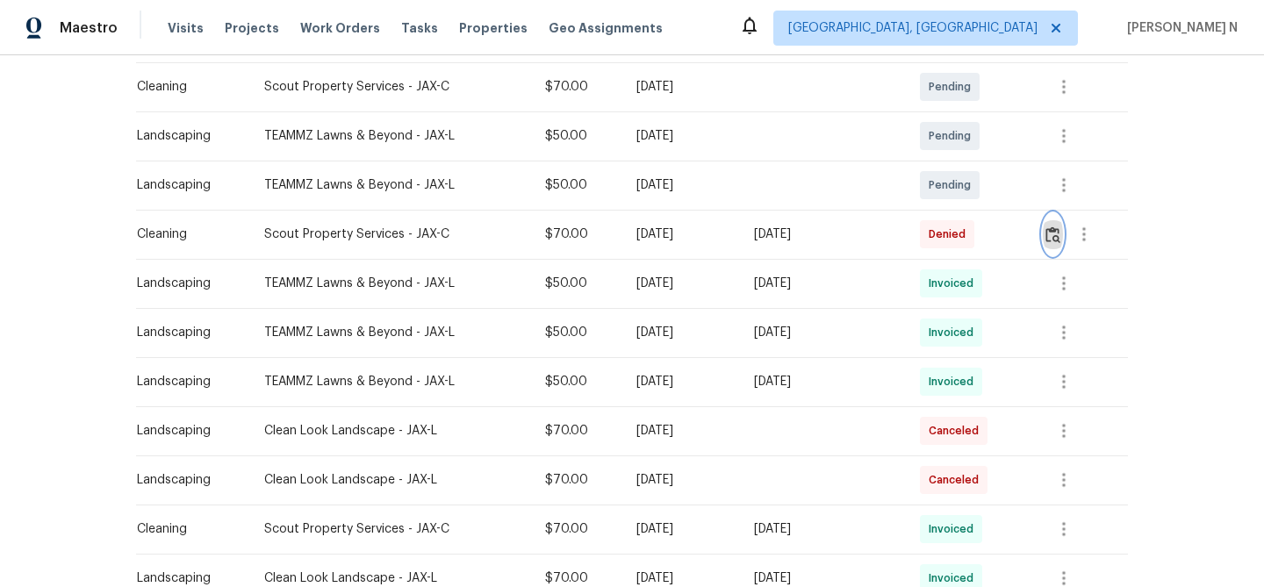
click at [1052, 228] on img "button" at bounding box center [1052, 234] width 15 height 17
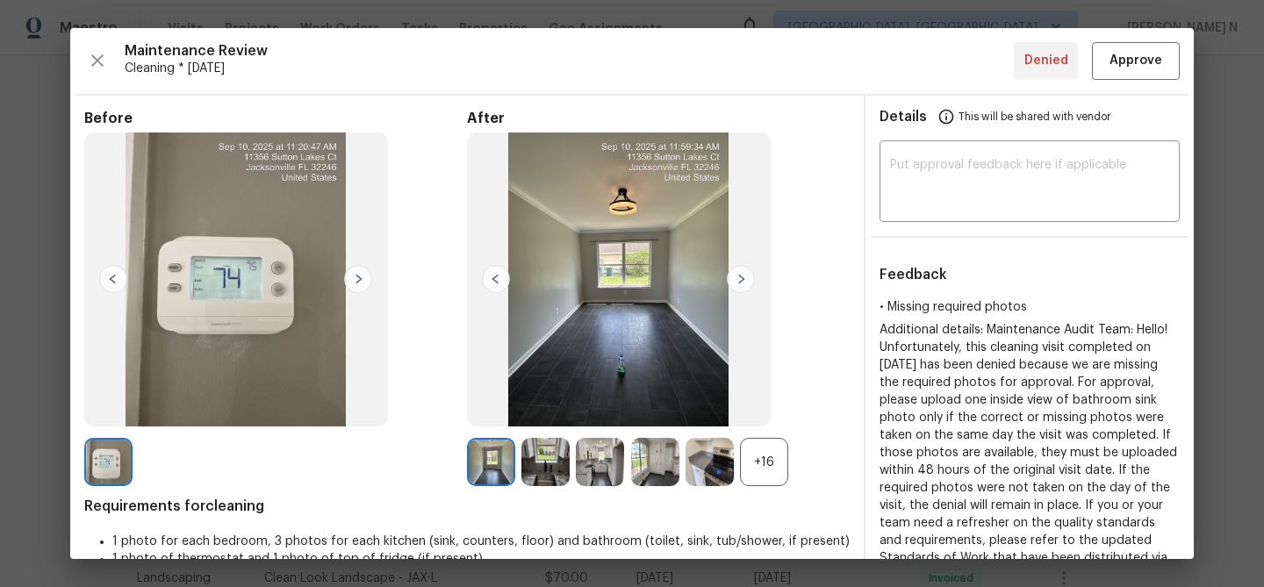
click at [783, 477] on div "+16" at bounding box center [764, 462] width 48 height 48
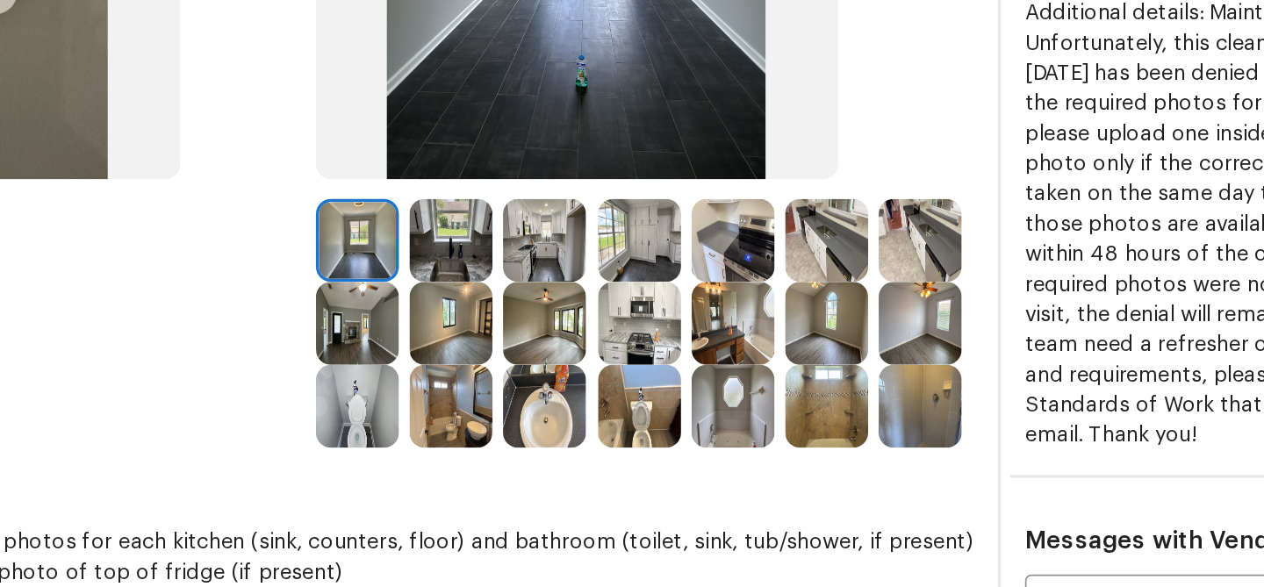
scroll to position [233, 0]
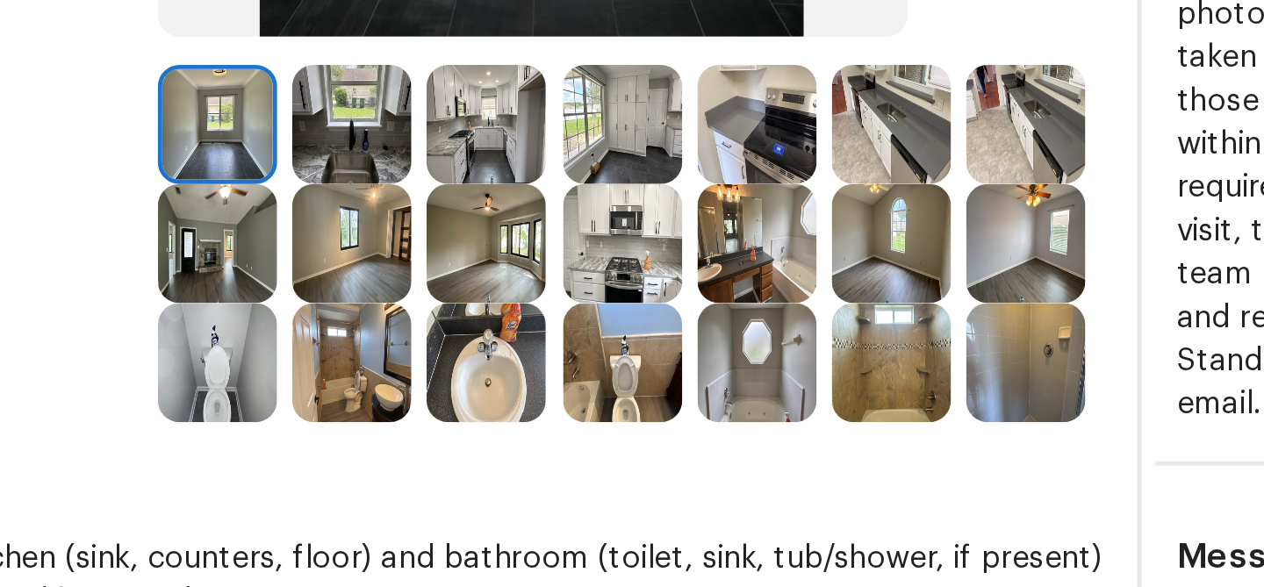
click at [554, 327] on img at bounding box center [545, 326] width 48 height 48
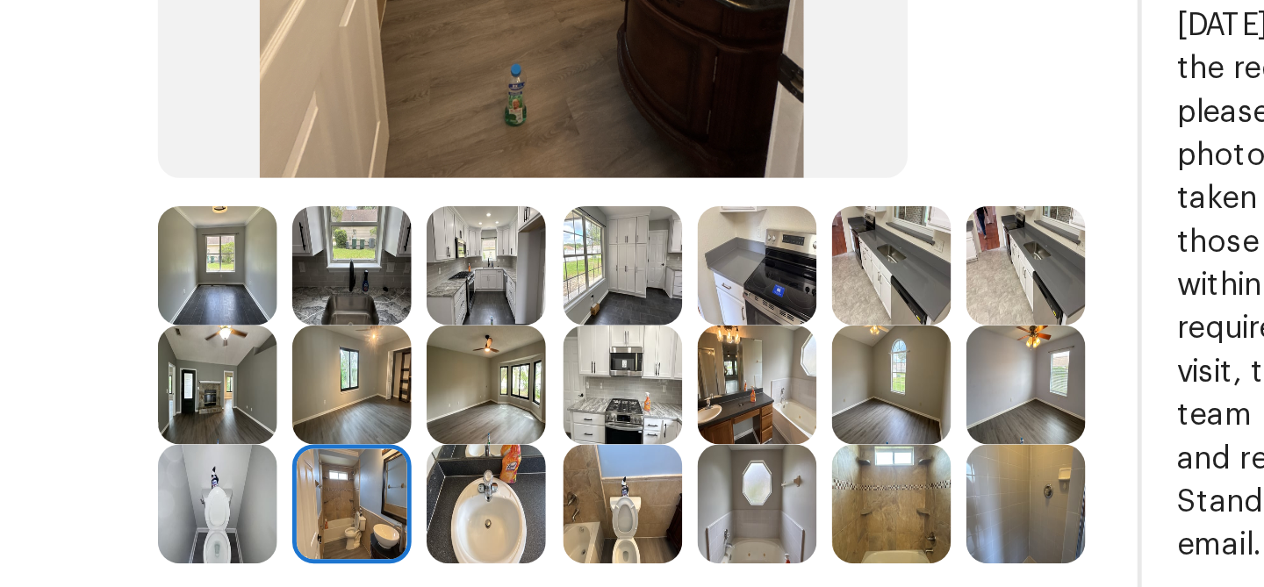
scroll to position [226, 0]
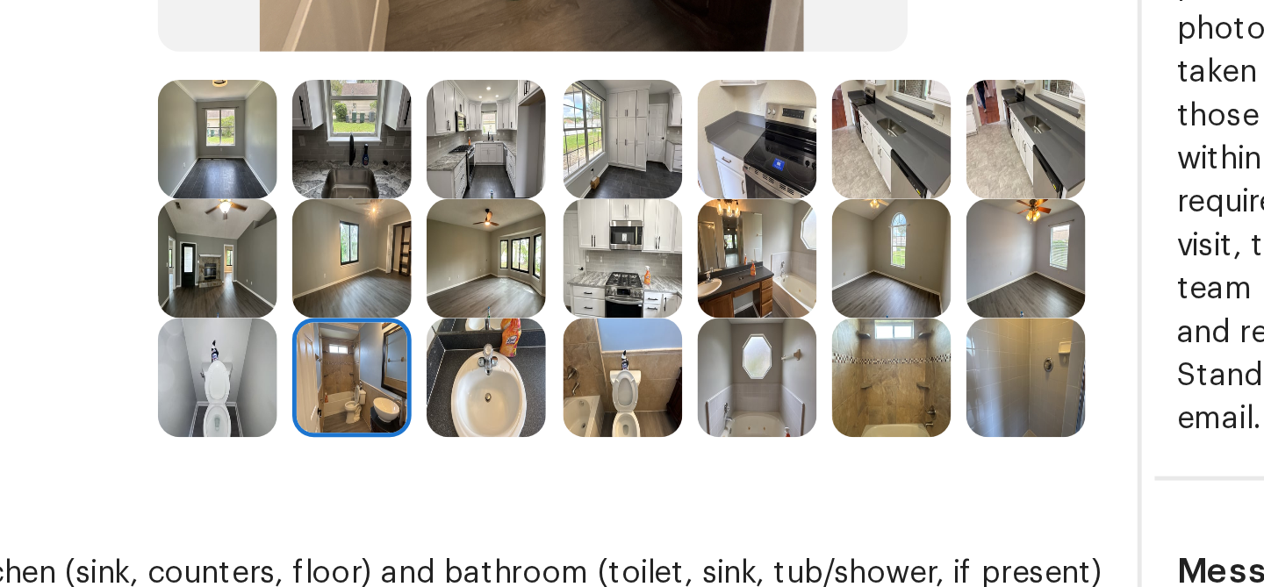
click at [601, 334] on img at bounding box center [600, 332] width 48 height 48
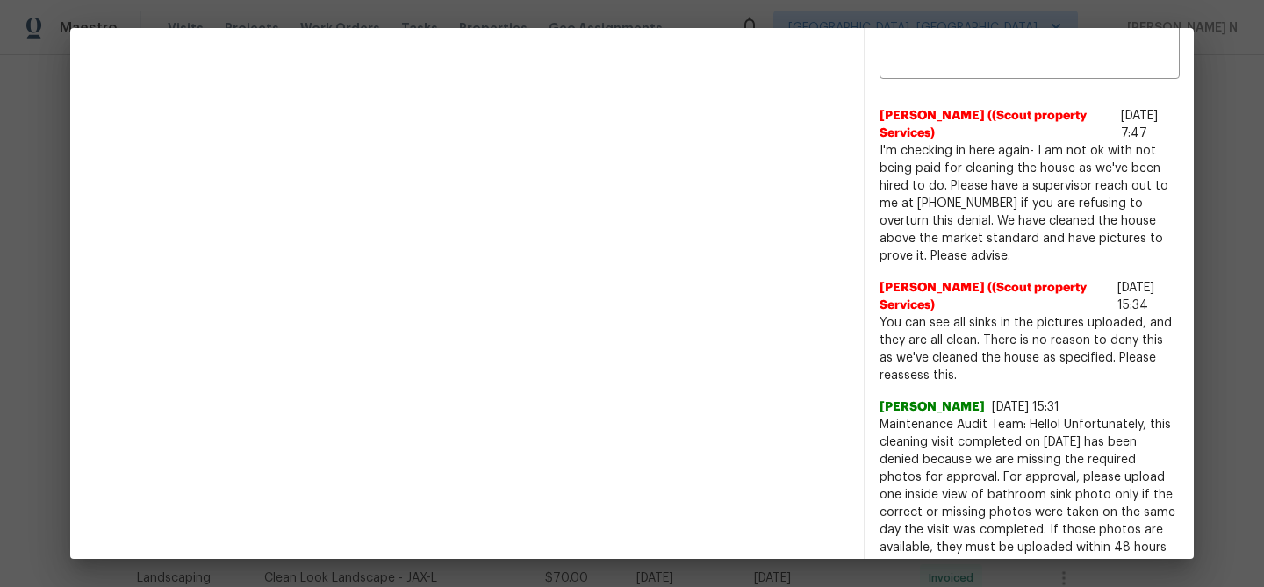
scroll to position [753, 0]
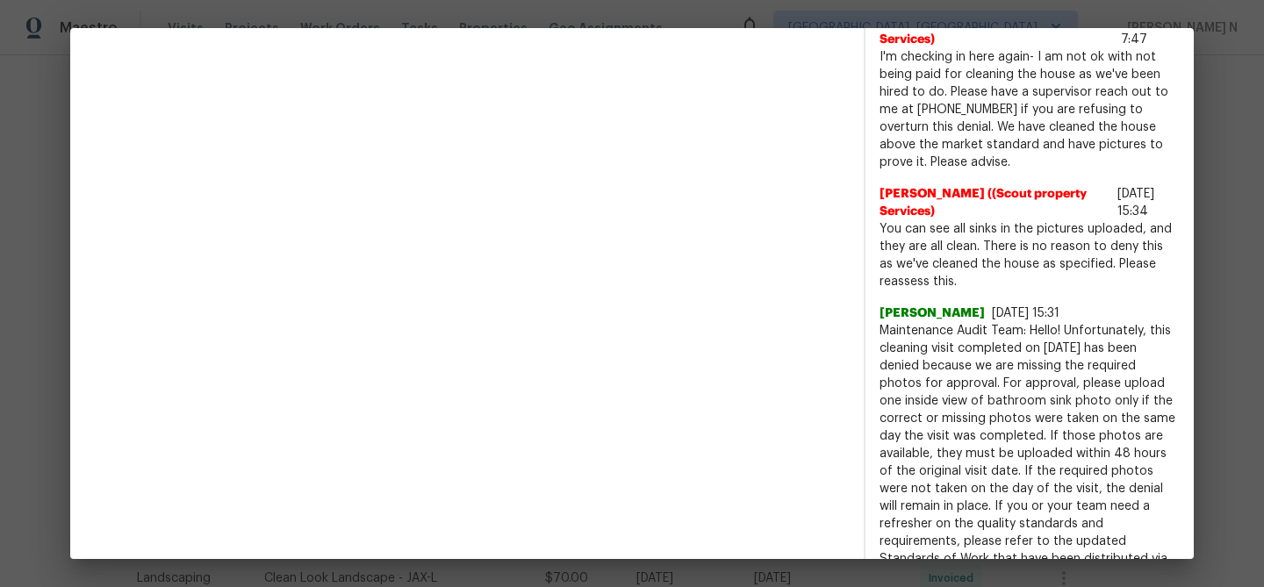
click at [900, 328] on span "Maintenance Audit Team: Hello! Unfortunately, this cleaning visit completed on …" at bounding box center [1029, 453] width 300 height 263
drag, startPoint x: 900, startPoint y: 328, endPoint x: 1062, endPoint y: 330, distance: 162.4
click at [1062, 330] on span "Maintenance Audit Team: Hello! Unfortunately, this cleaning visit completed on …" at bounding box center [1029, 453] width 300 height 263
copy span "Maintenance Audit Team: Hello!"
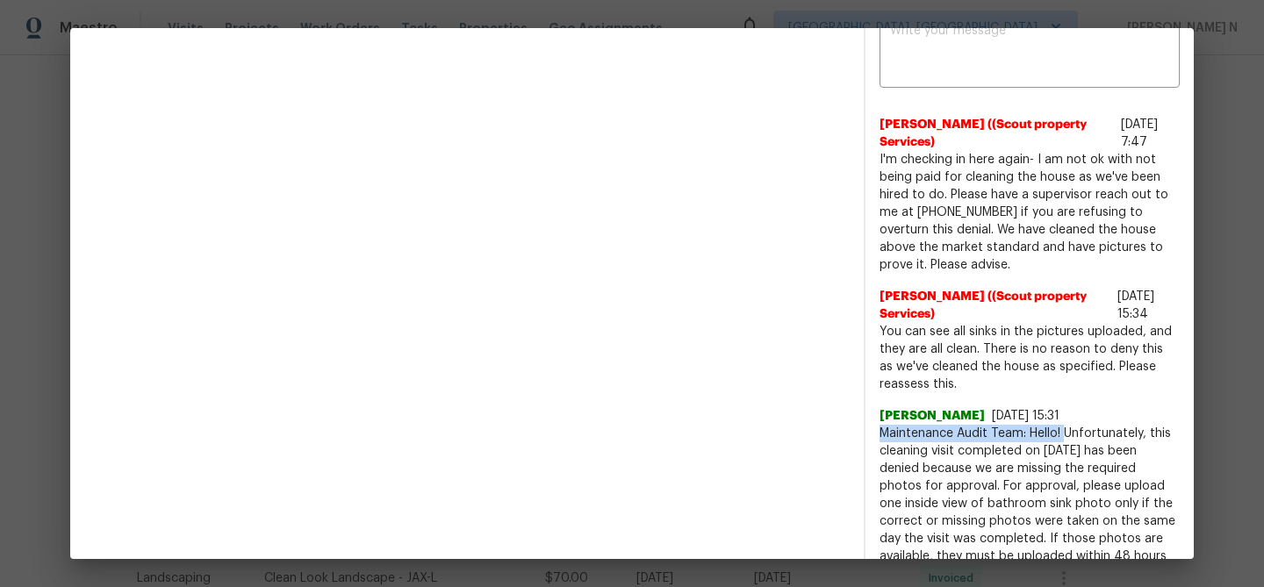
scroll to position [527, 0]
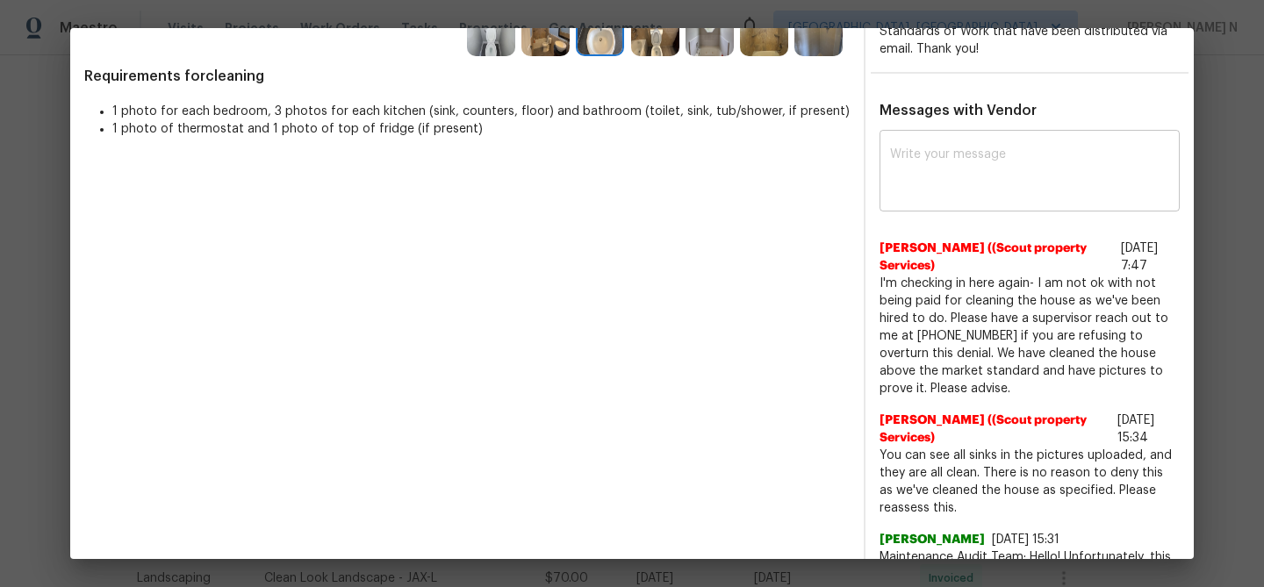
click at [948, 188] on textarea at bounding box center [1029, 172] width 279 height 49
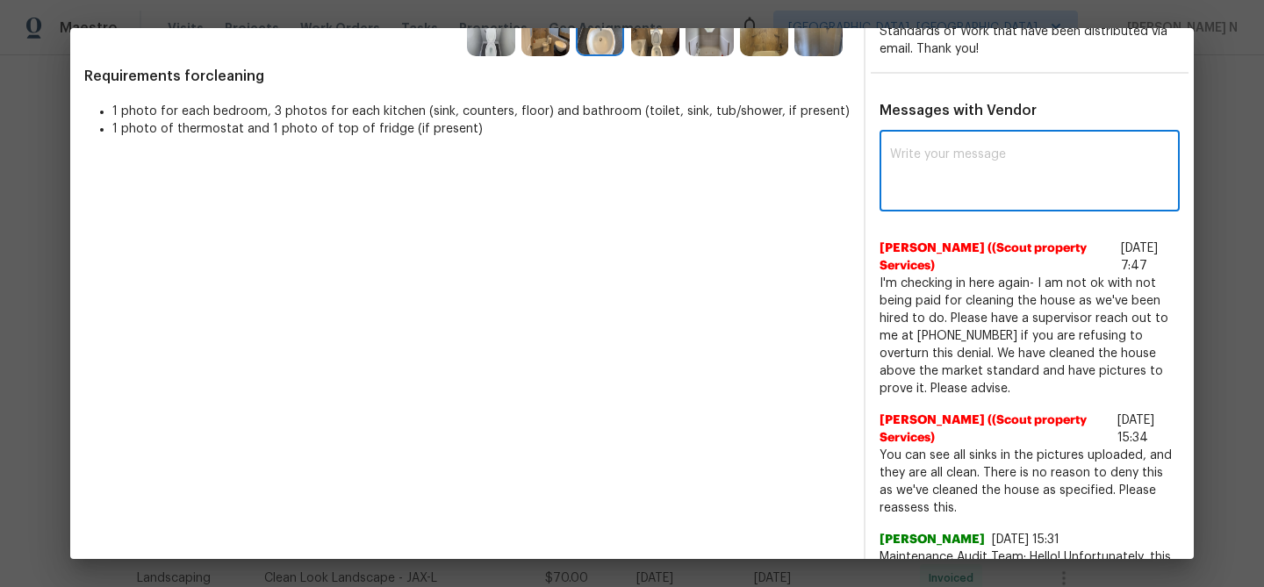
paste textarea "Maintenance Audit Team: Hello!"
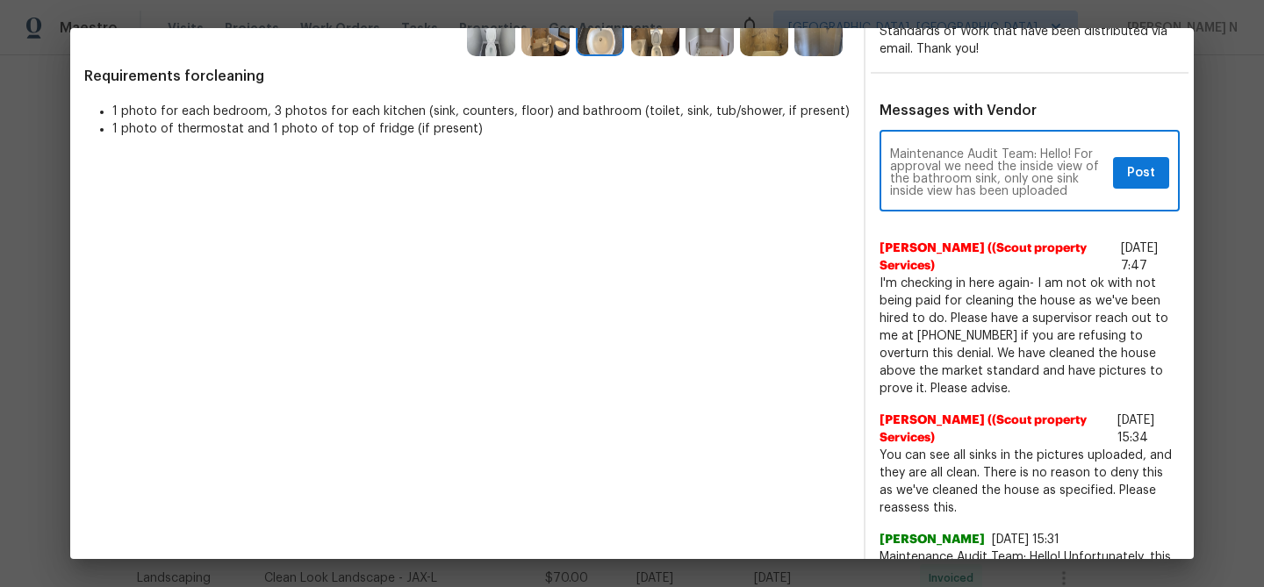
click at [1001, 178] on textarea "Maintenance Audit Team: Hello! For approval we need the inside view of the bath…" at bounding box center [998, 172] width 216 height 49
click at [1010, 174] on textarea "Maintenance Audit Team: Hello! For approval we need the inside view of the bath…" at bounding box center [998, 172] width 216 height 49
click at [1079, 186] on textarea "Maintenance Audit Team: Hello! For approval we need the inside view of the bath…" at bounding box center [998, 172] width 216 height 49
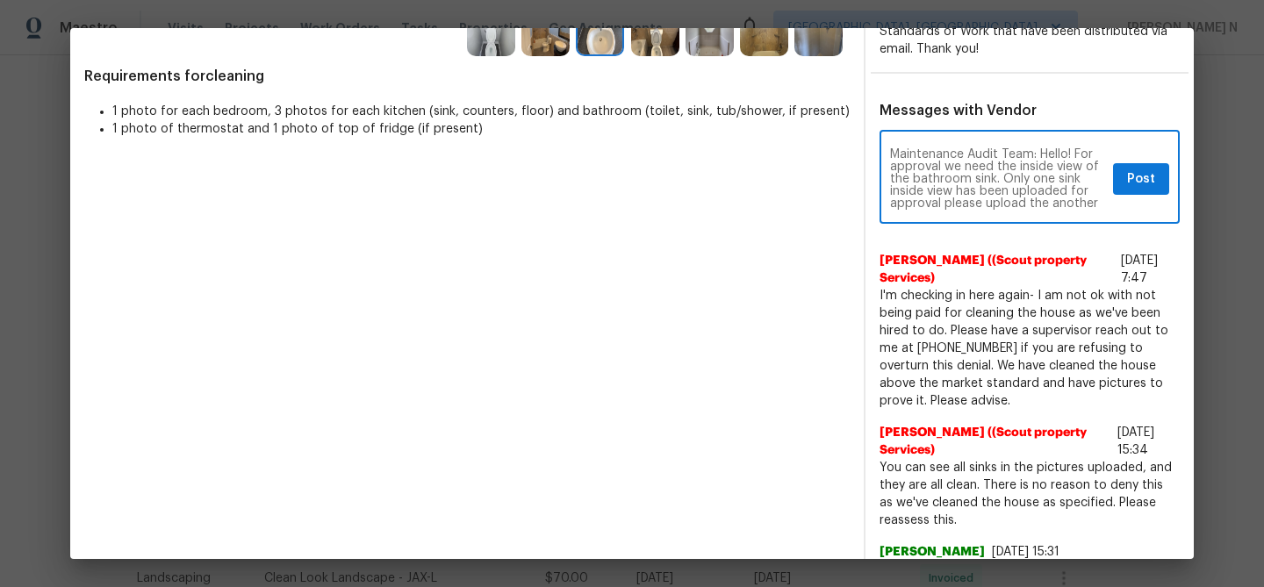
scroll to position [12, 0]
paste textarea "As per our updated SWO the photos must be uploaded within 48 hours of the origi…"
type textarea "Maintenance Audit Team: Hello! For approval we need the inside view of the bath…"
click at [1143, 188] on span "Post" at bounding box center [1141, 180] width 28 height 22
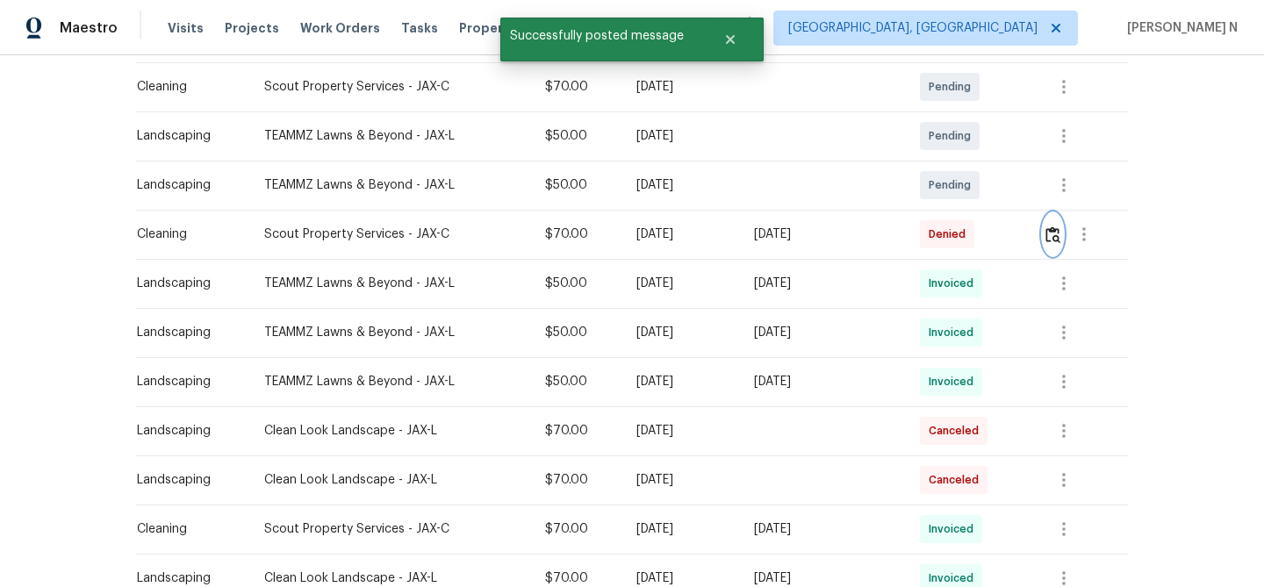
scroll to position [0, 0]
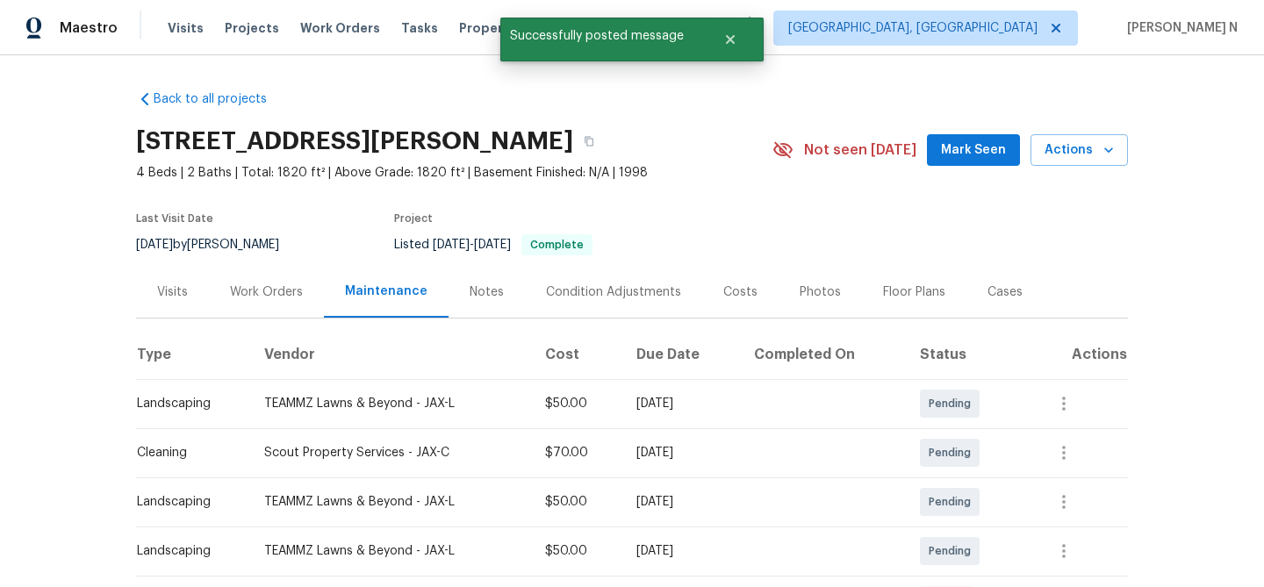
click at [722, 153] on div "11356 Sutton Lakes Ct, Jacksonville, FL 32246" at bounding box center [454, 141] width 636 height 46
click at [605, 153] on button "button" at bounding box center [589, 142] width 32 height 32
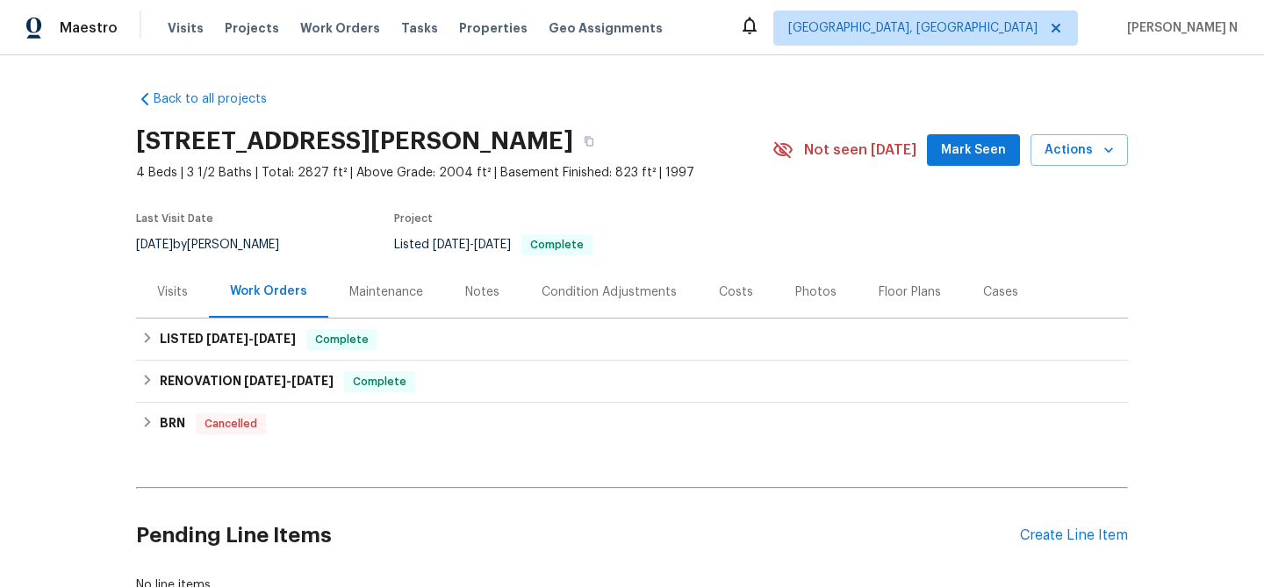
click at [391, 286] on div "Maintenance" at bounding box center [386, 292] width 74 height 18
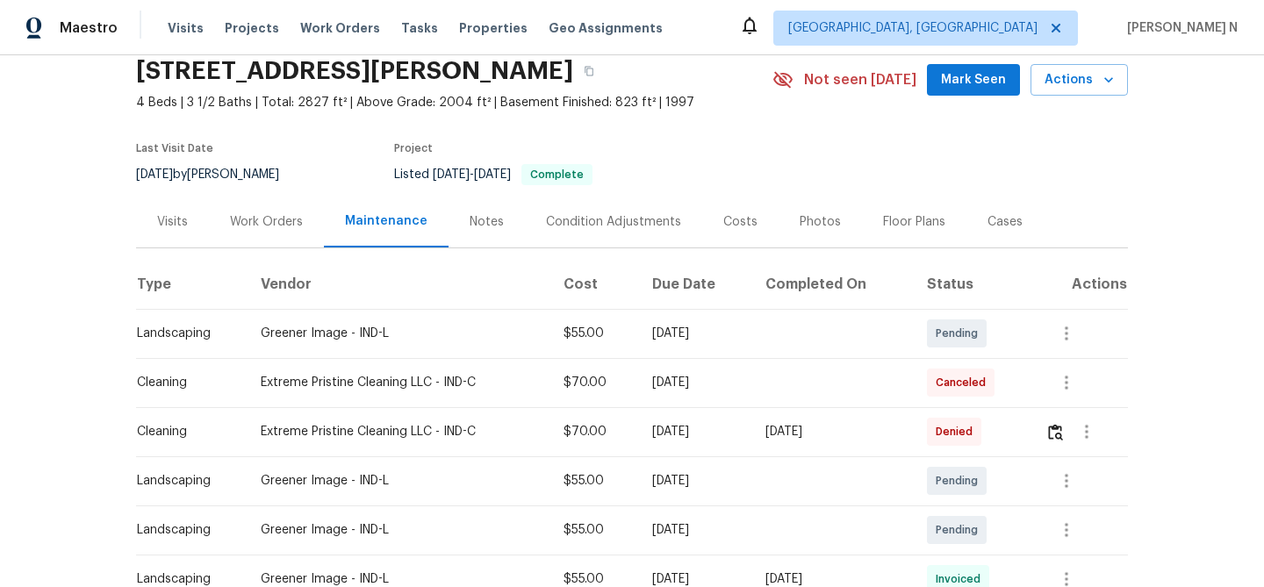
scroll to position [104, 0]
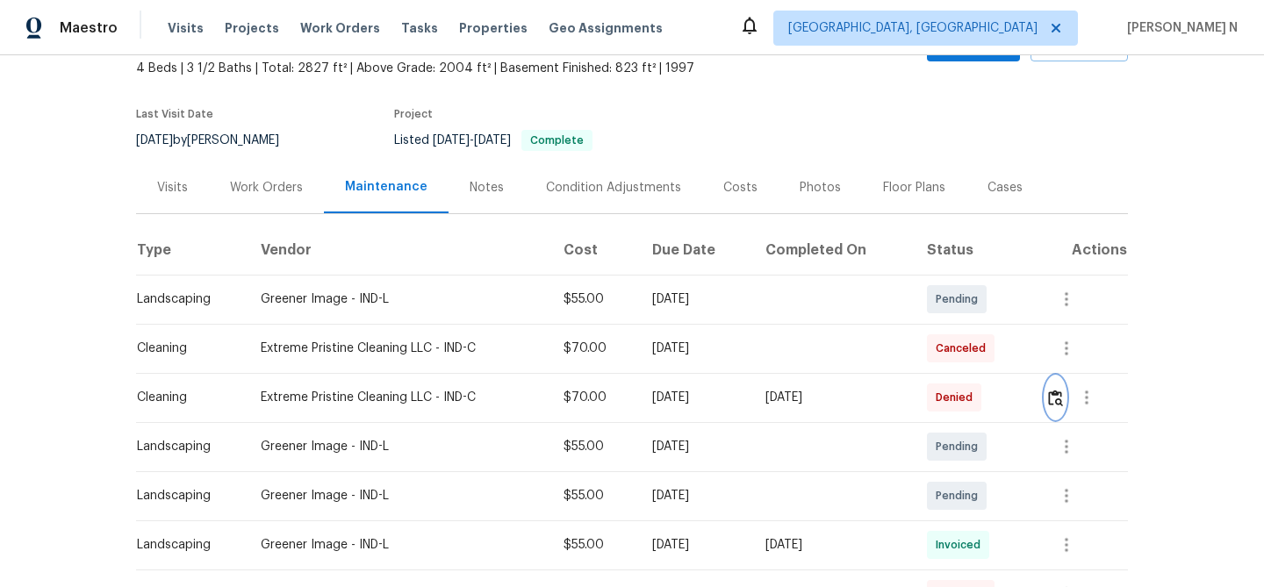
click at [1060, 401] on img "button" at bounding box center [1055, 398] width 15 height 17
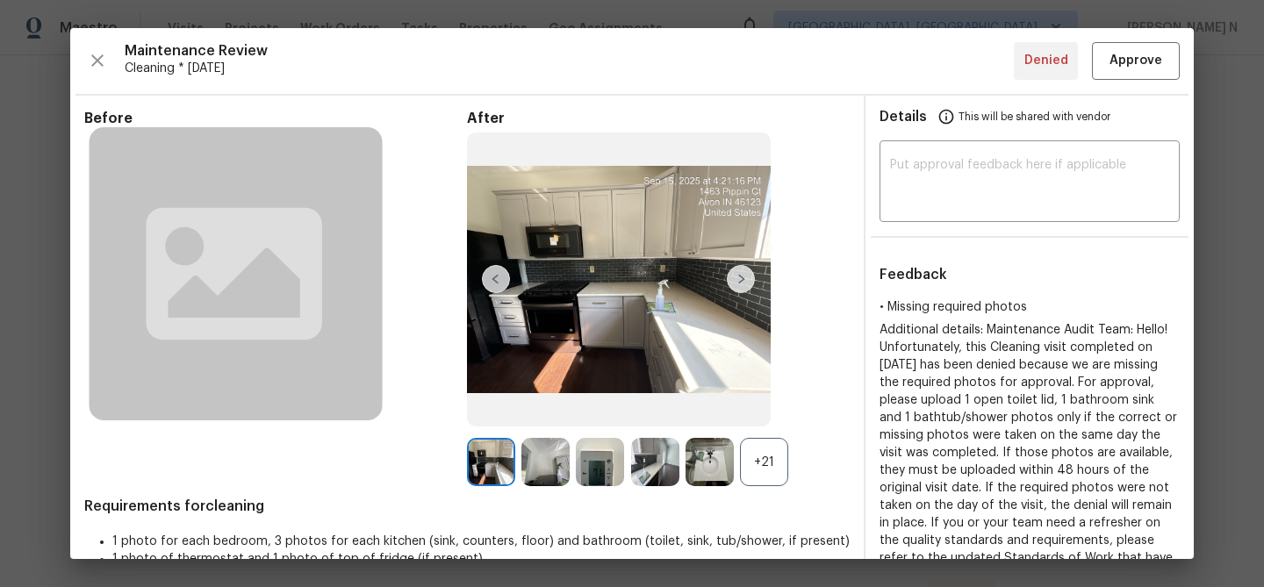
click at [757, 463] on div "+21" at bounding box center [764, 462] width 48 height 48
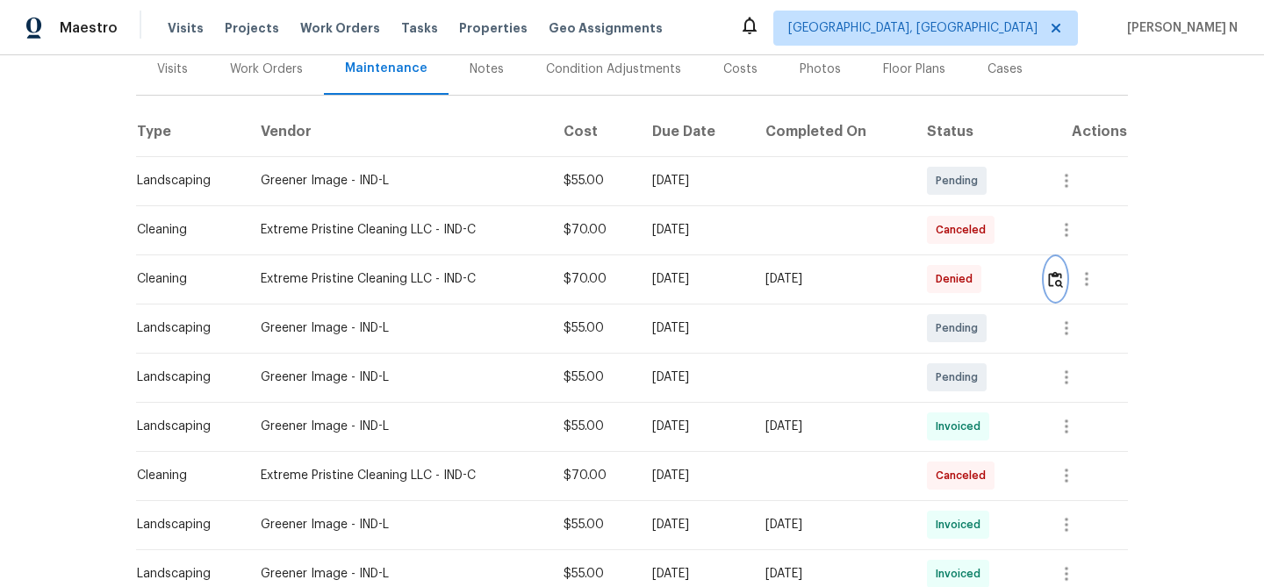
scroll to position [226, 0]
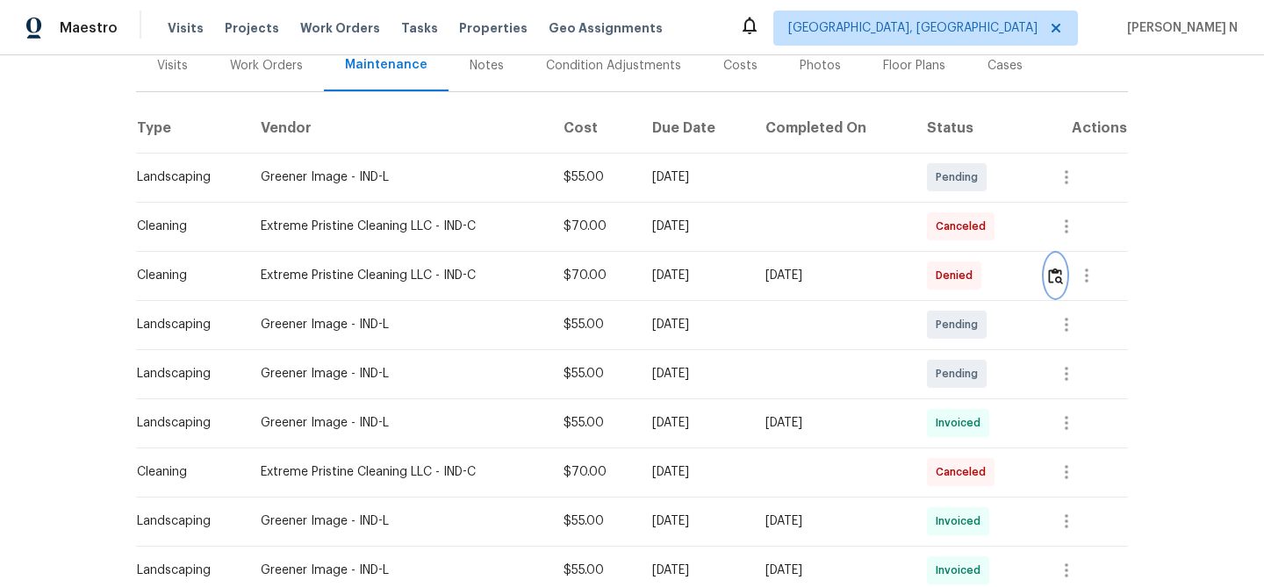
click at [1059, 283] on img "button" at bounding box center [1055, 276] width 15 height 17
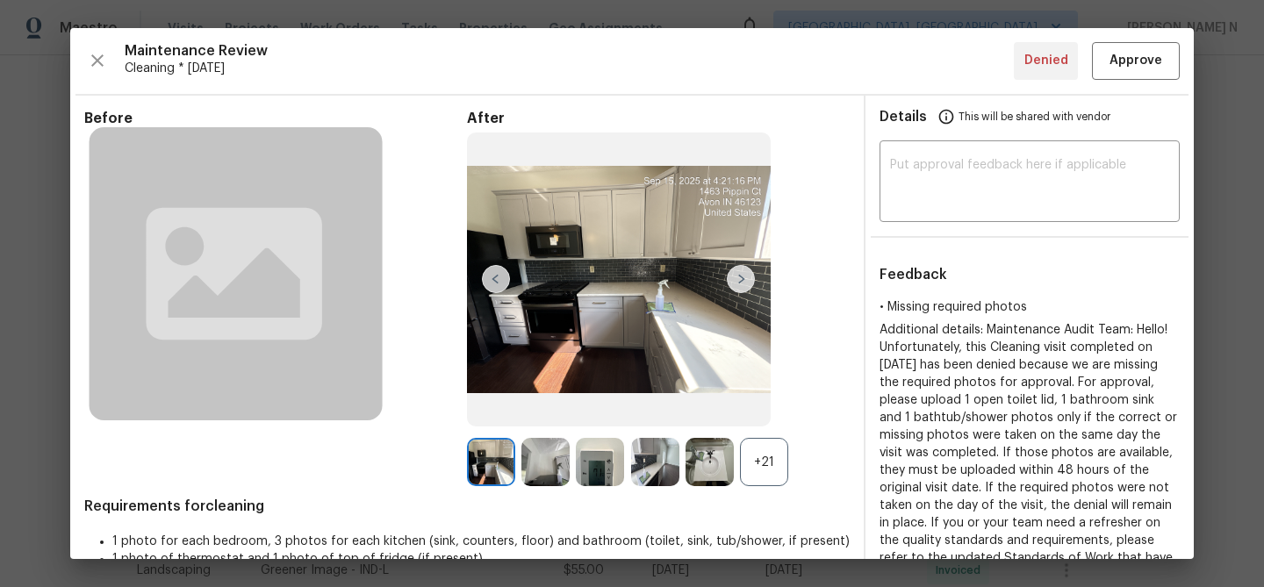
click at [771, 452] on div "+21" at bounding box center [764, 462] width 48 height 48
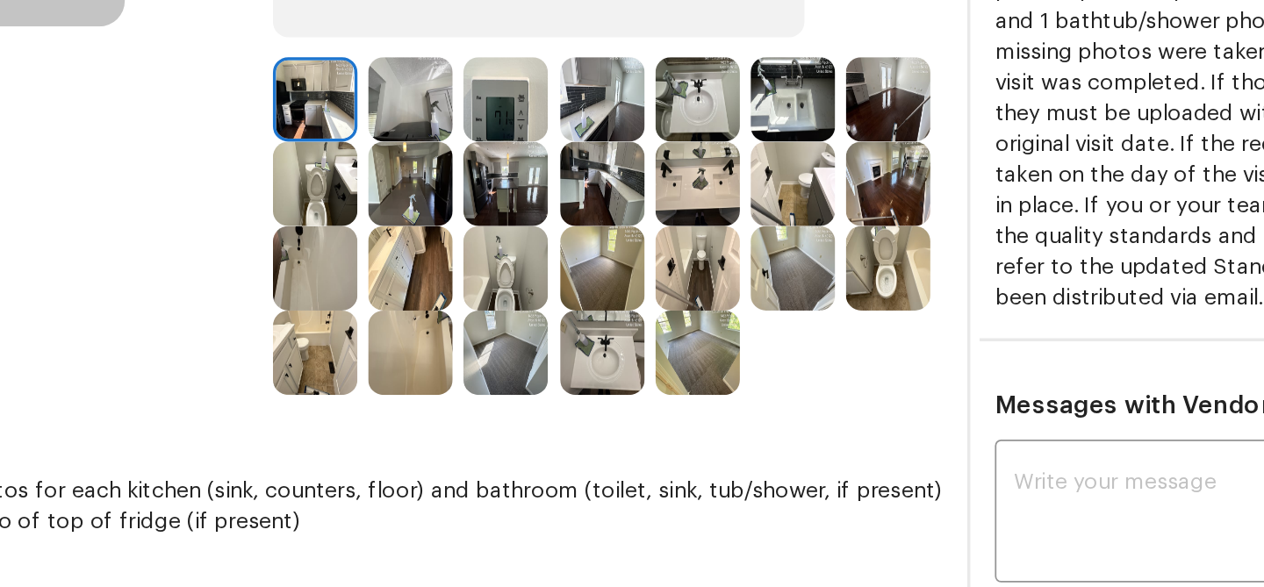
scroll to position [272, 0]
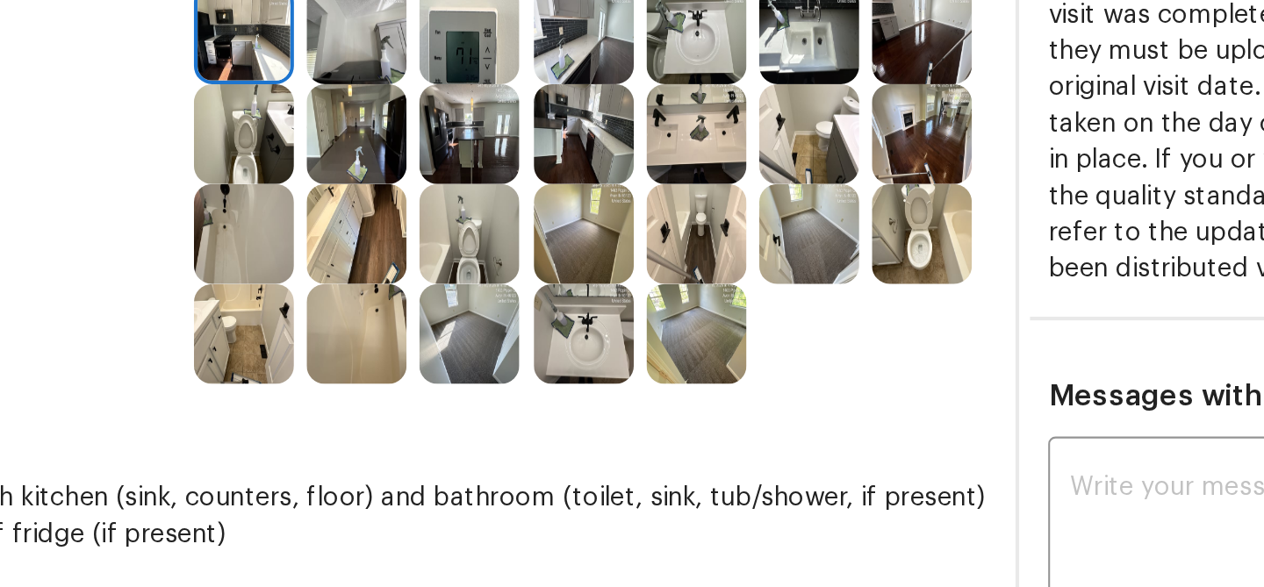
click at [671, 341] on img at bounding box center [655, 335] width 48 height 48
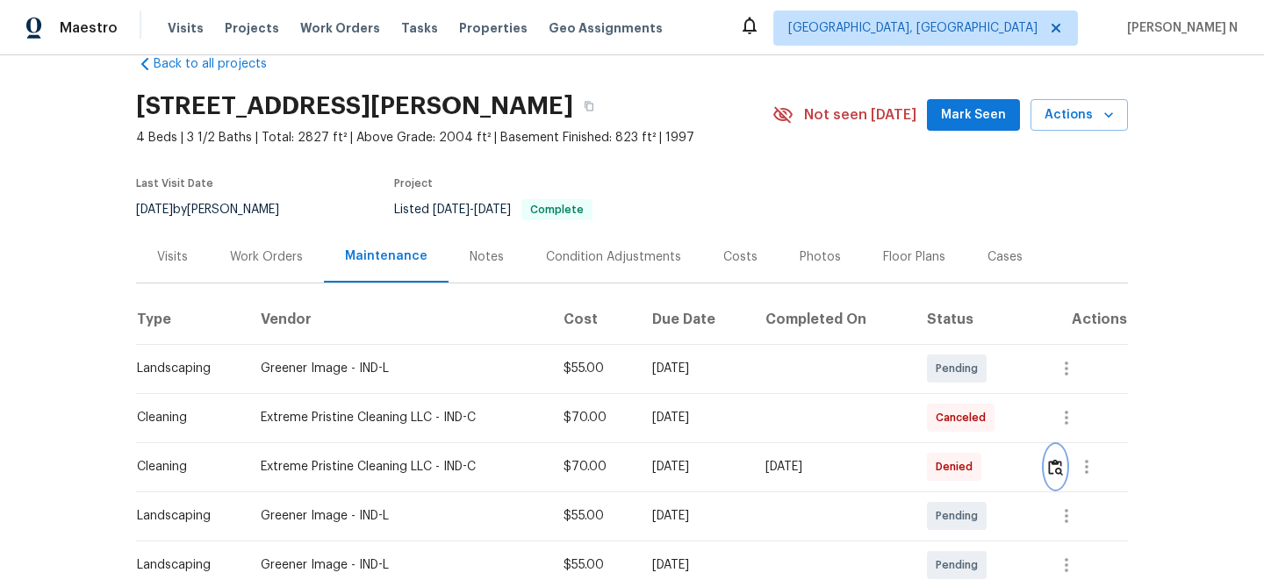
scroll to position [0, 0]
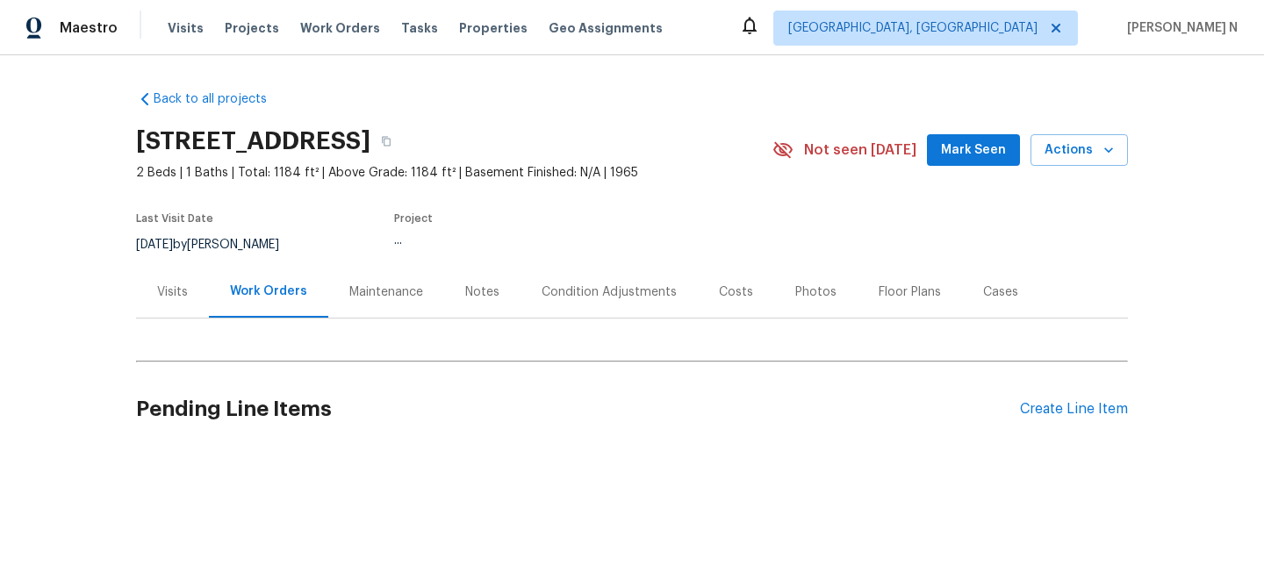
click at [393, 295] on div "Maintenance" at bounding box center [386, 292] width 74 height 18
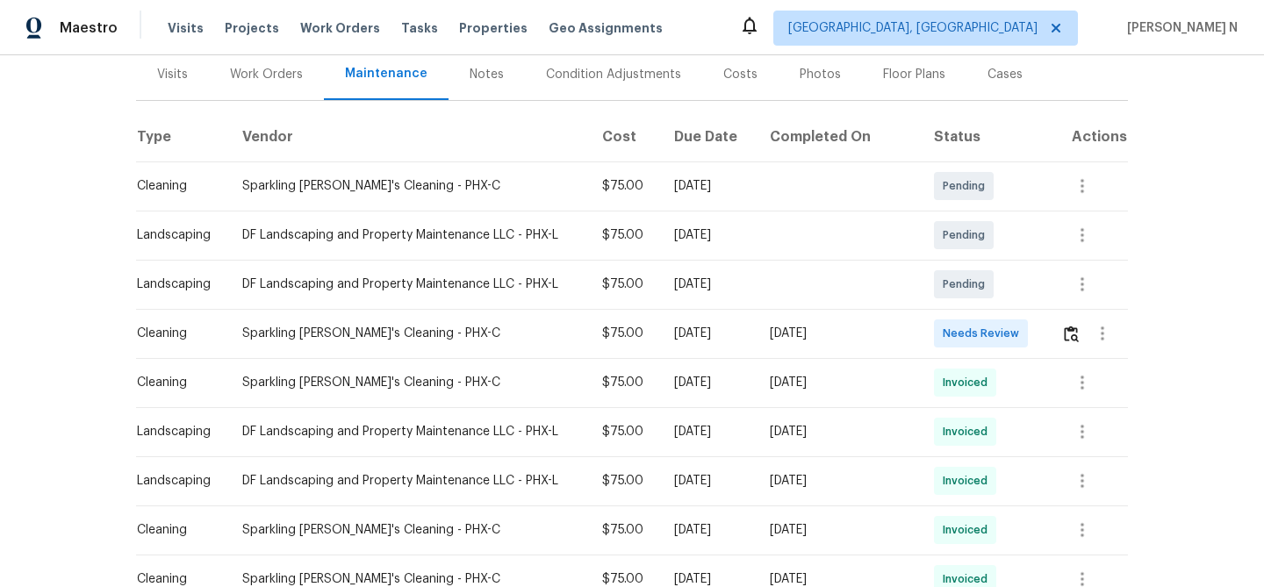
scroll to position [270, 0]
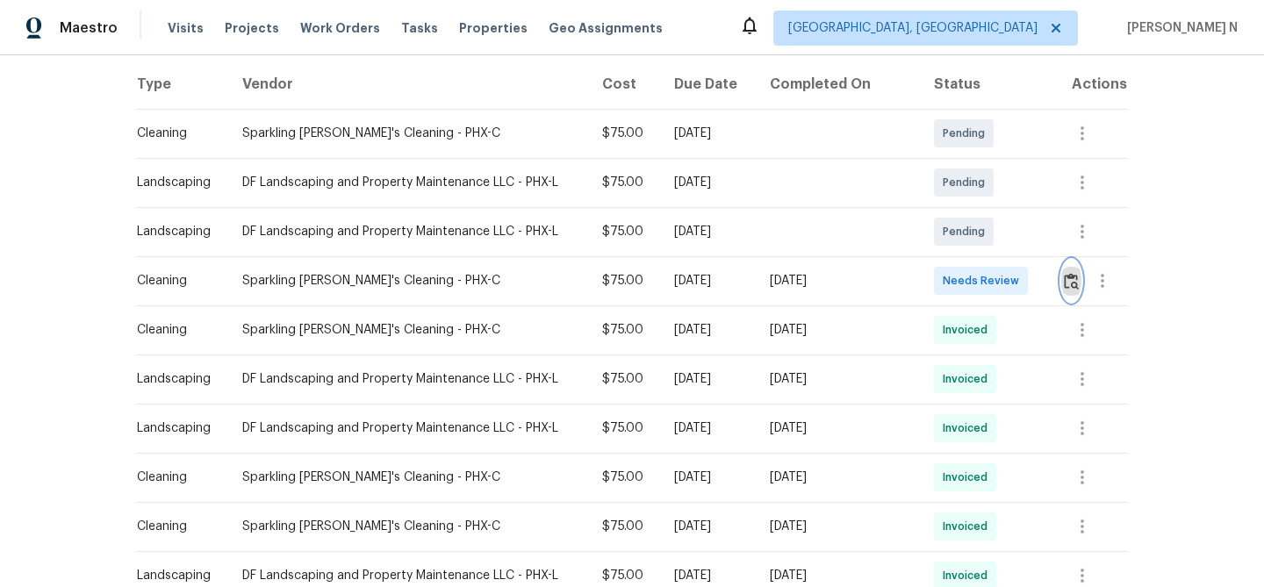
click at [1069, 290] on button "button" at bounding box center [1071, 281] width 20 height 42
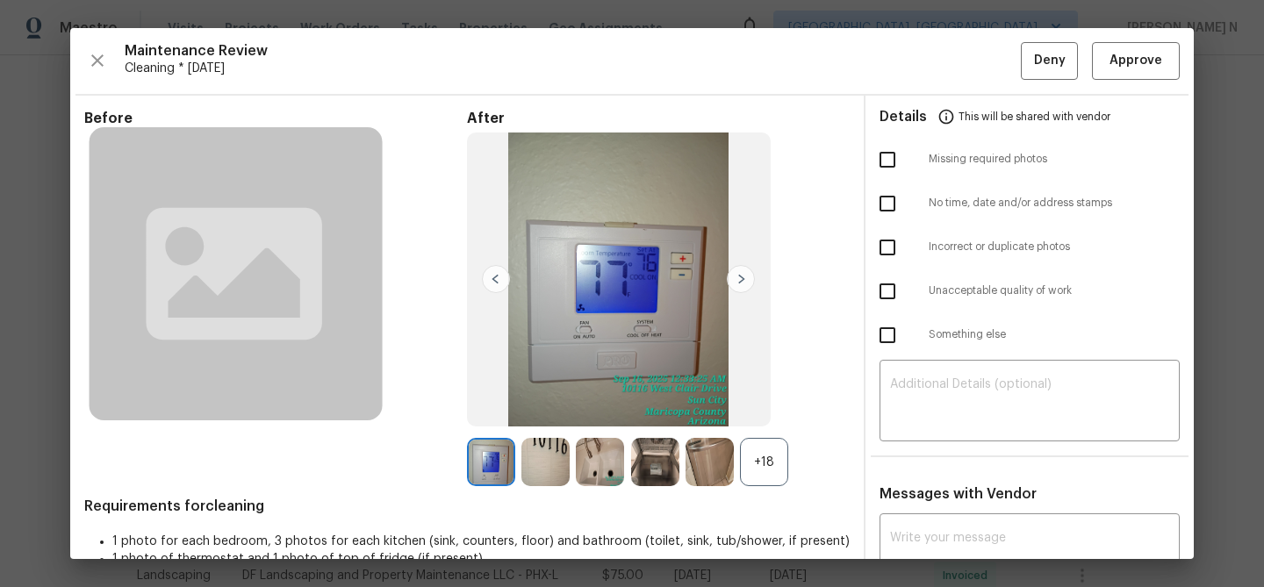
click at [754, 470] on div "+18" at bounding box center [764, 462] width 48 height 48
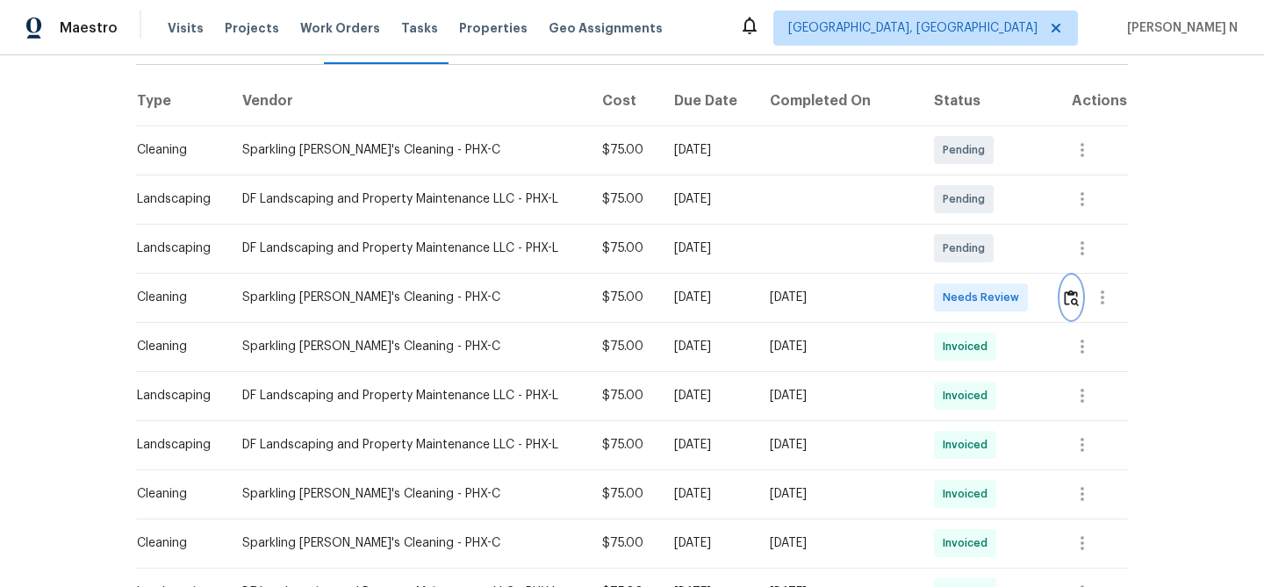
scroll to position [275, 0]
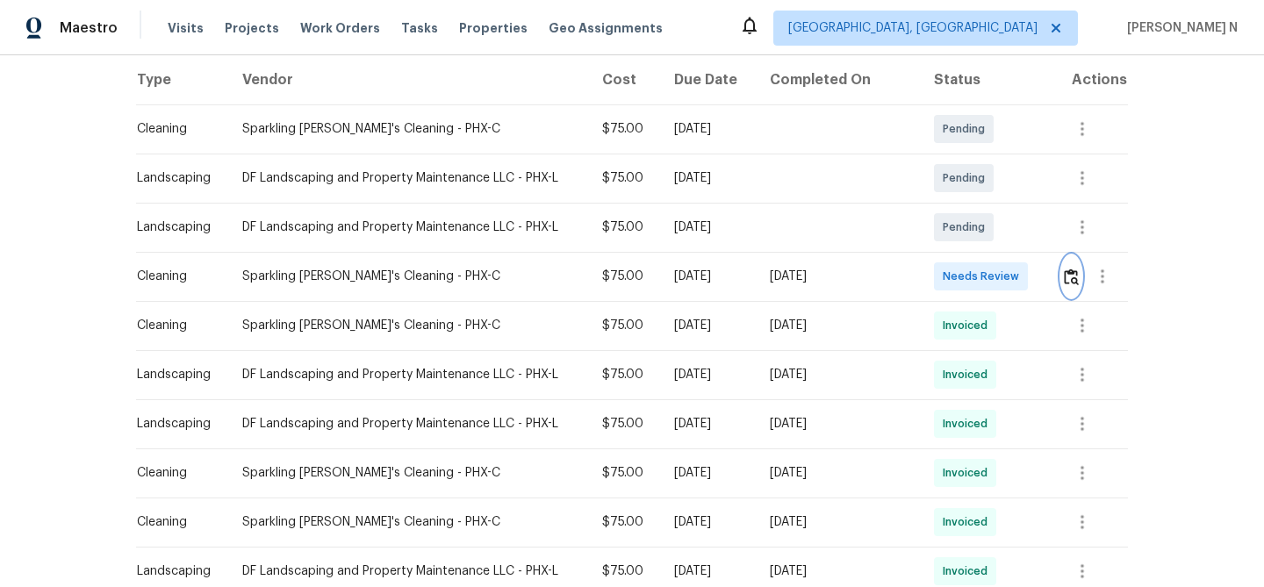
click at [1070, 274] on img "button" at bounding box center [1071, 277] width 15 height 17
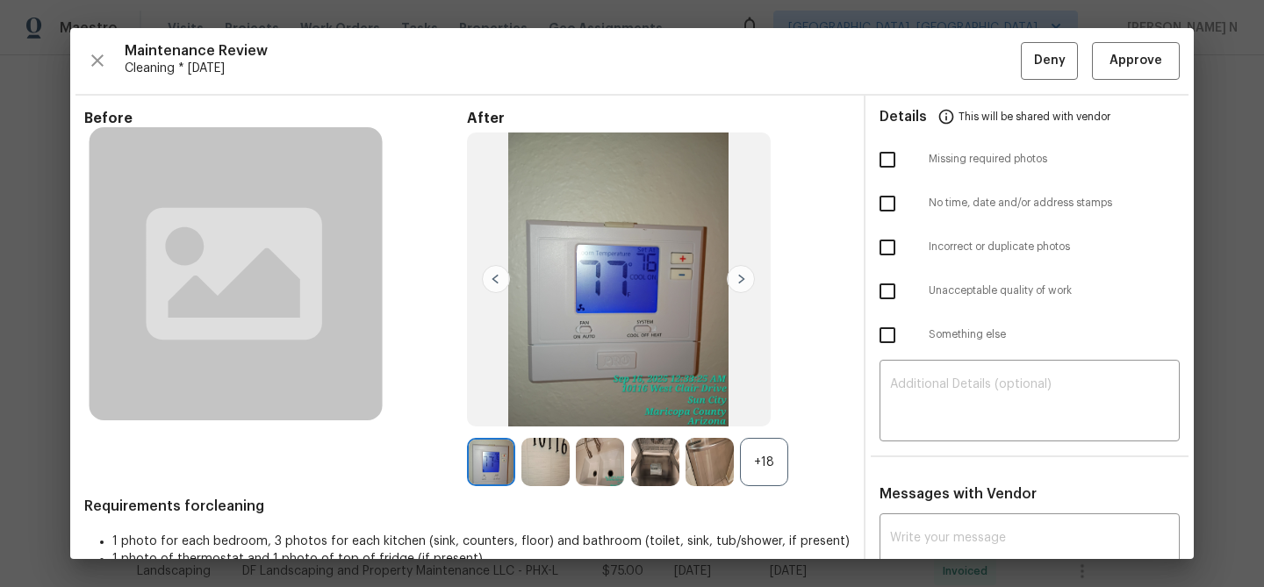
click at [778, 449] on div "+18" at bounding box center [764, 462] width 48 height 48
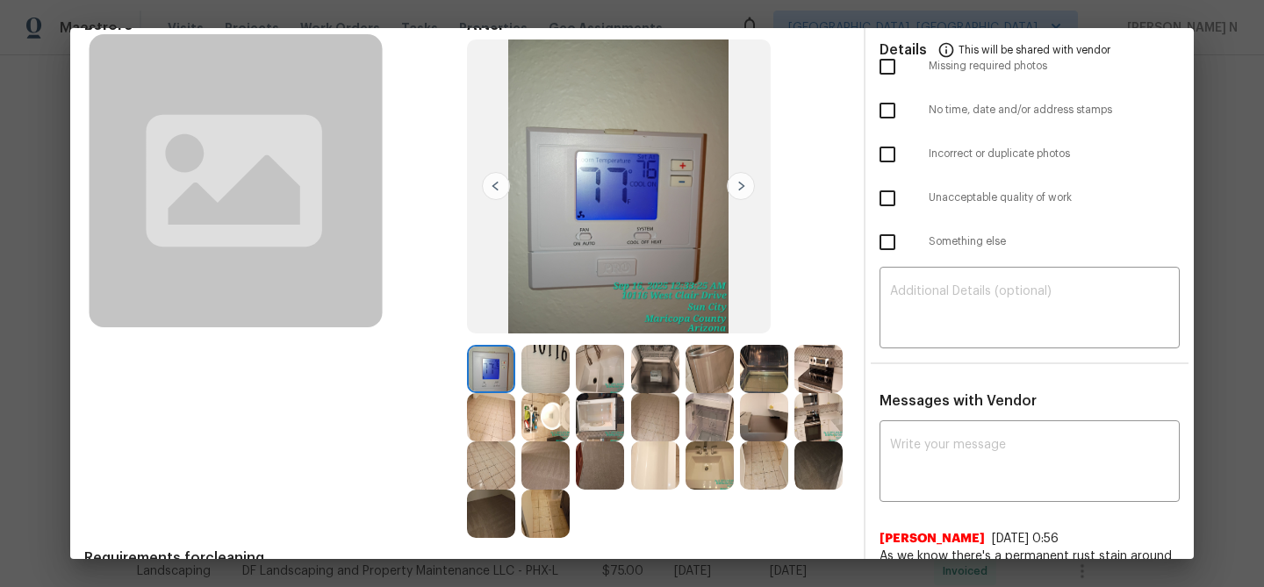
scroll to position [176, 0]
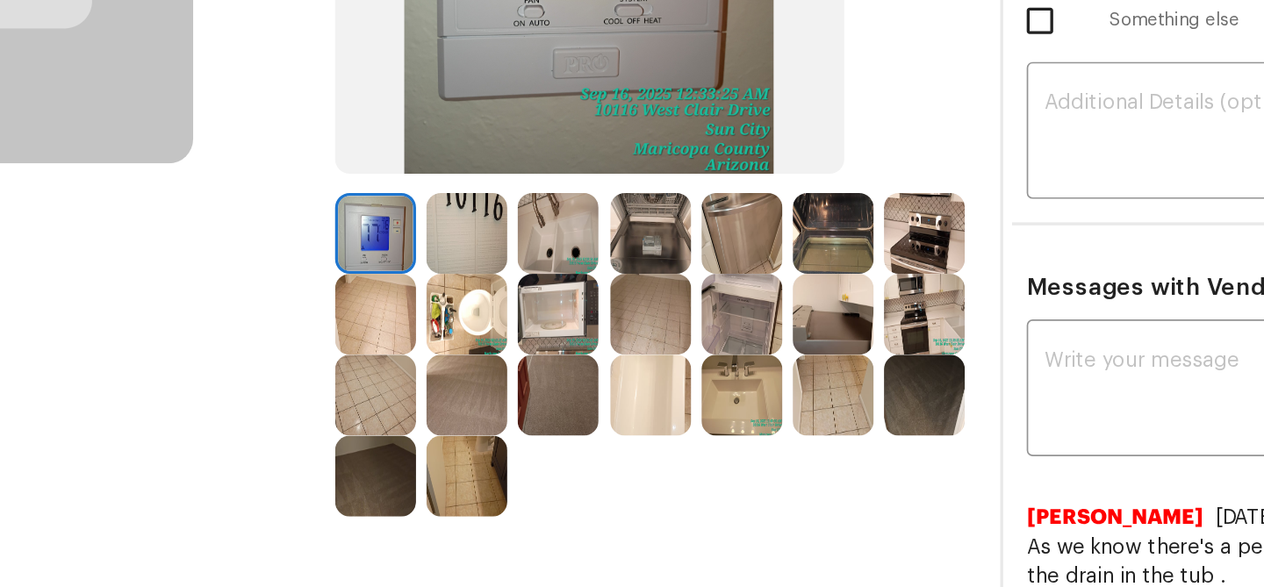
click at [669, 365] on img at bounding box center [655, 382] width 48 height 48
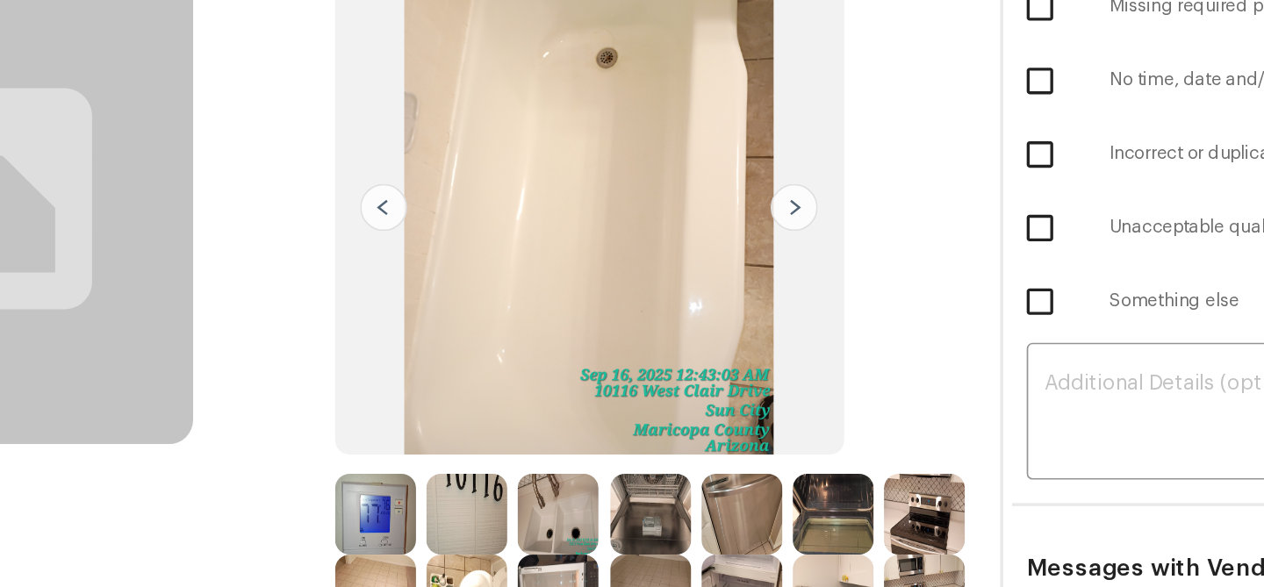
scroll to position [7, 0]
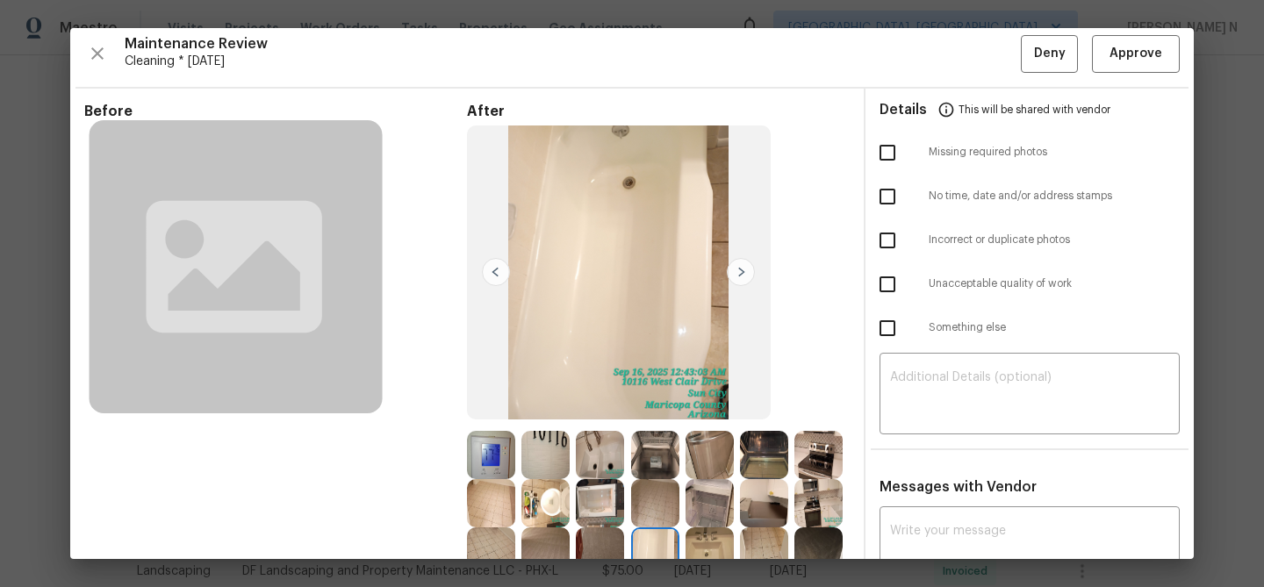
click at [608, 459] on img at bounding box center [600, 455] width 48 height 48
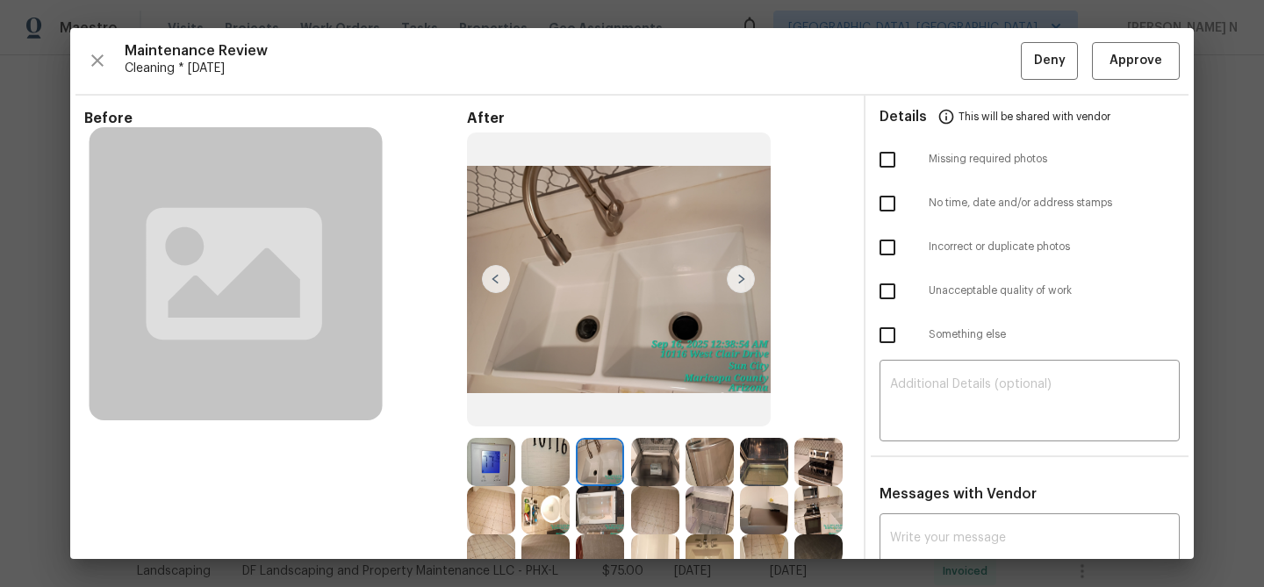
scroll to position [169, 0]
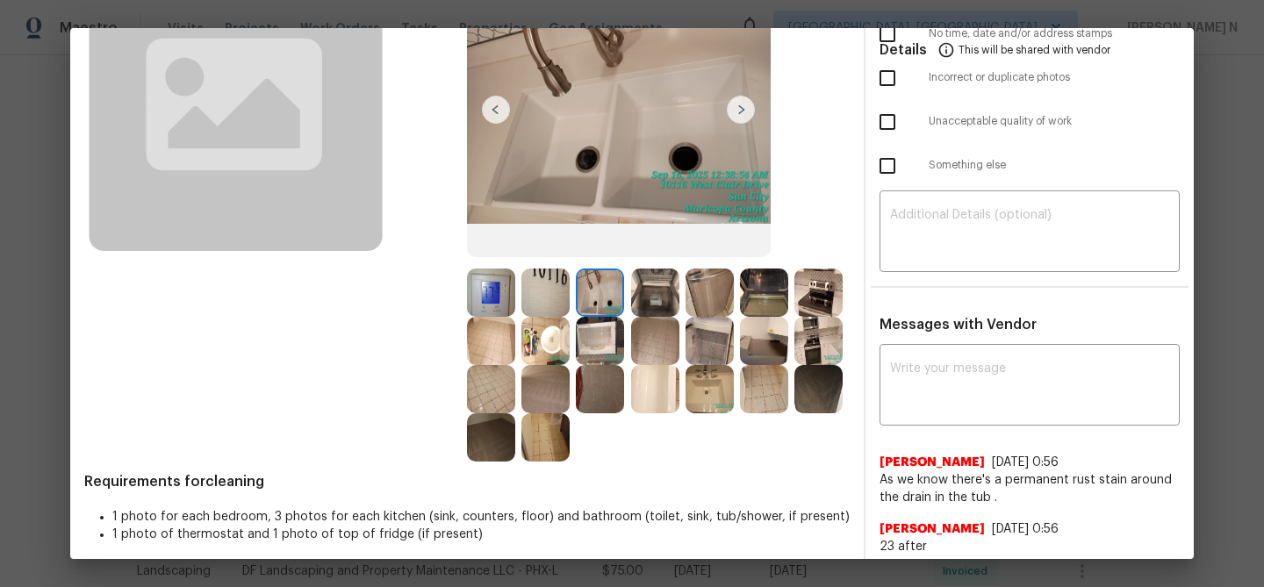
click at [727, 378] on img at bounding box center [709, 389] width 48 height 48
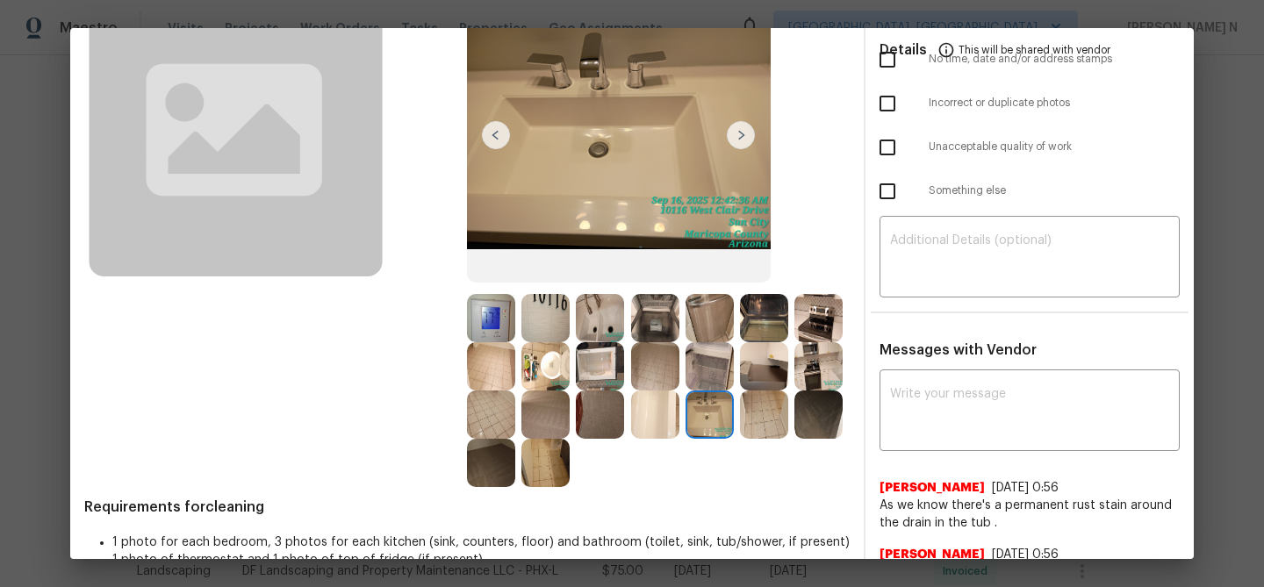
scroll to position [131, 0]
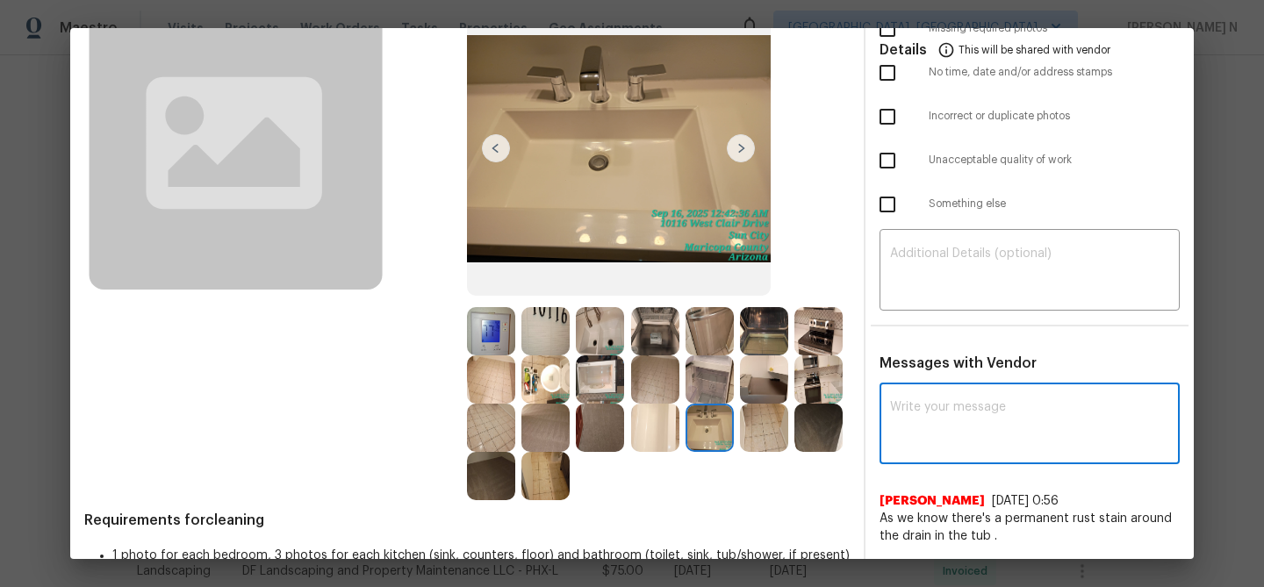
click at [935, 428] on textarea at bounding box center [1029, 425] width 279 height 49
paste textarea "Maintenance Audit Team: Hello! Thank you for uploading the photo, after further…"
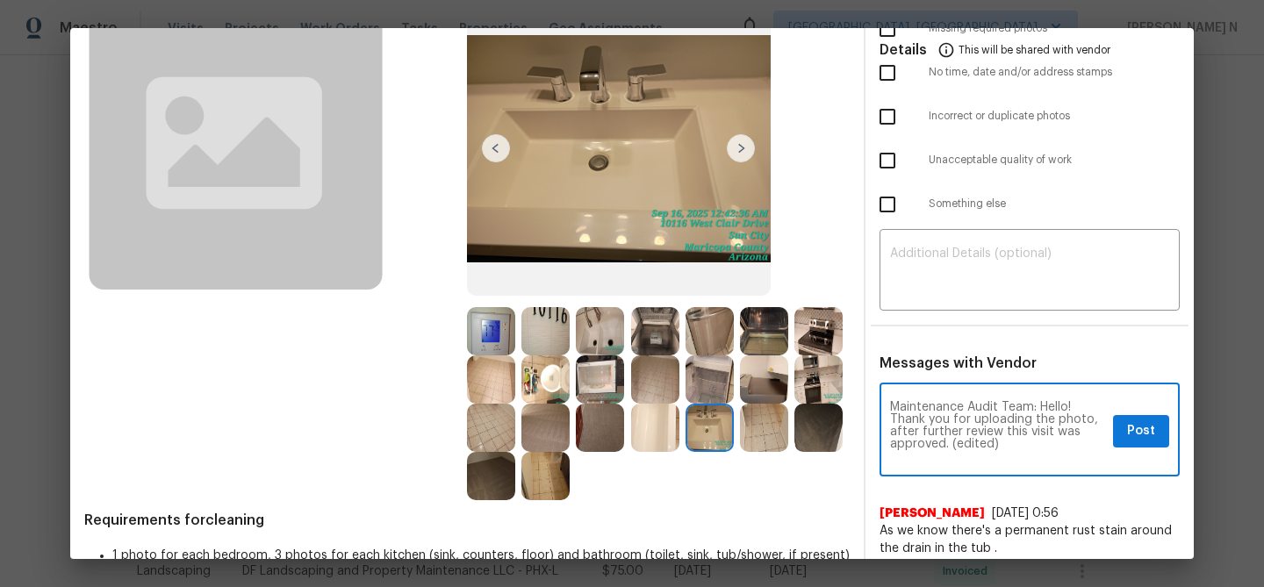
scroll to position [0, 0]
drag, startPoint x: 951, startPoint y: 441, endPoint x: 1023, endPoint y: 441, distance: 72.0
click at [1023, 441] on textarea "Maintenance Audit Team: Hello! Thank you for uploading the photo, after further…" at bounding box center [998, 431] width 216 height 61
type textarea "Maintenance Audit Team: Hello! Thank you for uploading the photo, after further…"
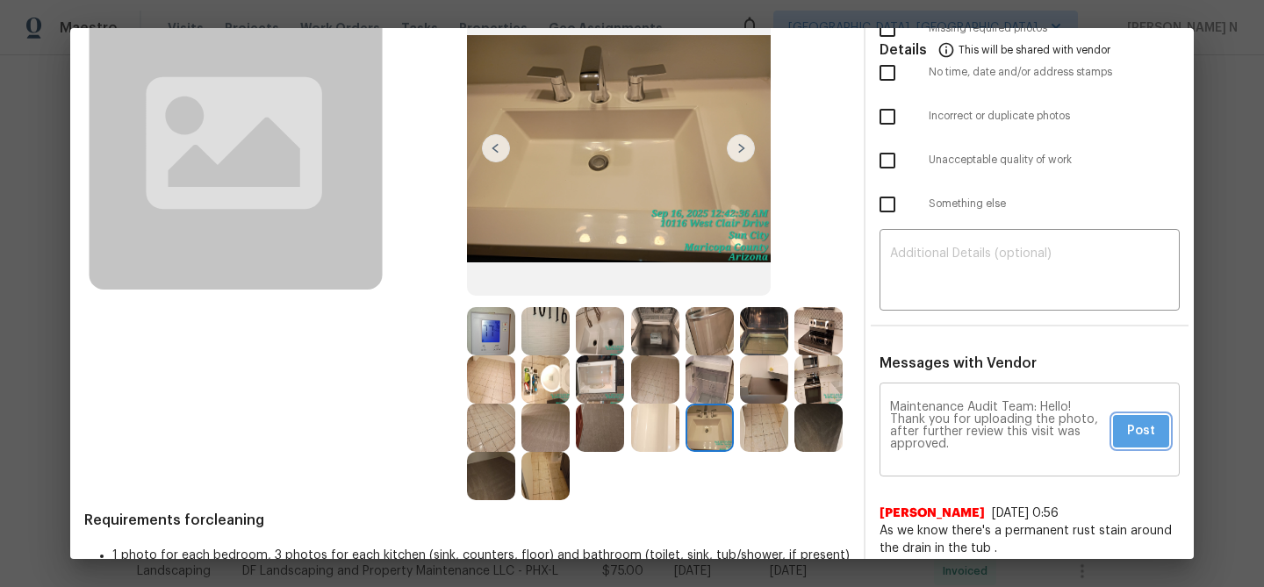
click at [1129, 437] on span "Post" at bounding box center [1141, 431] width 28 height 22
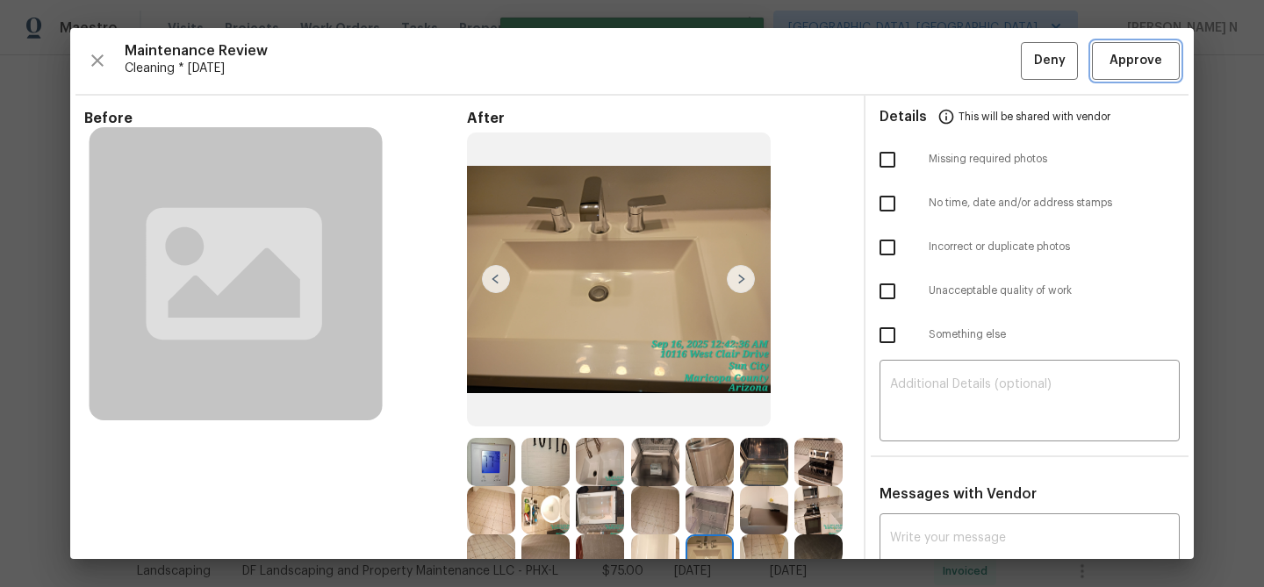
click at [1135, 54] on span "Approve" at bounding box center [1135, 61] width 53 height 22
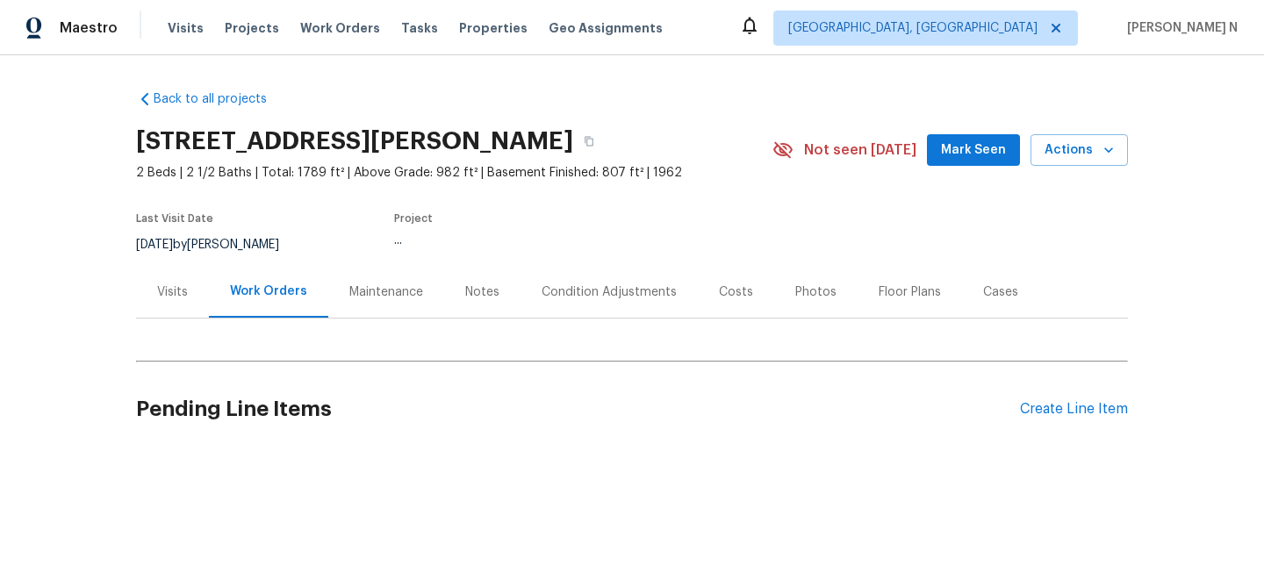
click at [356, 280] on div "Maintenance" at bounding box center [386, 292] width 116 height 52
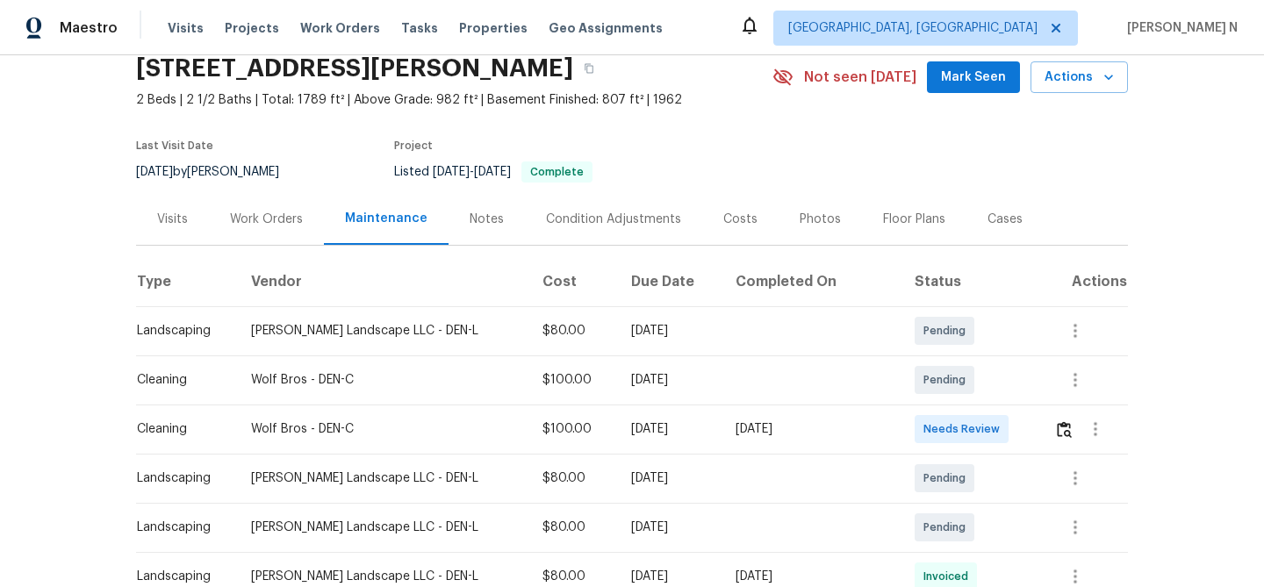
scroll to position [151, 0]
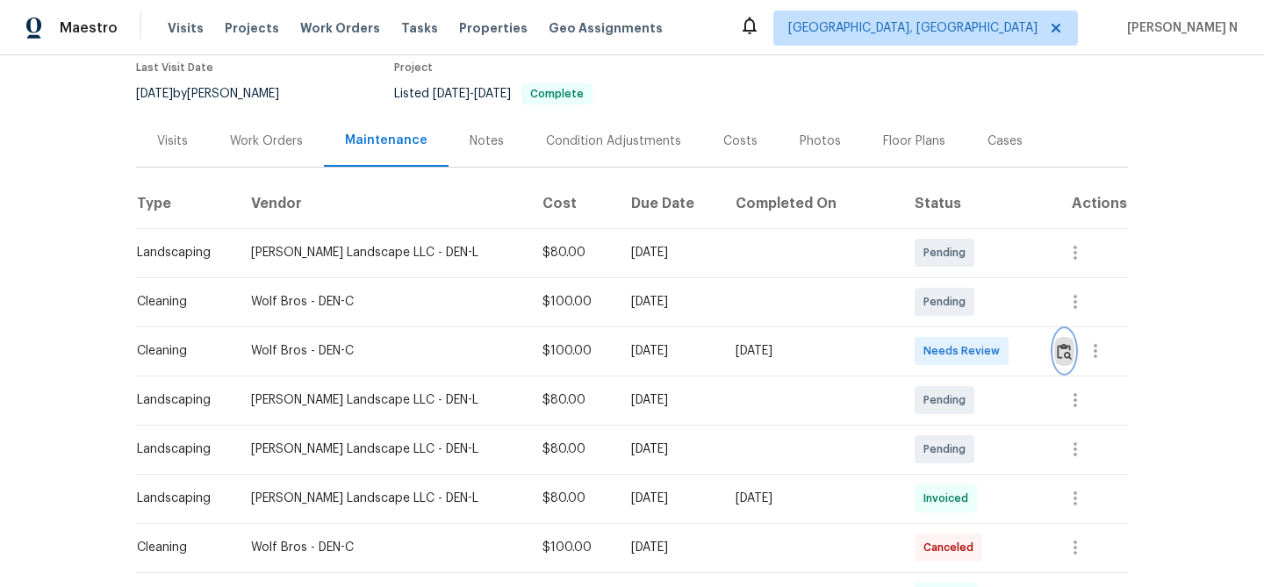
click at [1059, 350] on img "button" at bounding box center [1064, 351] width 15 height 17
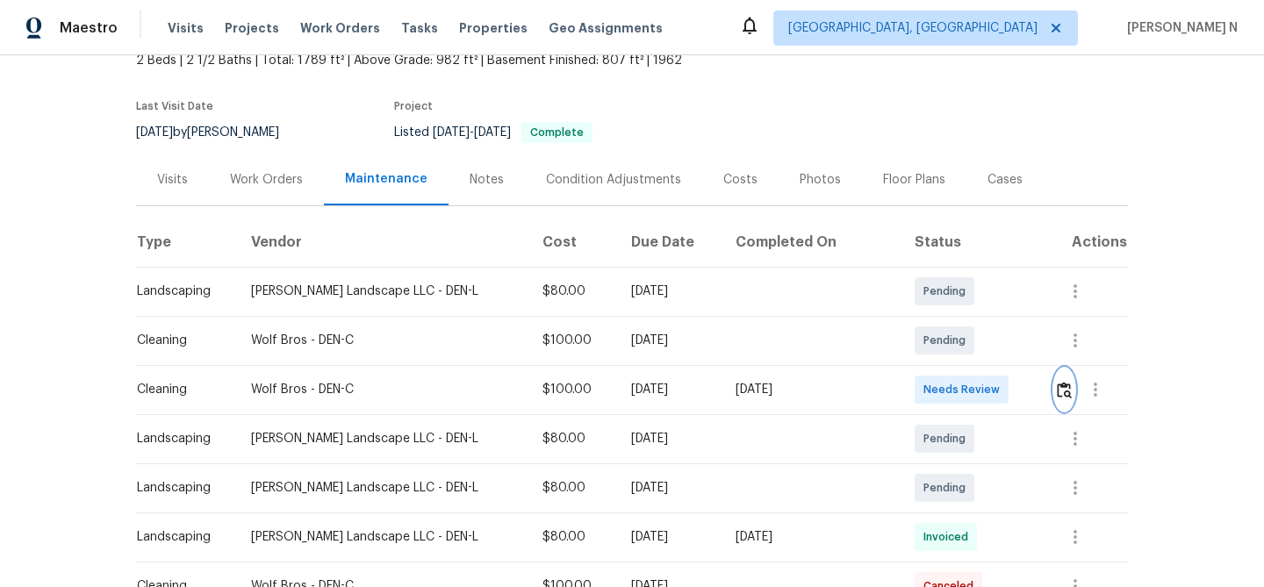
scroll to position [160, 0]
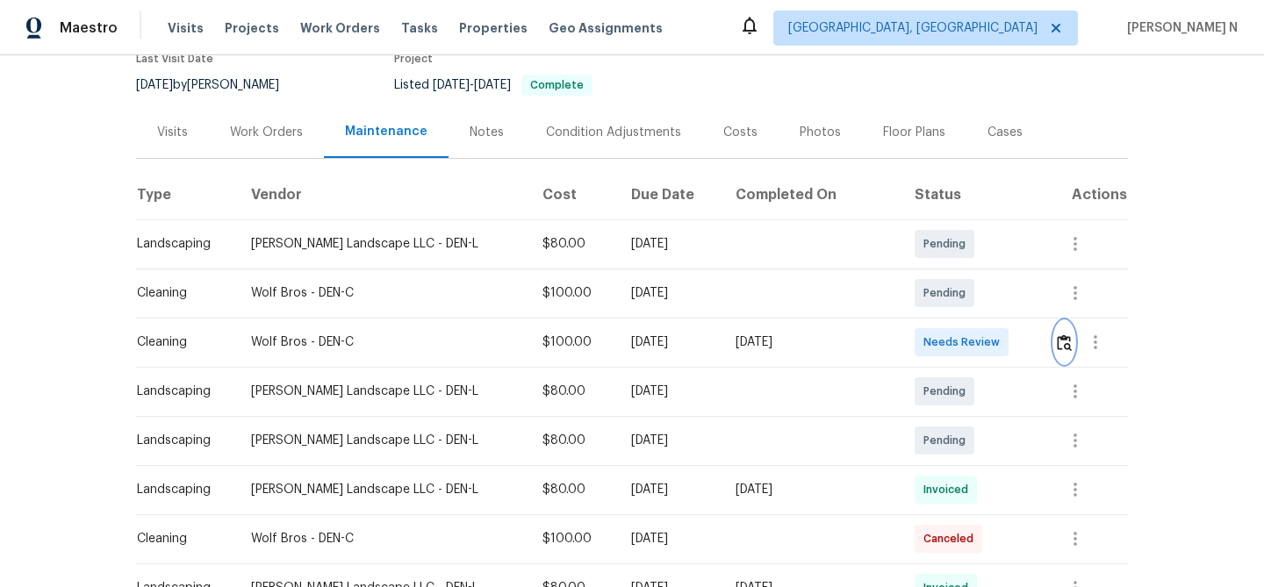
click at [1057, 341] on img "button" at bounding box center [1064, 342] width 15 height 17
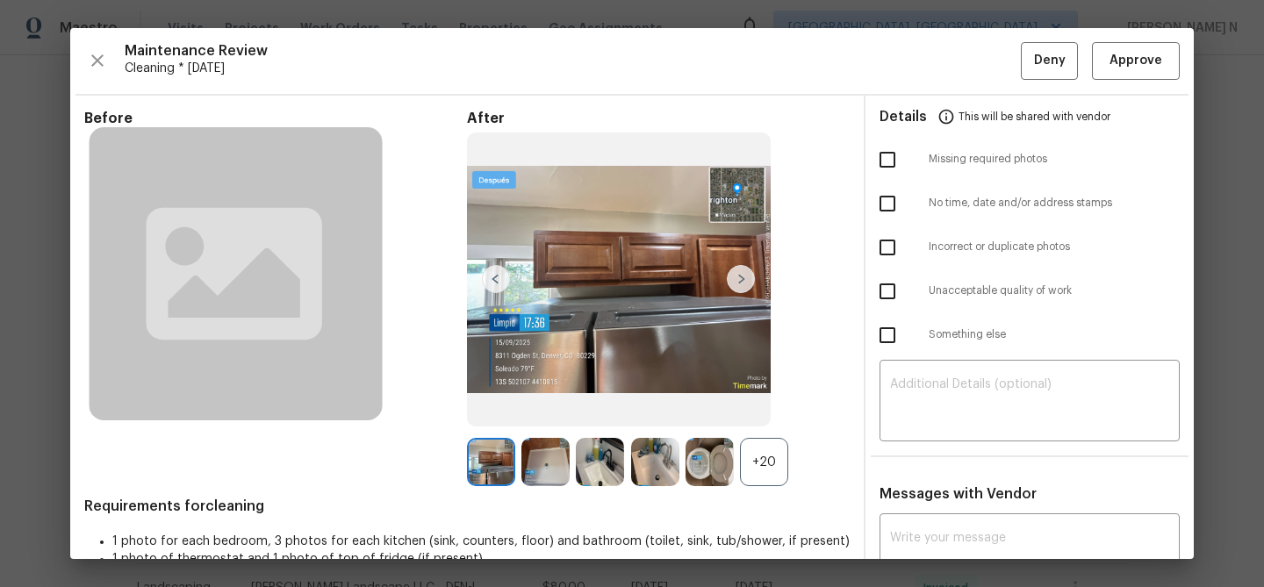
click at [769, 462] on div "+20" at bounding box center [764, 462] width 48 height 48
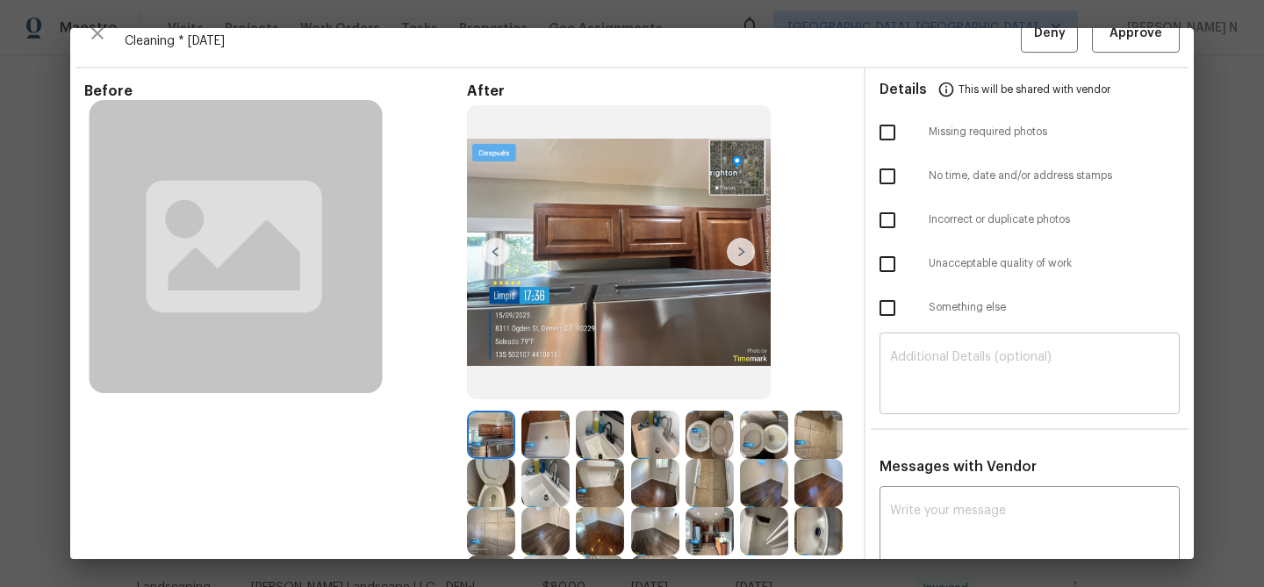
scroll to position [15, 0]
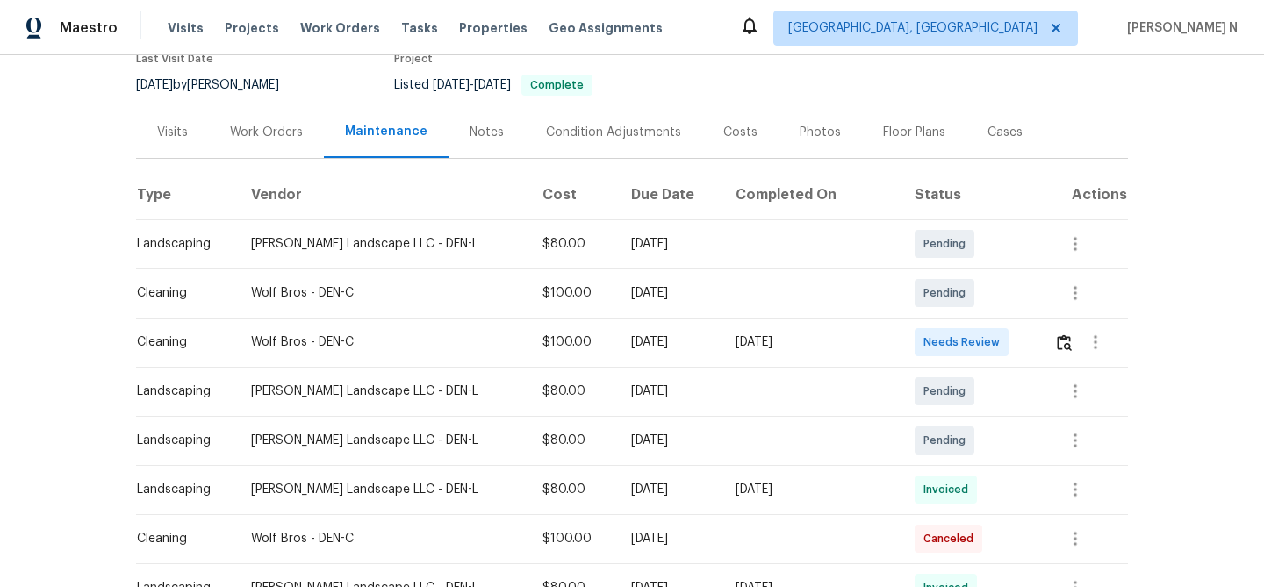
click at [833, 384] on td at bounding box center [810, 391] width 179 height 49
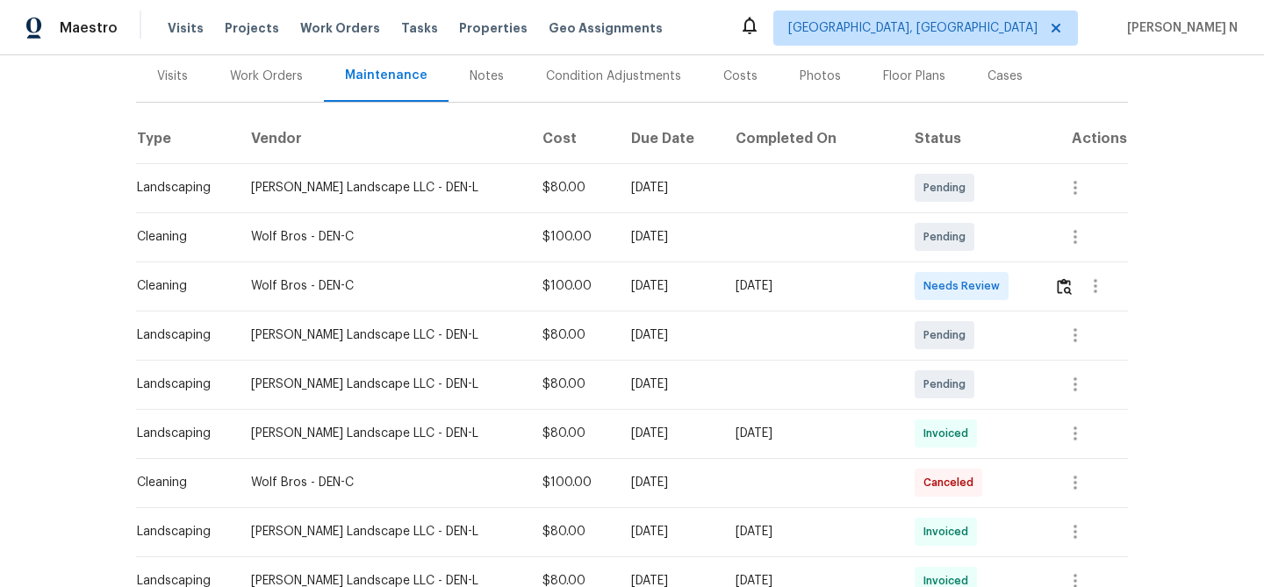
scroll to position [242, 0]
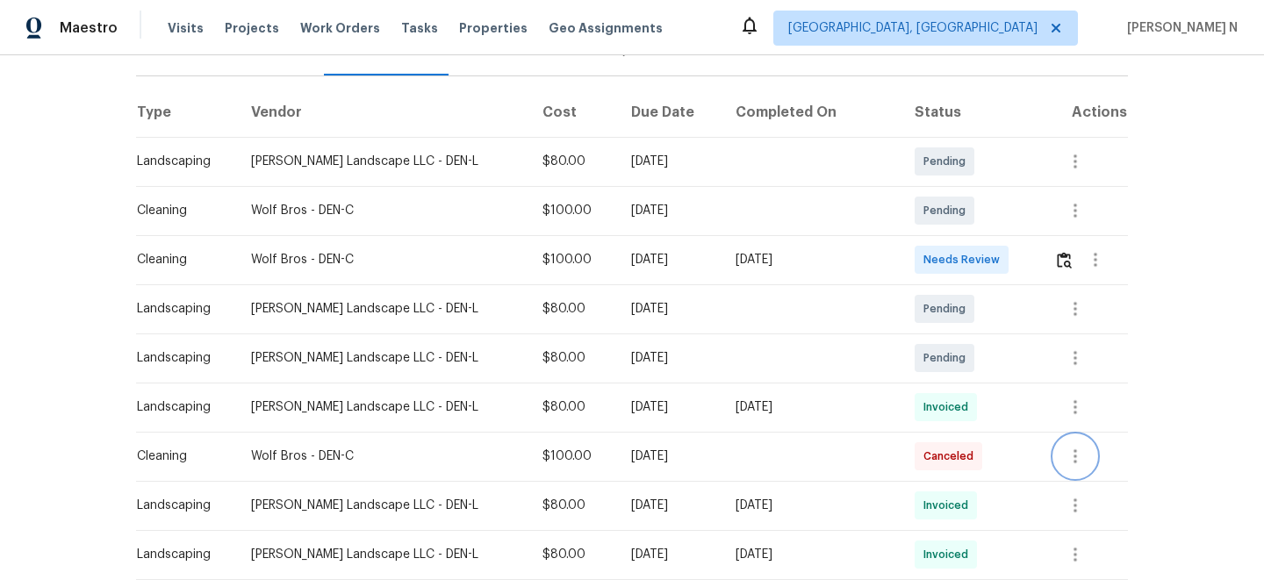
click at [1089, 460] on button "button" at bounding box center [1075, 456] width 42 height 42
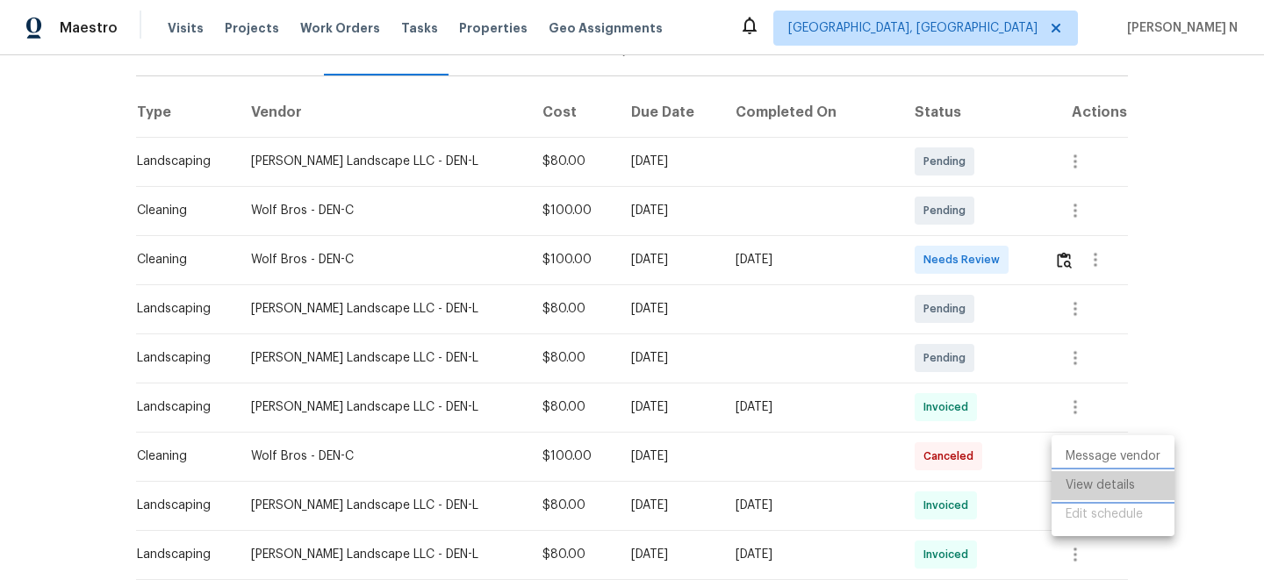
click at [1100, 485] on li "View details" at bounding box center [1112, 485] width 123 height 29
click at [1016, 394] on div at bounding box center [632, 293] width 1264 height 587
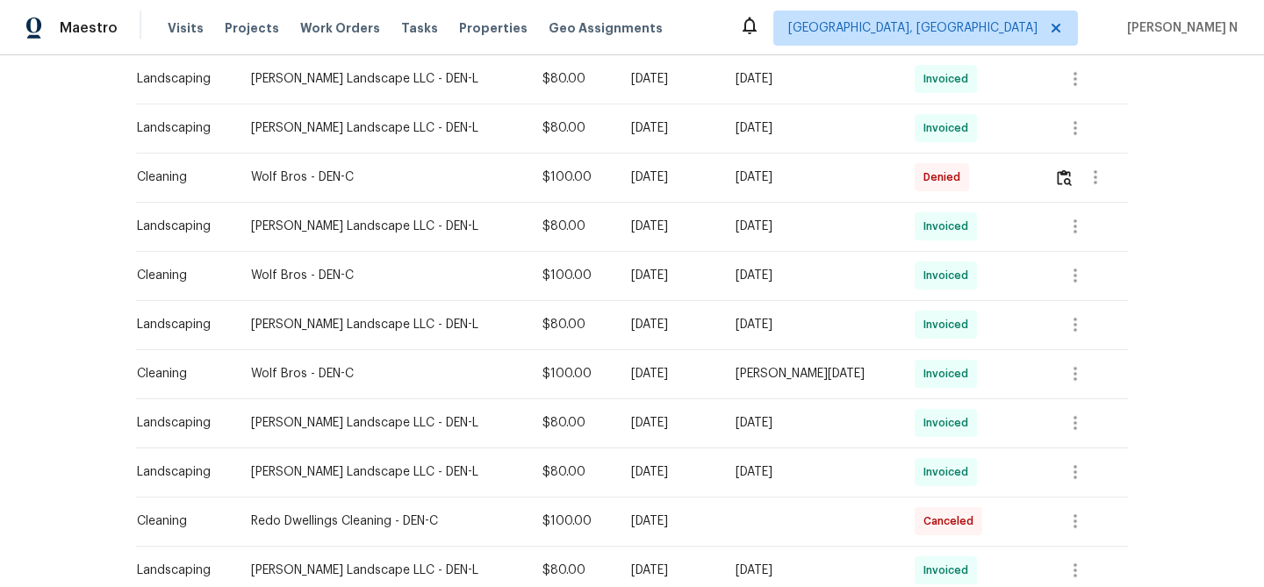
scroll to position [1156, 0]
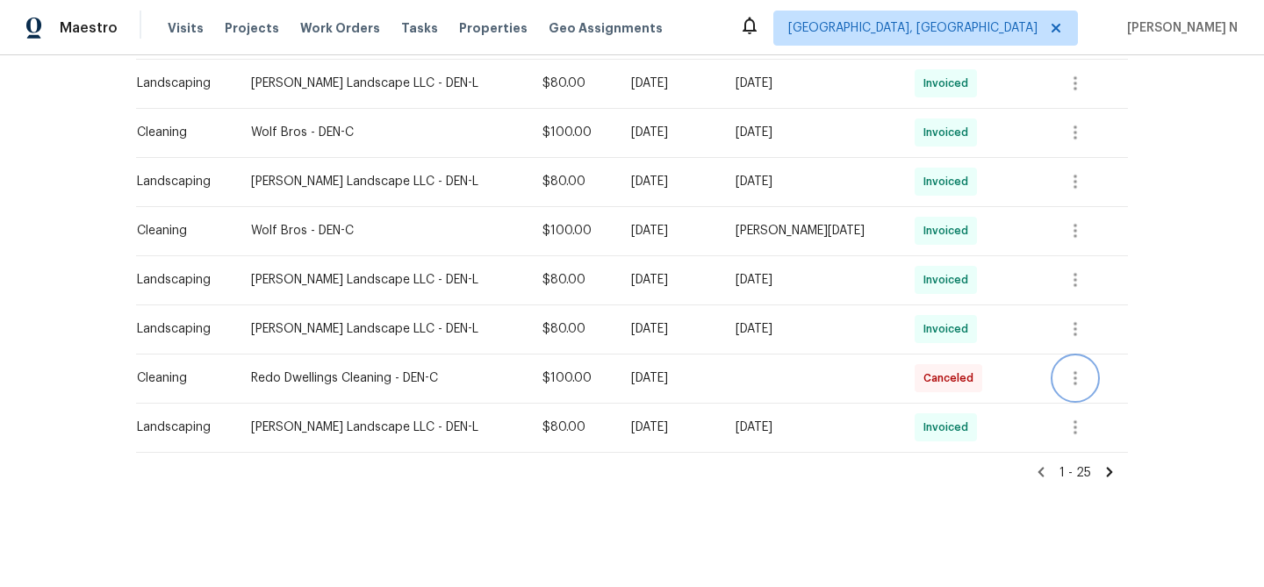
click at [1070, 379] on icon "button" at bounding box center [1075, 378] width 21 height 21
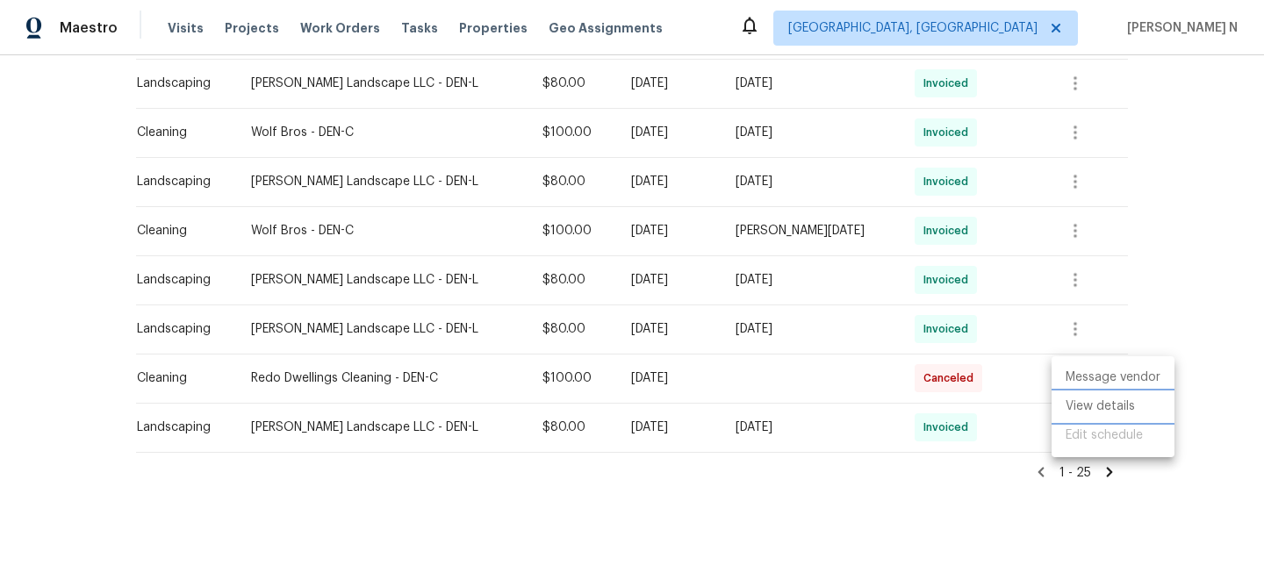
click at [1079, 414] on li "View details" at bounding box center [1112, 406] width 123 height 29
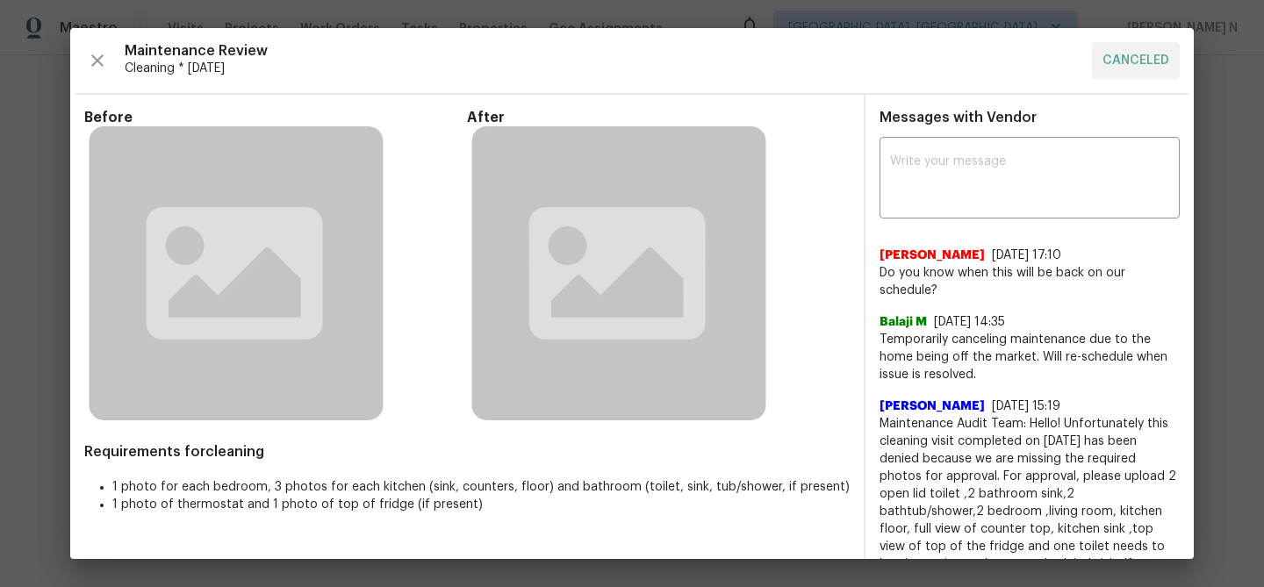
click at [1190, 432] on div "x ​ [PERSON_NAME] [DATE] 17:10 Do you know when this will be back on our schedu…" at bounding box center [1029, 569] width 328 height 857
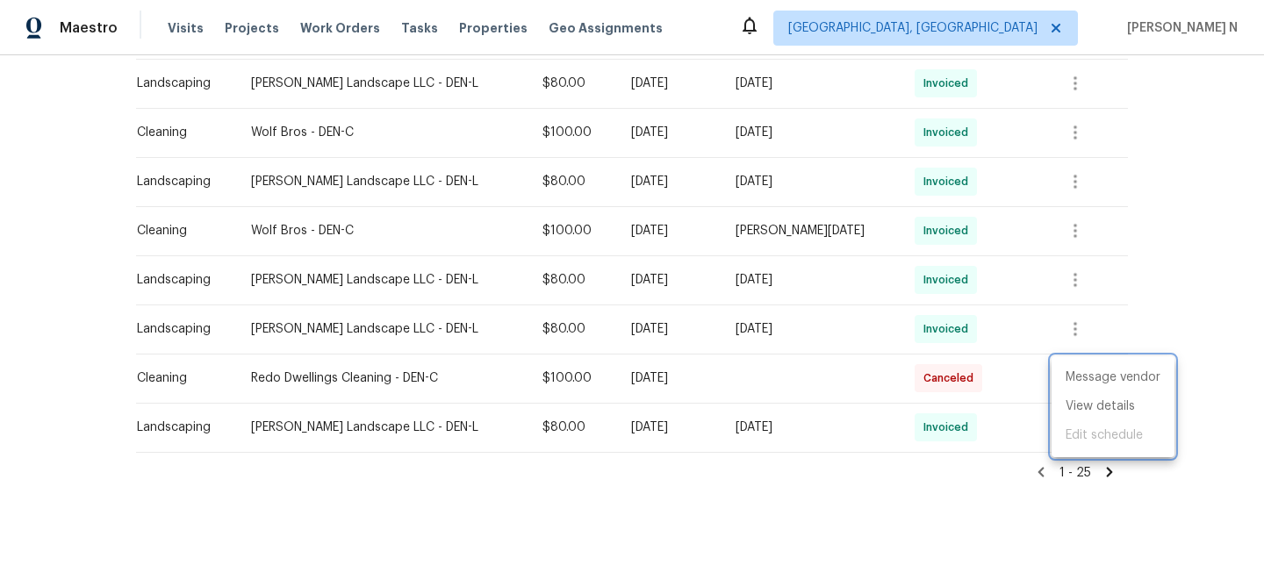
click at [691, 322] on div at bounding box center [632, 293] width 1264 height 587
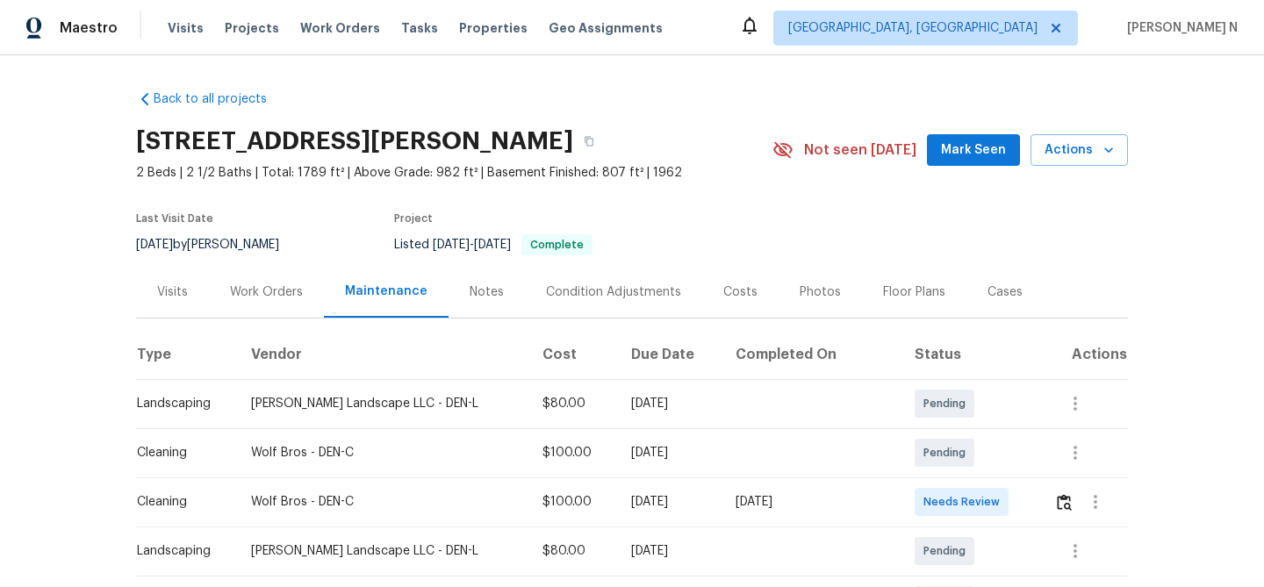
scroll to position [1, 0]
click at [585, 144] on icon "button" at bounding box center [589, 141] width 9 height 10
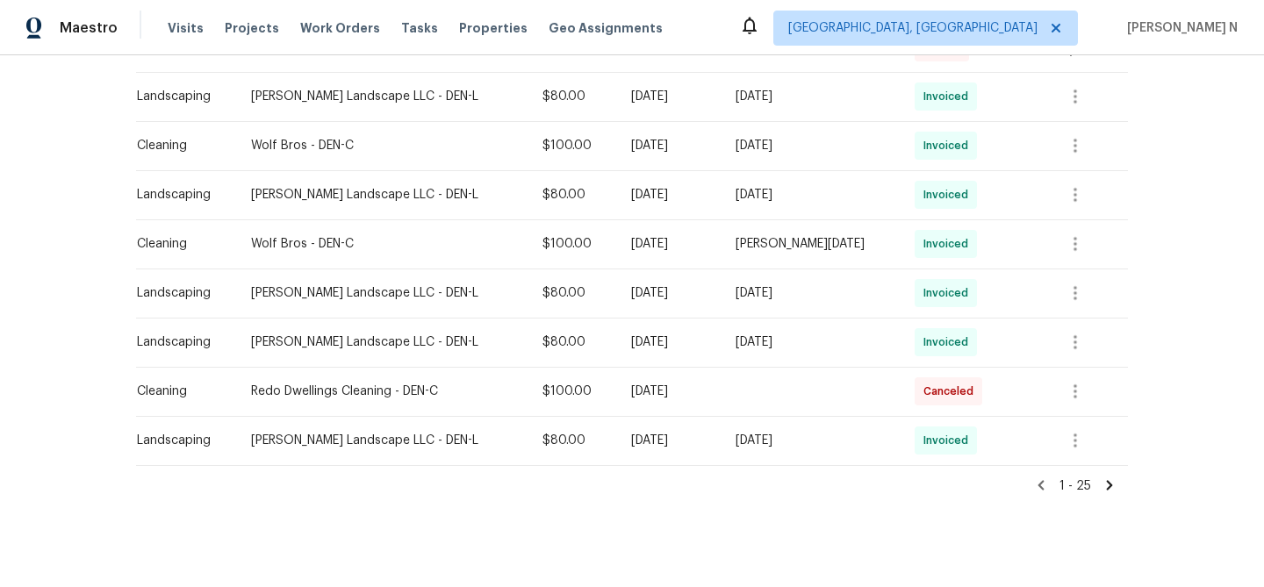
scroll to position [1156, 0]
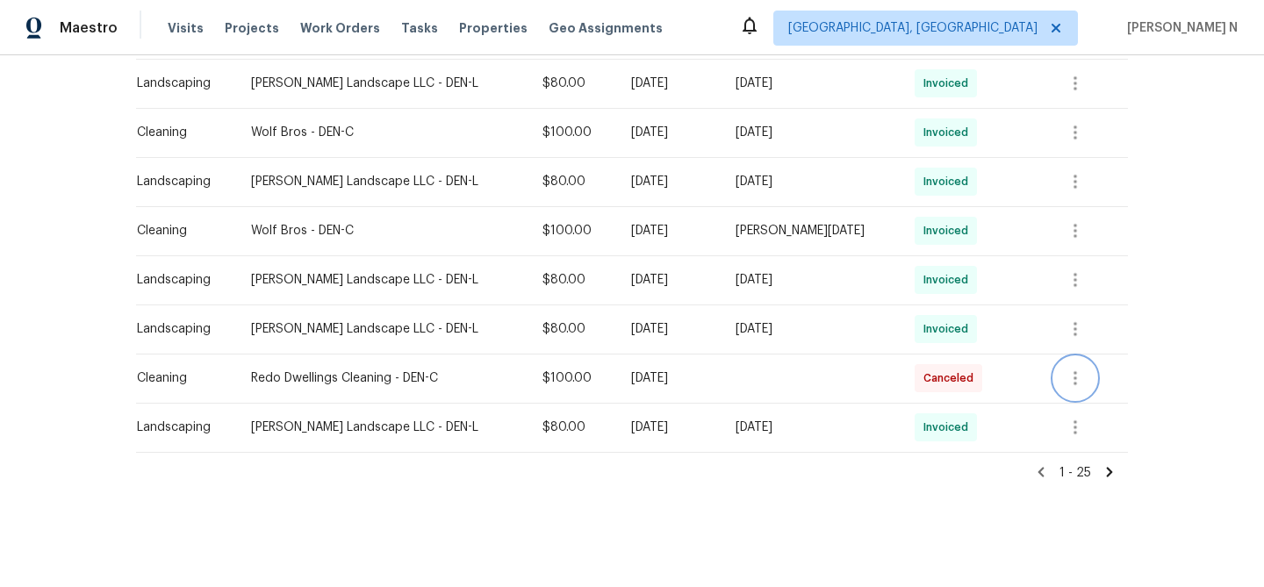
click at [1073, 376] on icon "button" at bounding box center [1075, 378] width 21 height 21
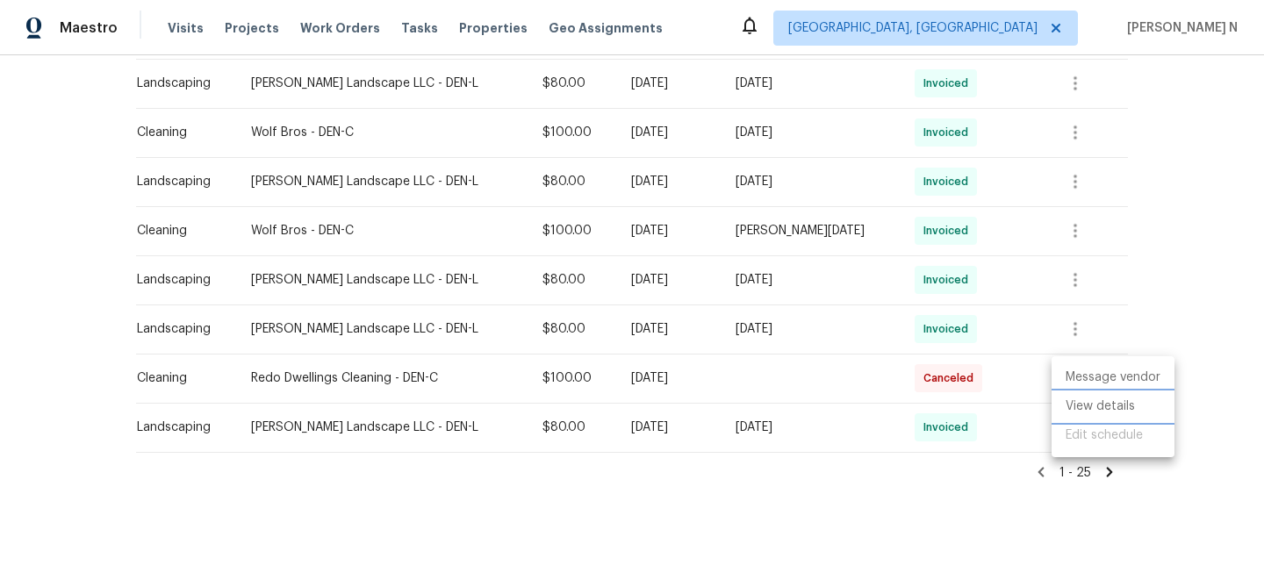
click at [1078, 413] on li "View details" at bounding box center [1112, 406] width 123 height 29
click at [253, 228] on div at bounding box center [632, 293] width 1264 height 587
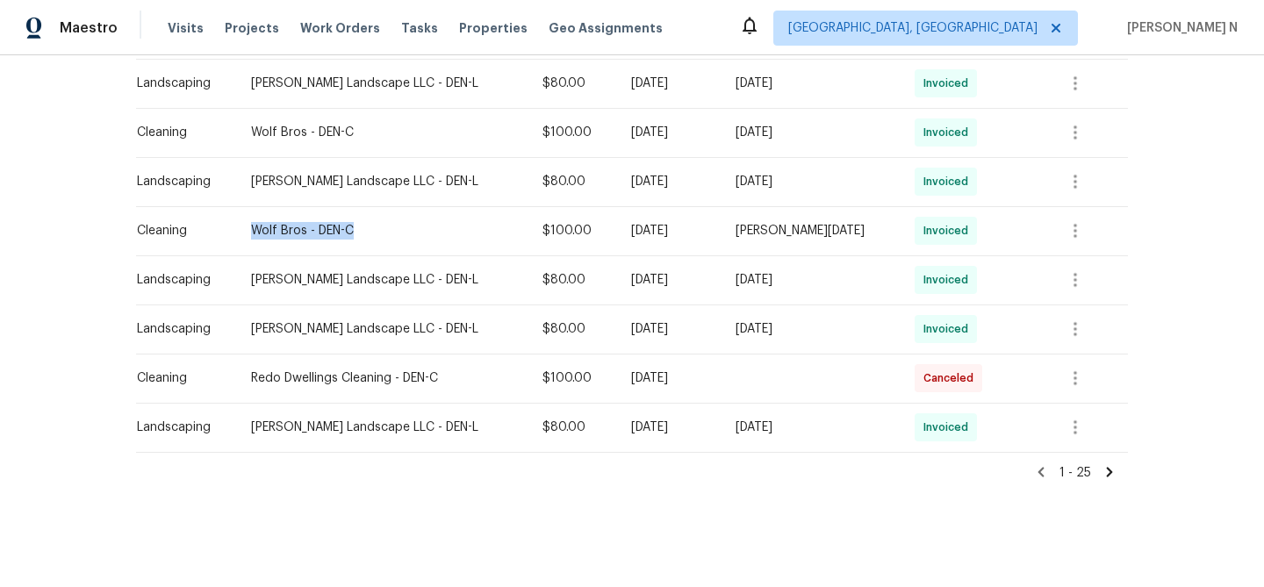
drag, startPoint x: 255, startPoint y: 228, endPoint x: 355, endPoint y: 228, distance: 99.2
click at [355, 228] on div "Wolf Bros - DEN-C" at bounding box center [382, 231] width 263 height 18
copy div "Wolf Bros - DEN-C"
drag, startPoint x: 255, startPoint y: 376, endPoint x: 448, endPoint y: 377, distance: 193.1
click at [448, 377] on div "Redo Dwellings Cleaning - DEN-C" at bounding box center [382, 379] width 263 height 18
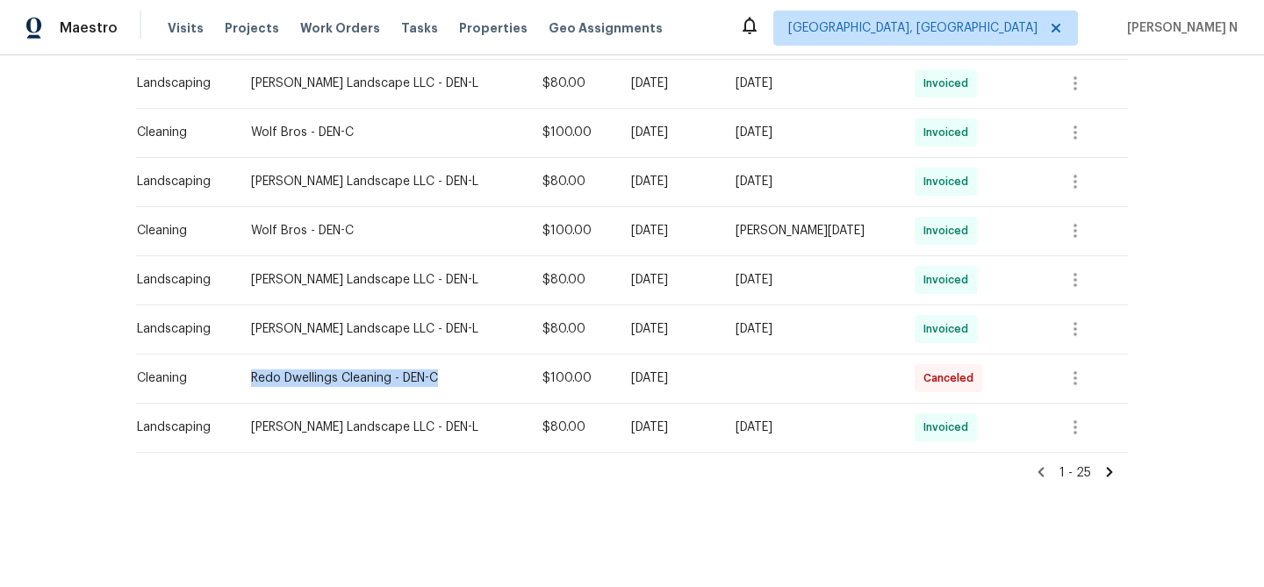
copy div "Redo Dwellings Cleaning - DEN-C"
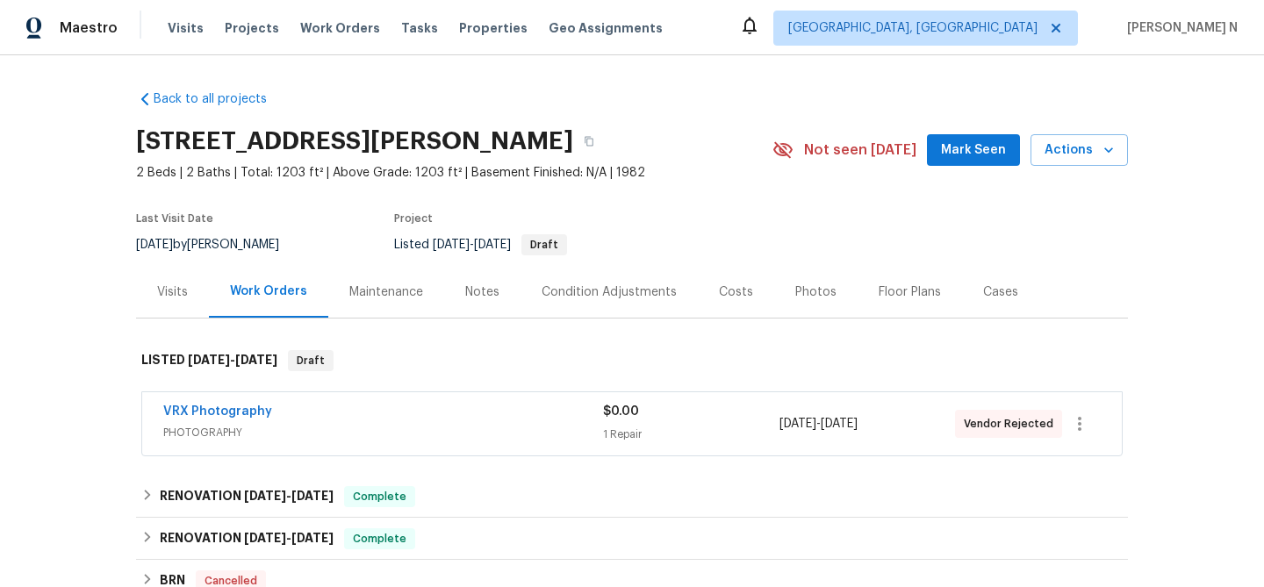
click at [357, 293] on div "Maintenance" at bounding box center [386, 292] width 74 height 18
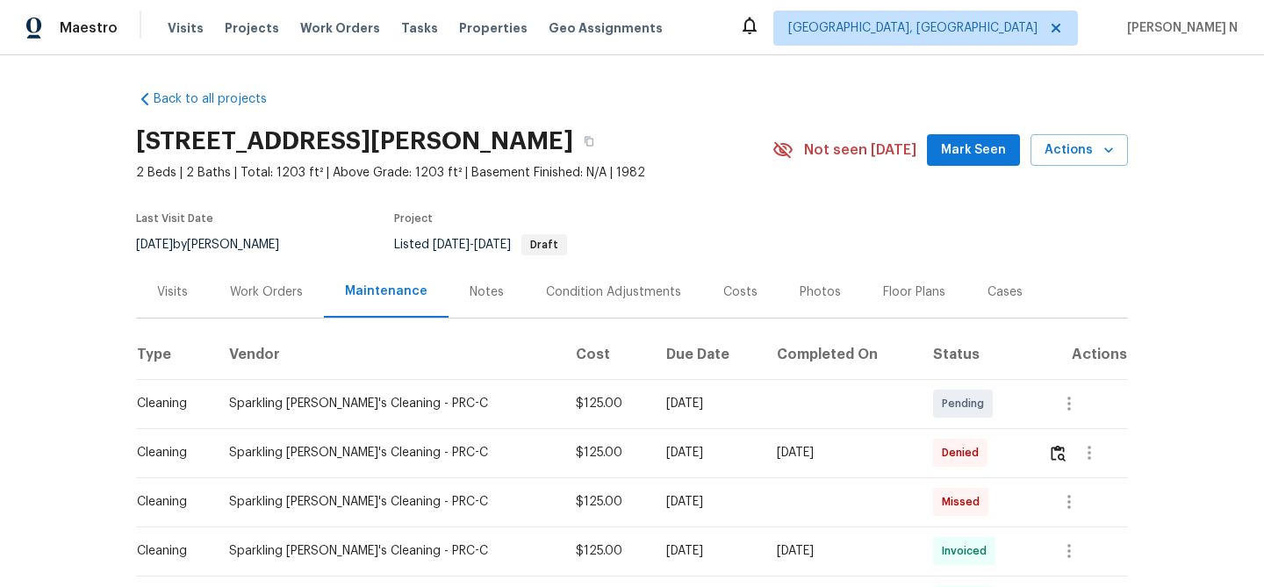
scroll to position [111, 0]
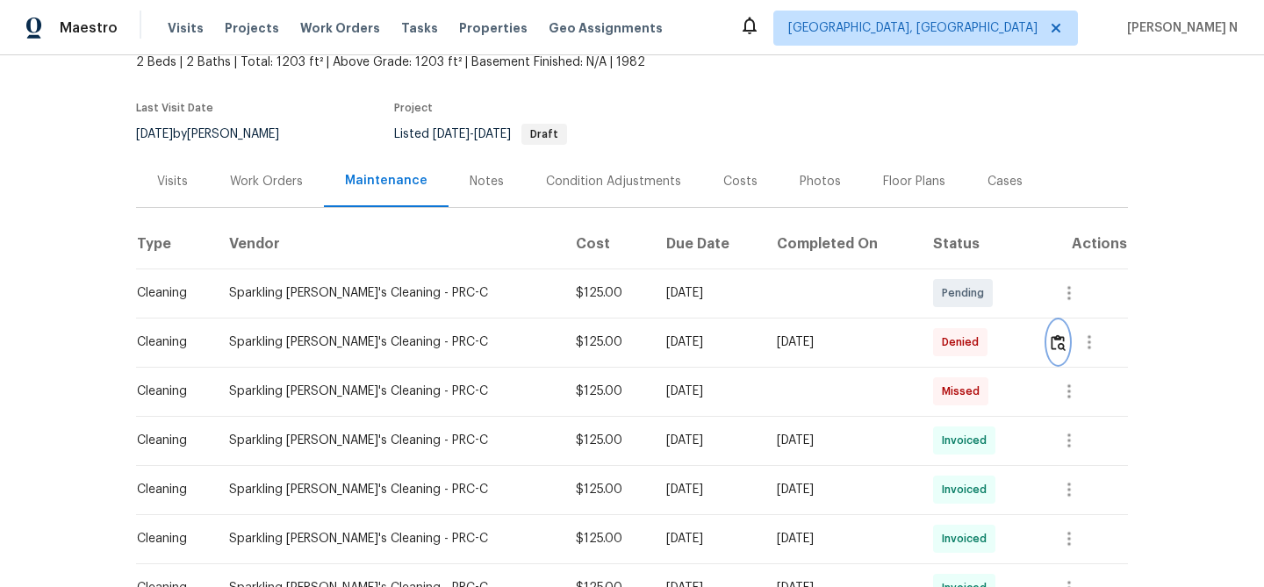
click at [1066, 354] on button "button" at bounding box center [1058, 342] width 20 height 42
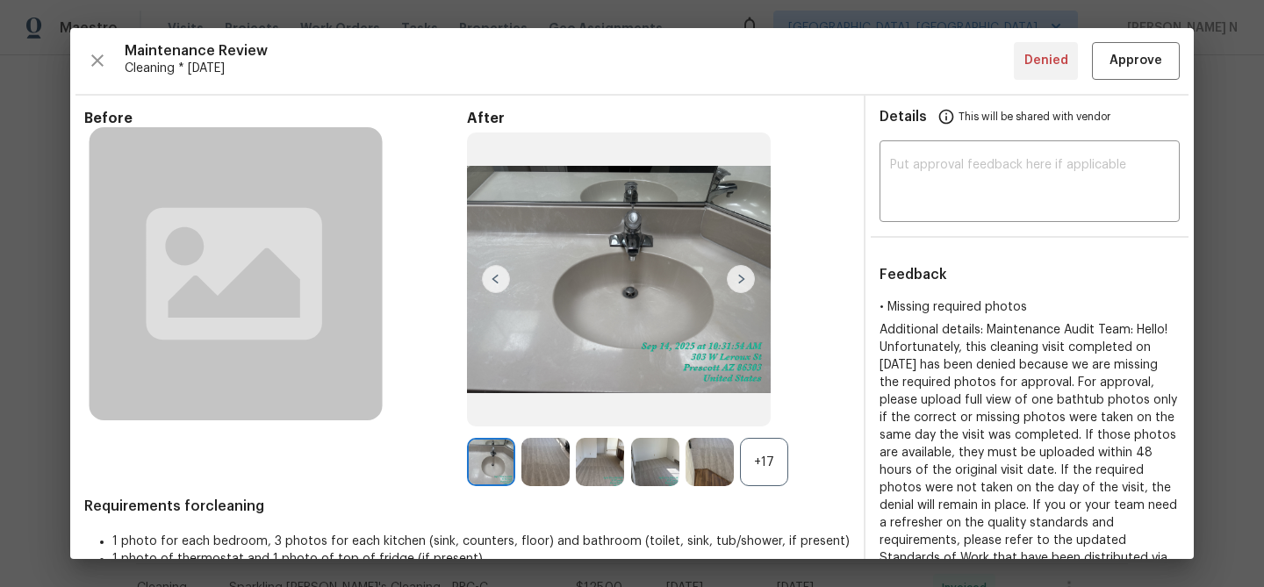
click at [759, 483] on div "+17" at bounding box center [764, 462] width 48 height 48
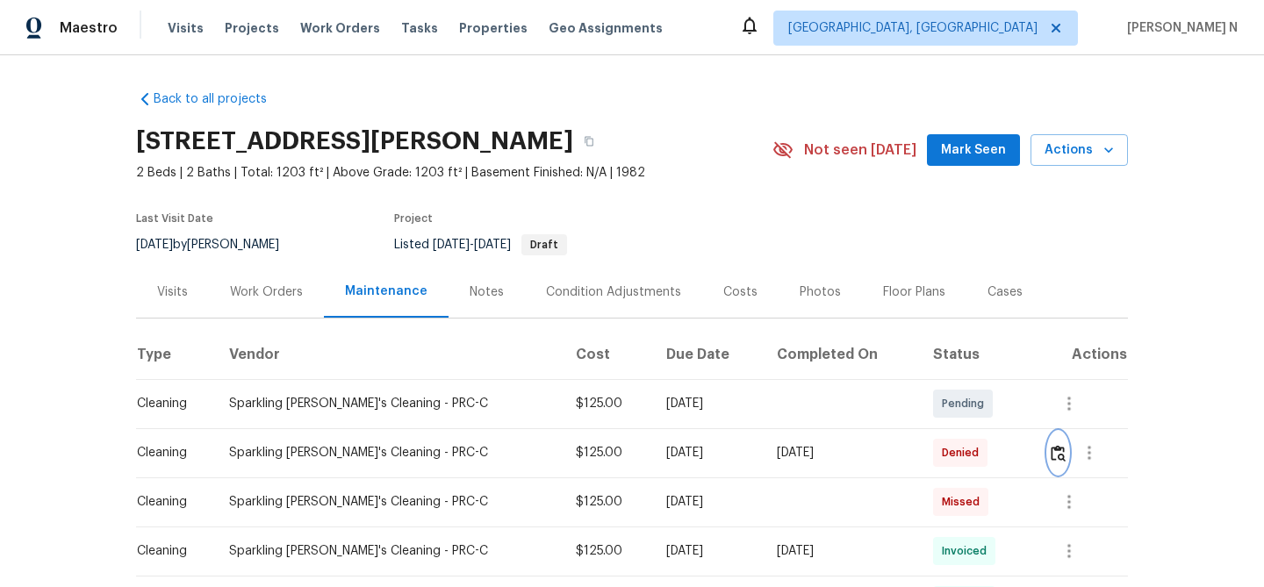
scroll to position [172, 0]
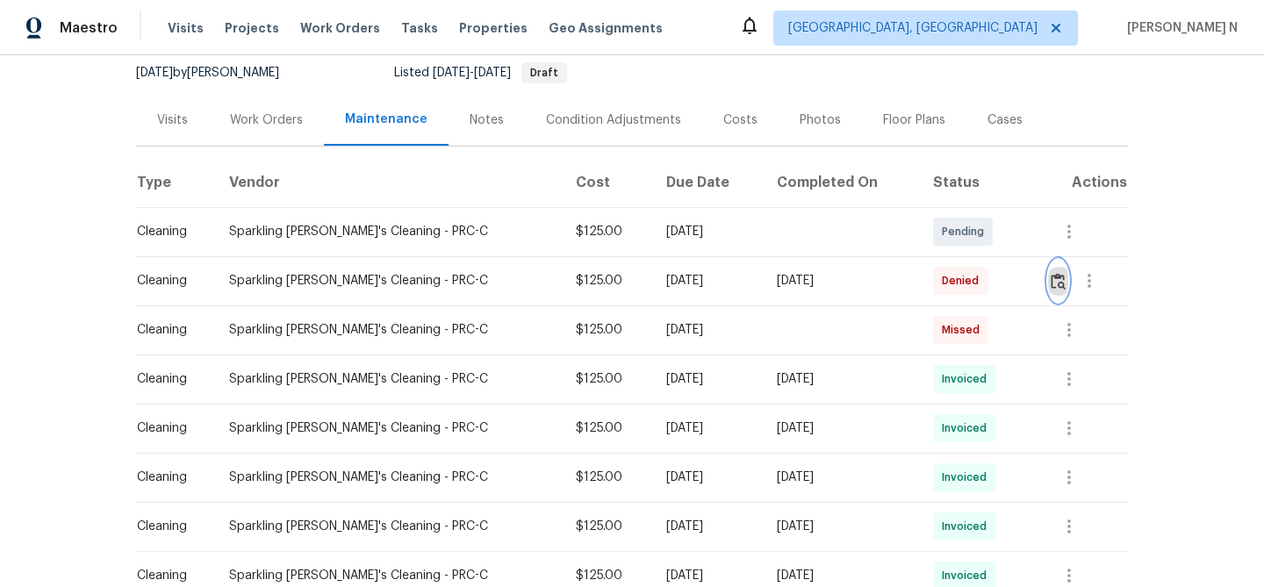
click at [1058, 282] on img "button" at bounding box center [1058, 281] width 15 height 17
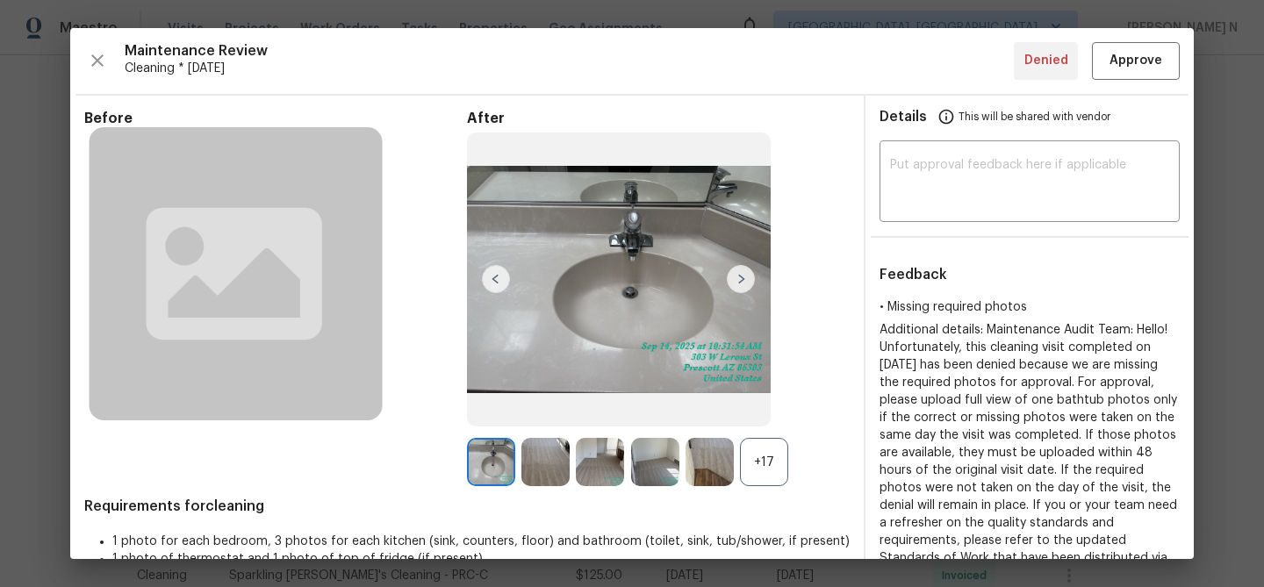
click at [755, 469] on div "+17" at bounding box center [764, 462] width 48 height 48
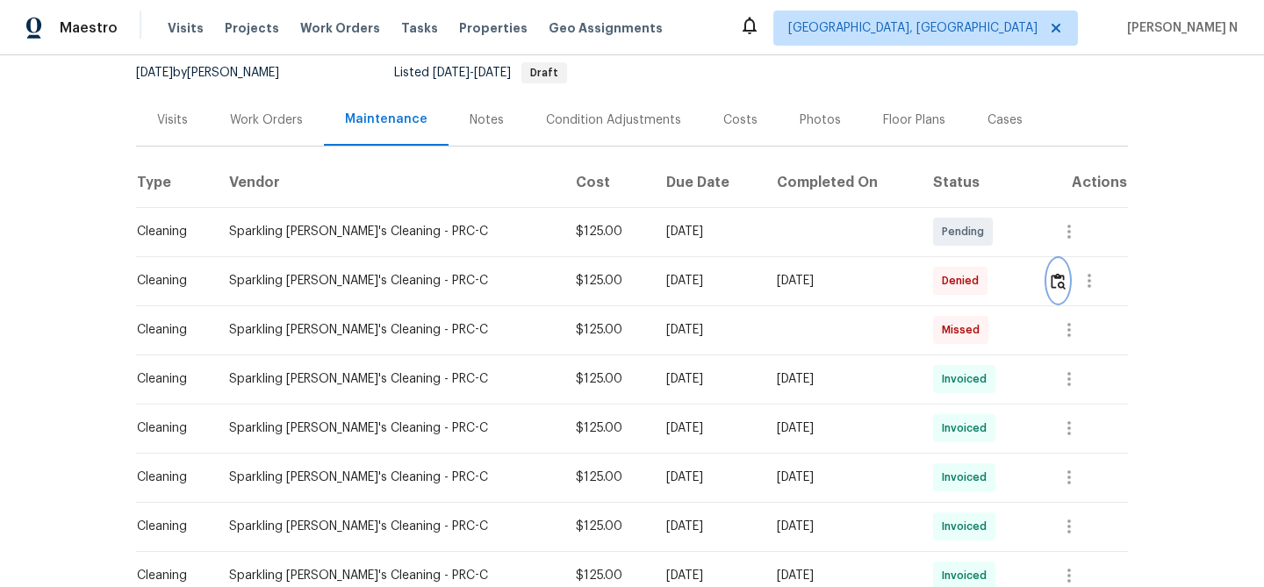
scroll to position [0, 0]
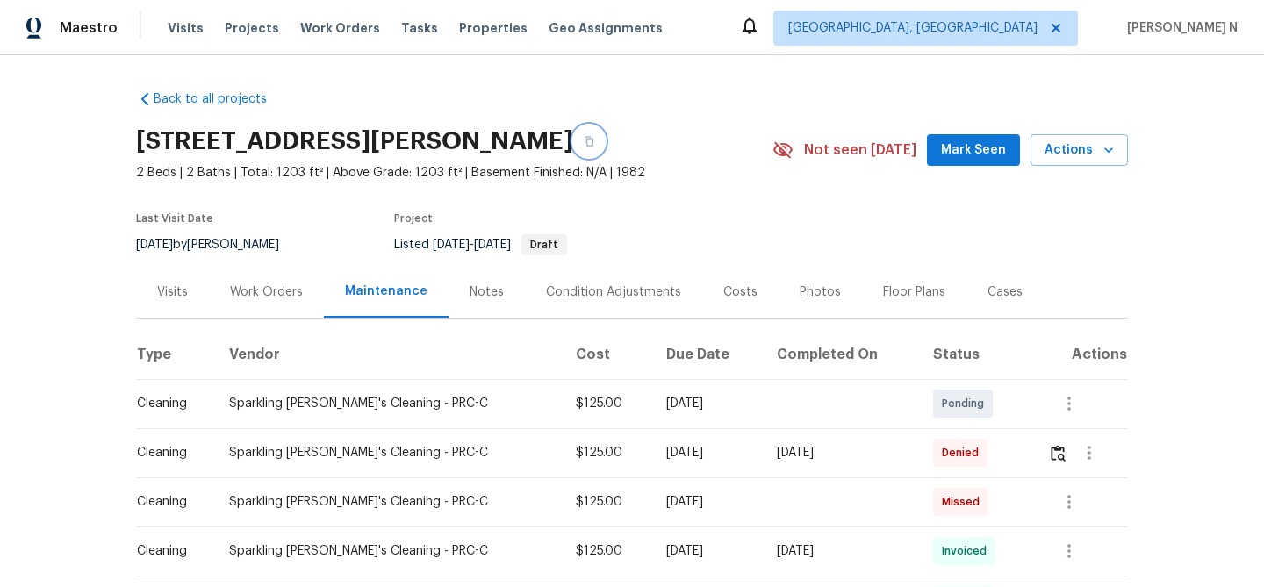
click at [605, 151] on button "button" at bounding box center [589, 142] width 32 height 32
